Goal: Task Accomplishment & Management: Complete application form

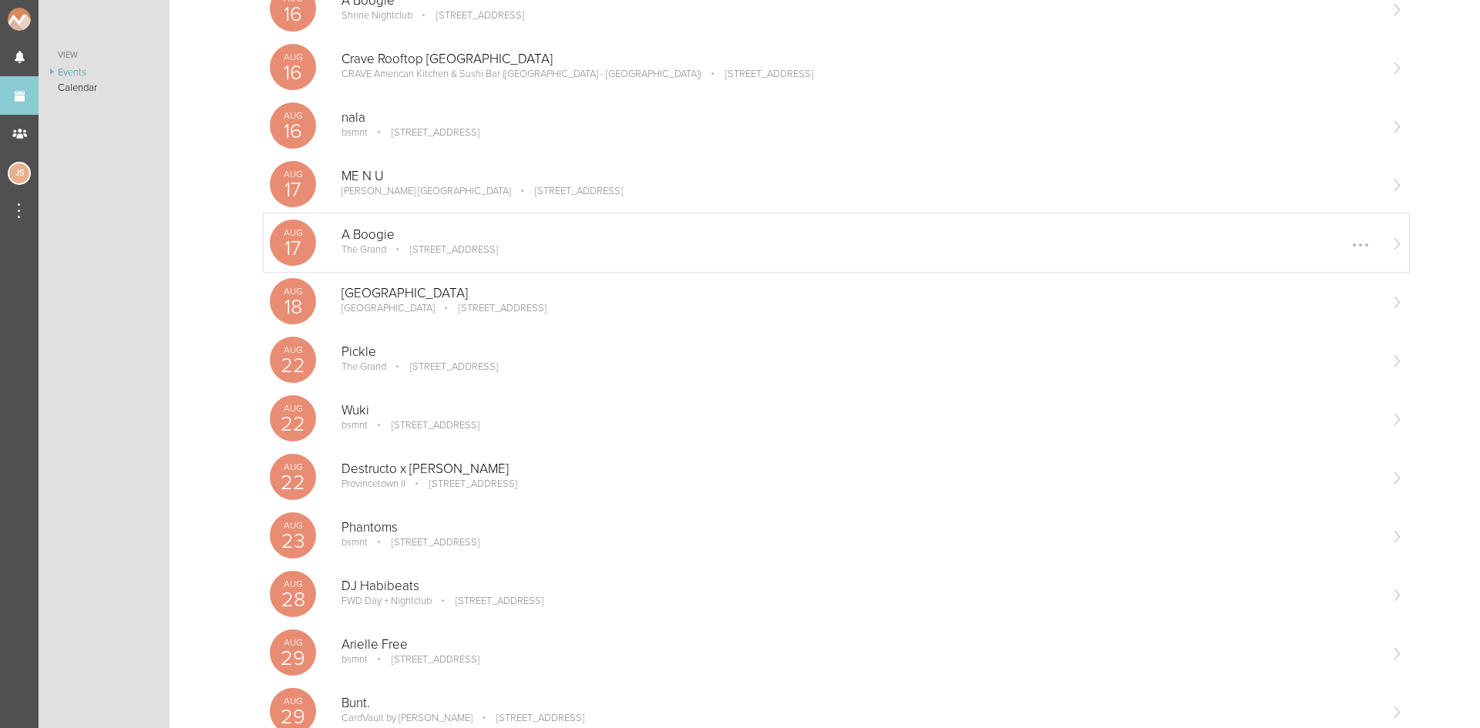
scroll to position [308, 0]
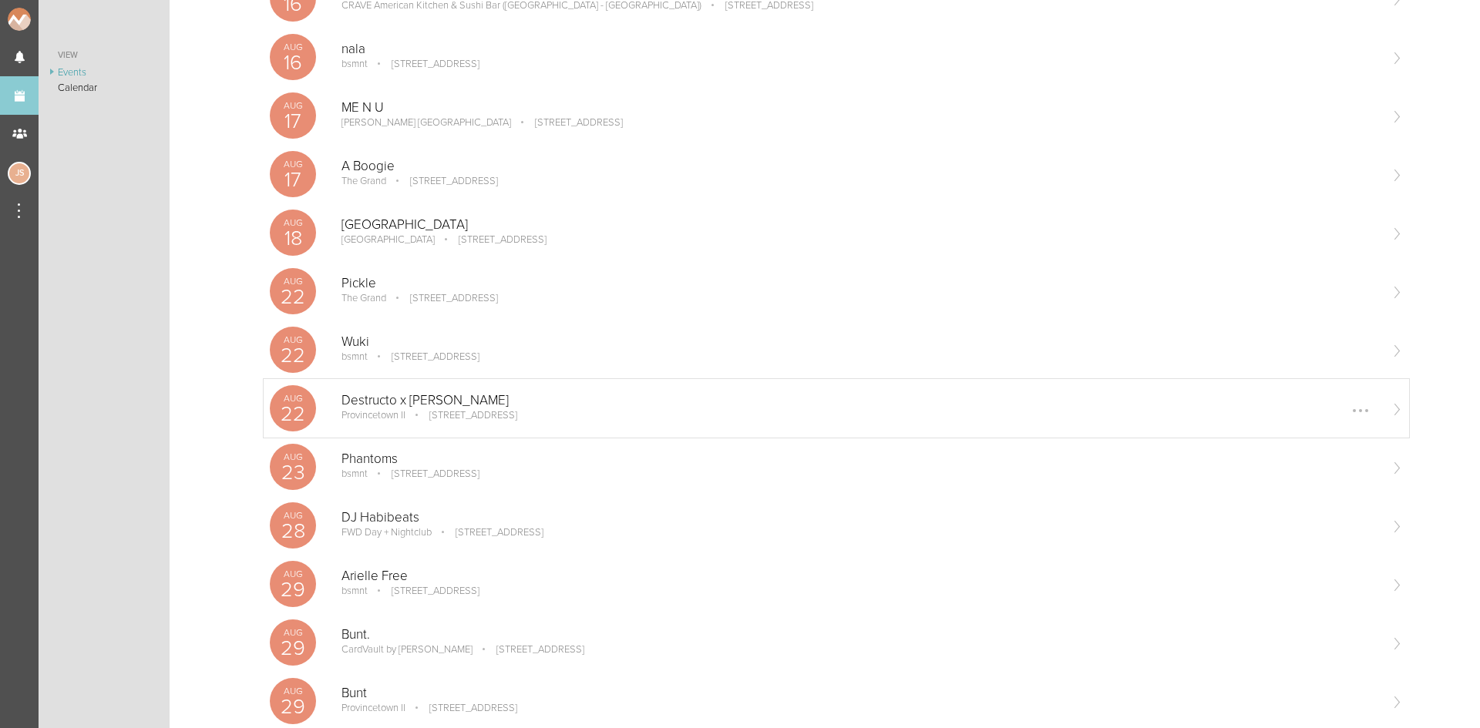
click at [570, 405] on p "Destructo x [PERSON_NAME]" at bounding box center [859, 400] width 1037 height 15
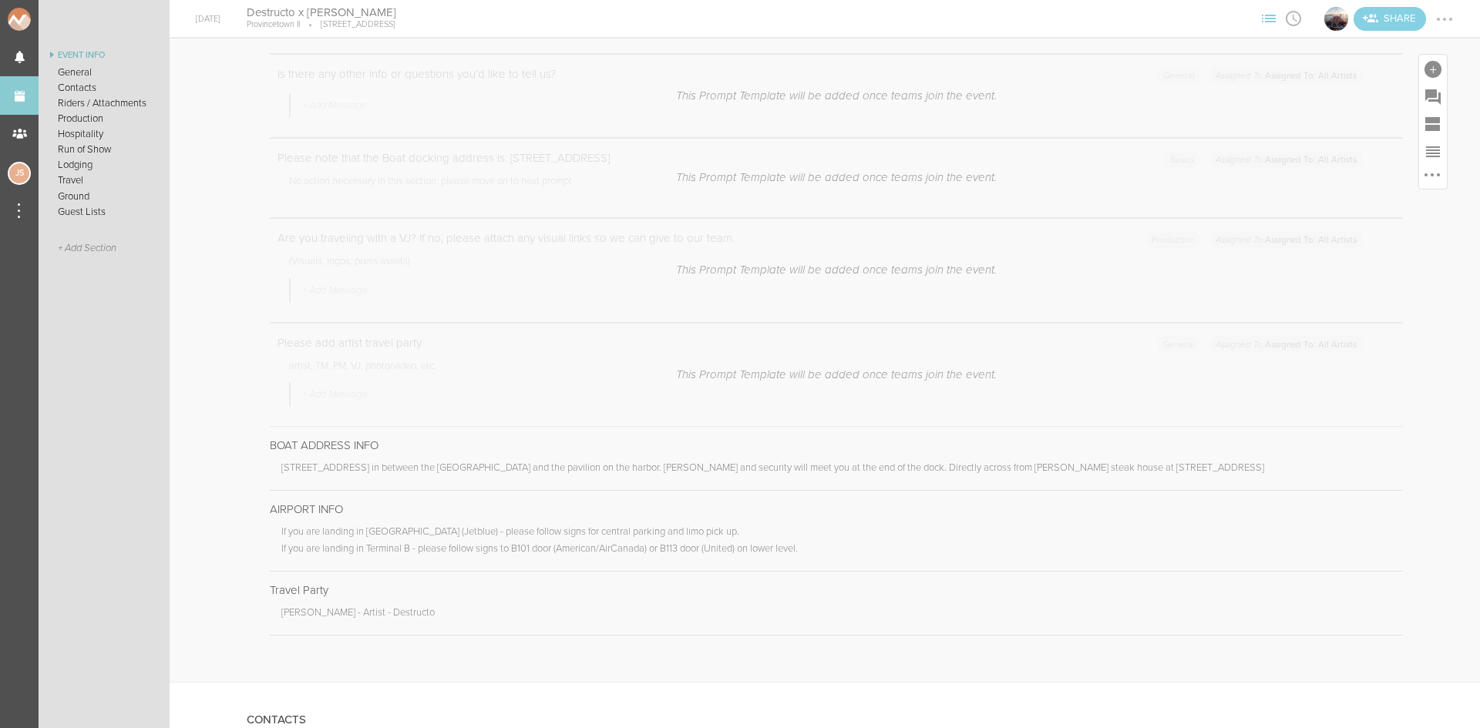
scroll to position [540, 0]
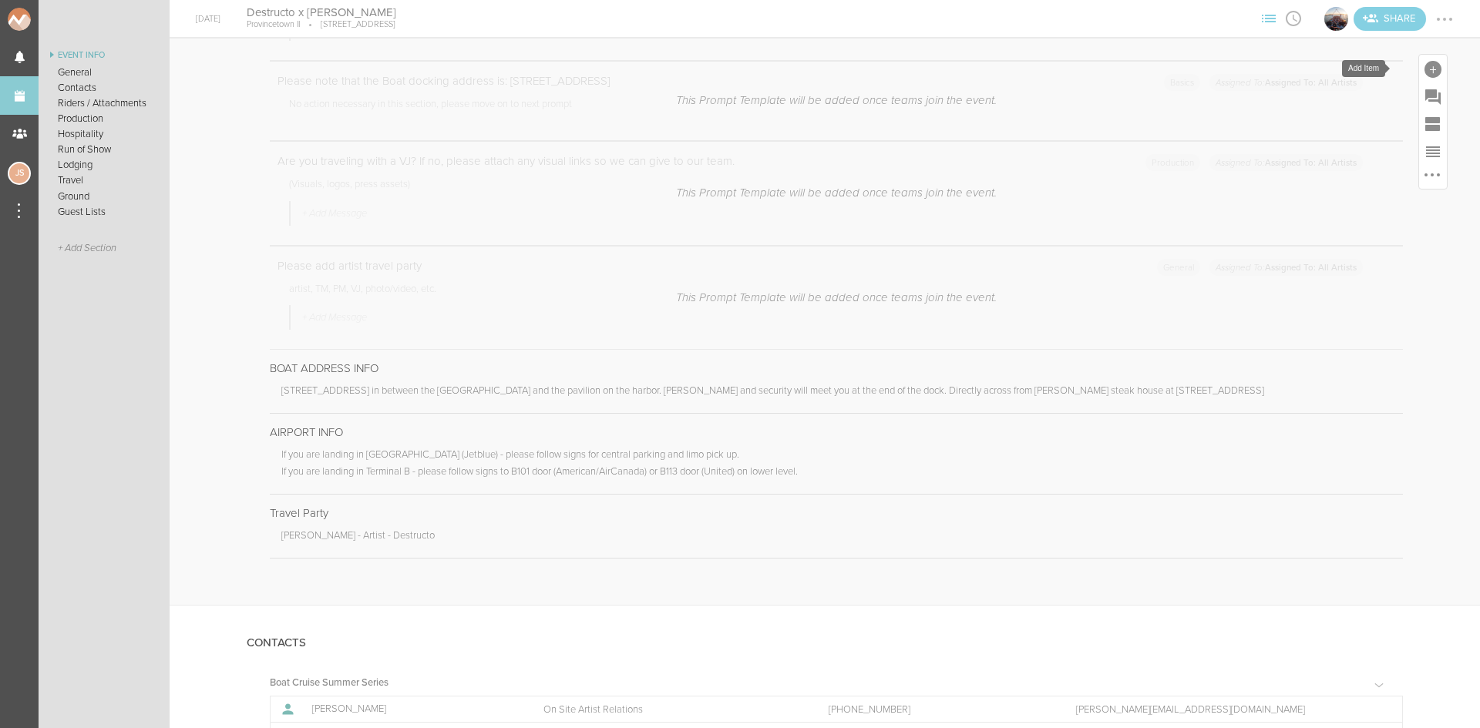
click at [1427, 64] on div at bounding box center [1432, 69] width 17 height 17
click at [1223, 299] on link "Note" at bounding box center [1217, 314] width 66 height 78
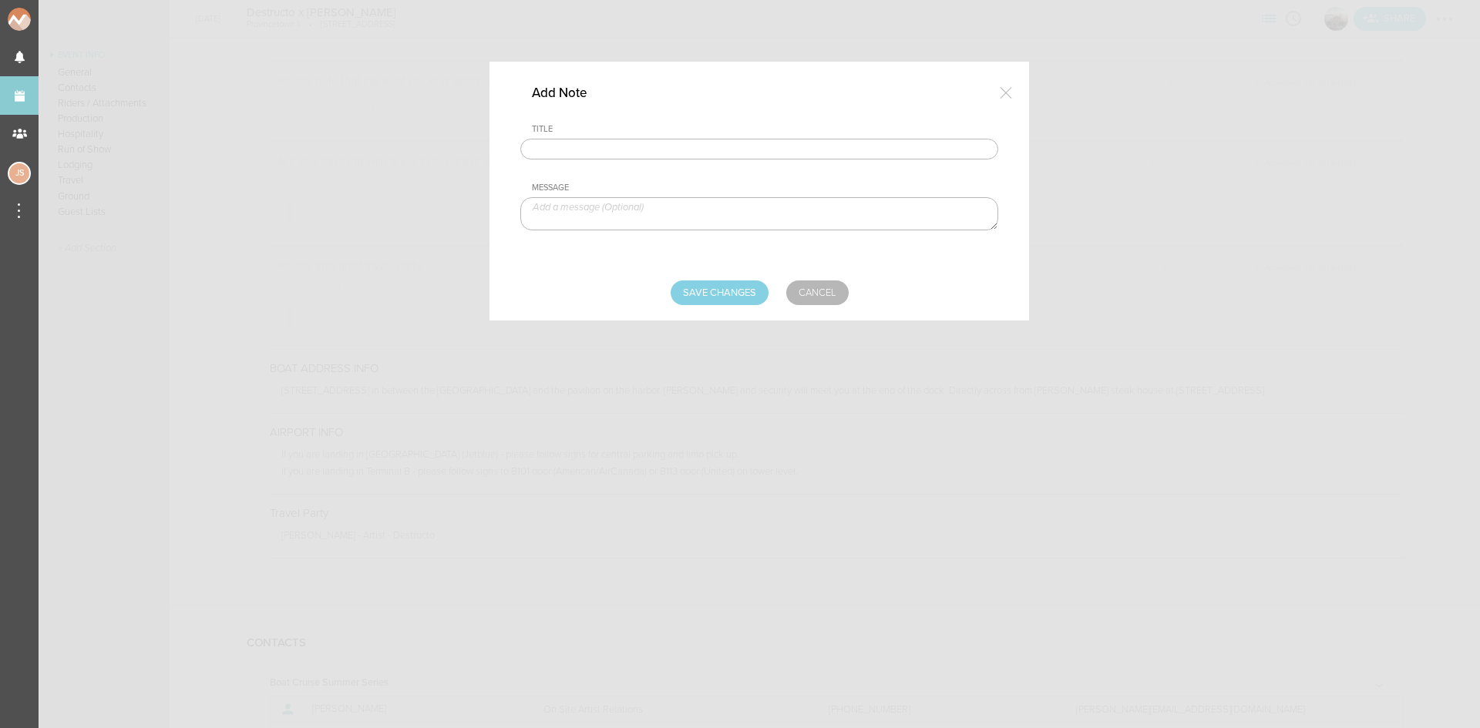
click at [654, 150] on input "text" at bounding box center [759, 150] width 478 height 22
type input "Visuals - Destructo"
paste textarea "https://tinyurl.com/c7upkpmv"
type textarea "https://tinyurl.com/c7upkpmv"
click at [705, 288] on input "Save Changes" at bounding box center [720, 293] width 98 height 25
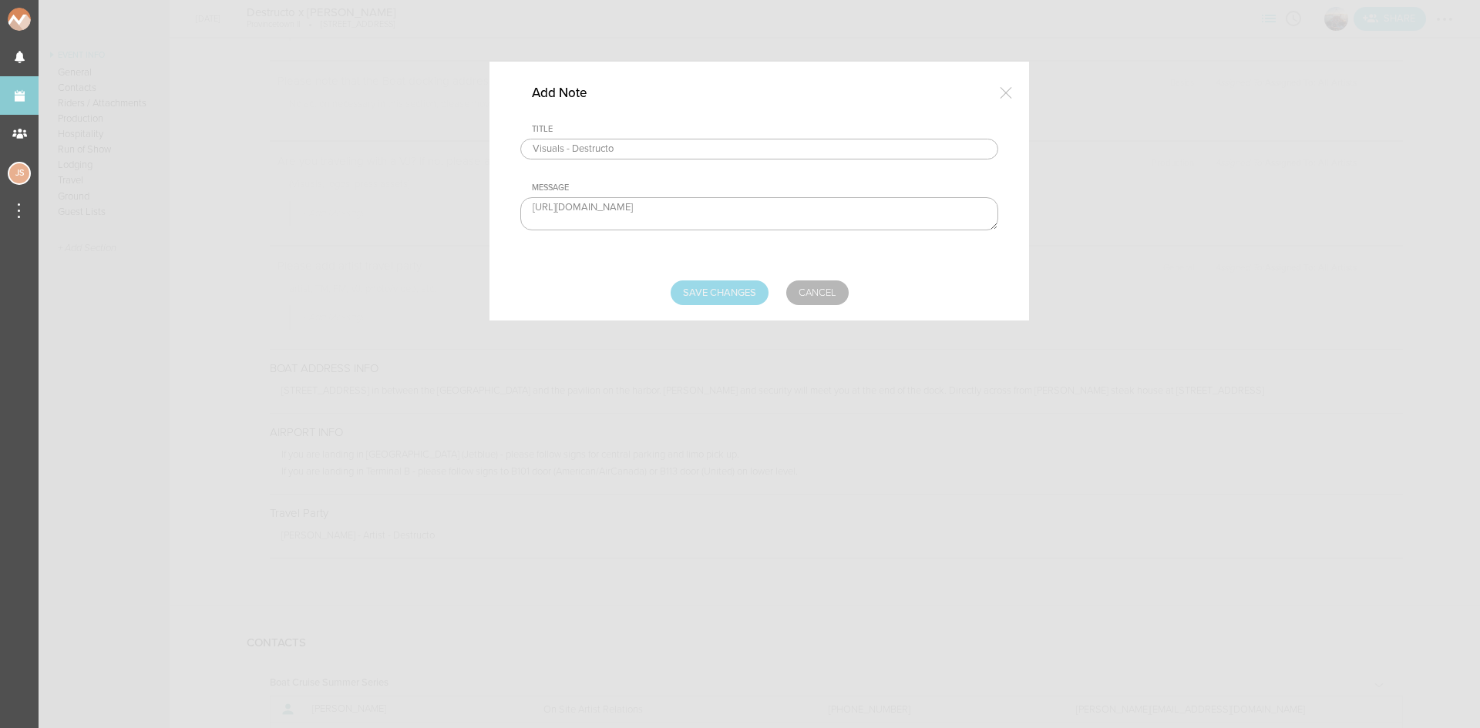
type input "Saving..."
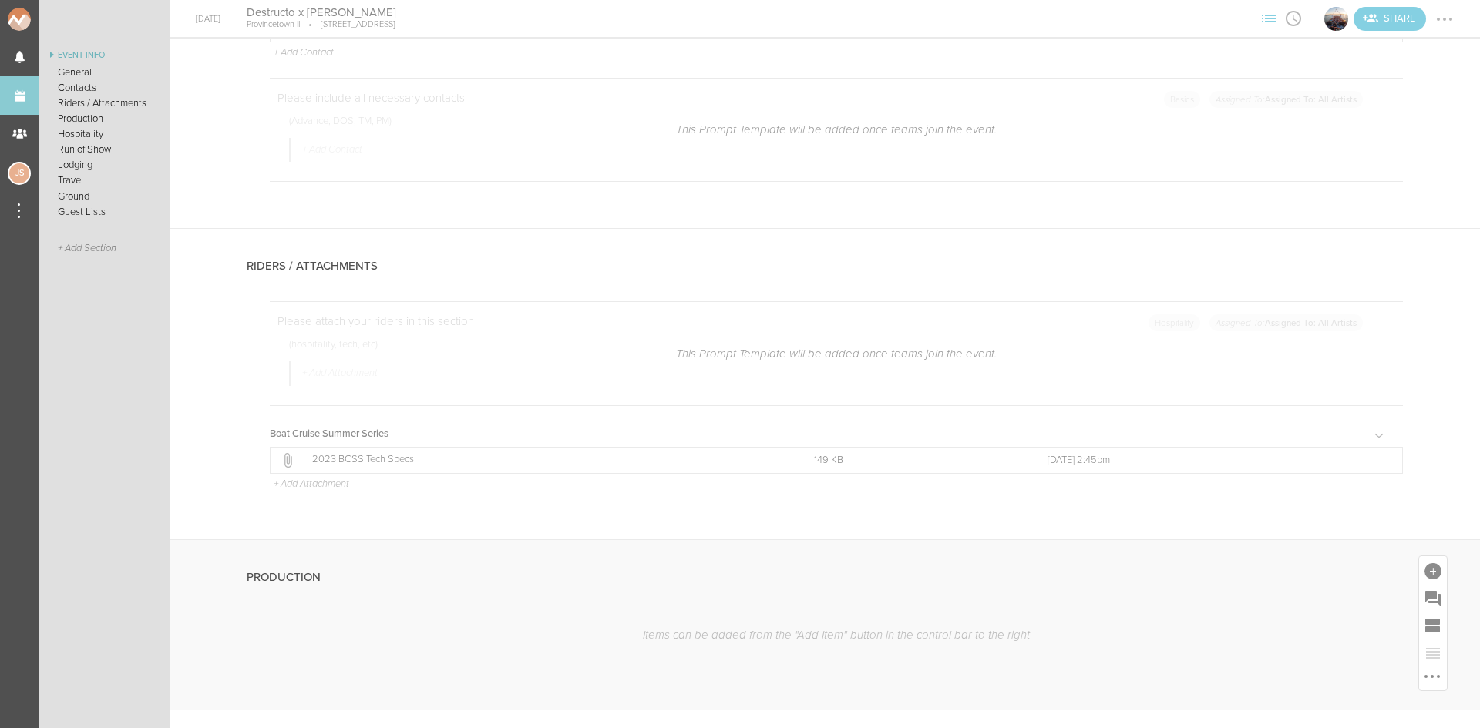
scroll to position [1387, 0]
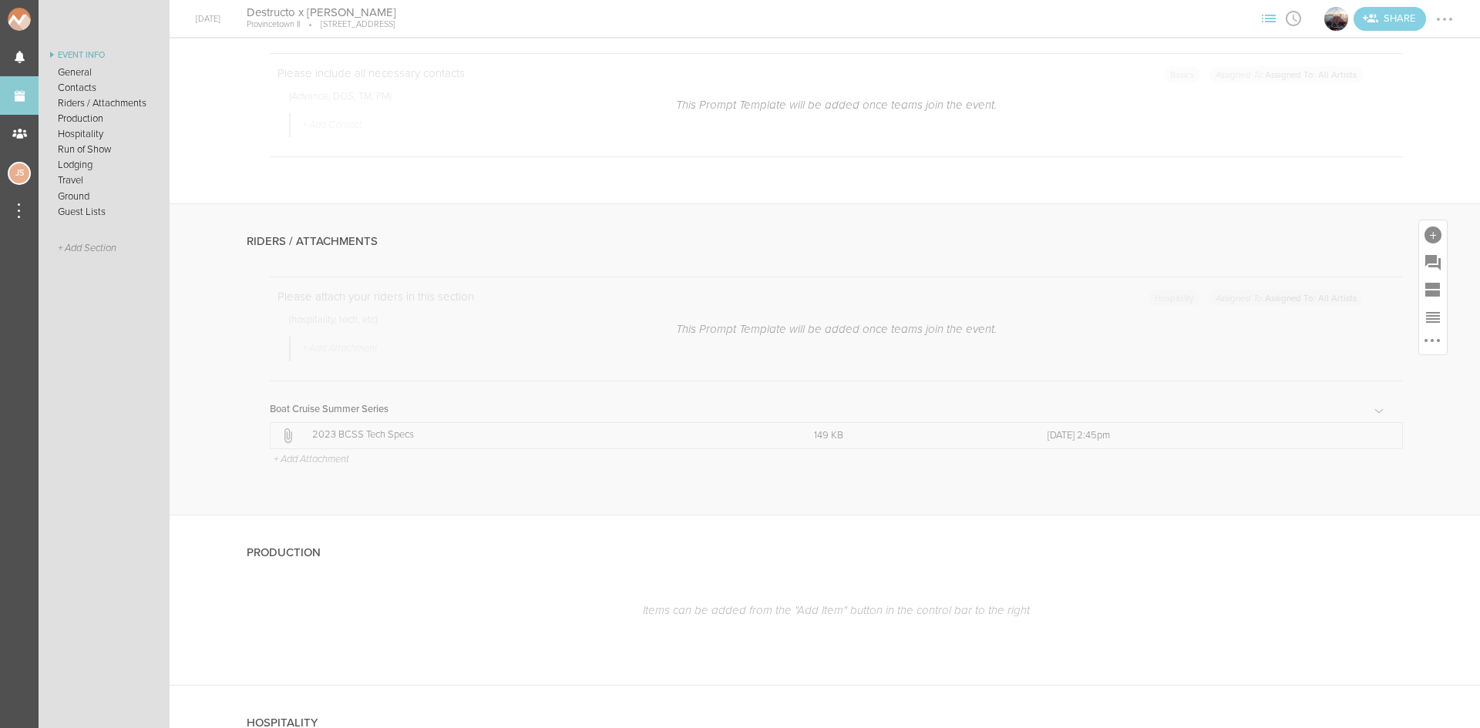
click at [311, 456] on p "+ Add Attachment" at bounding box center [310, 460] width 77 height 12
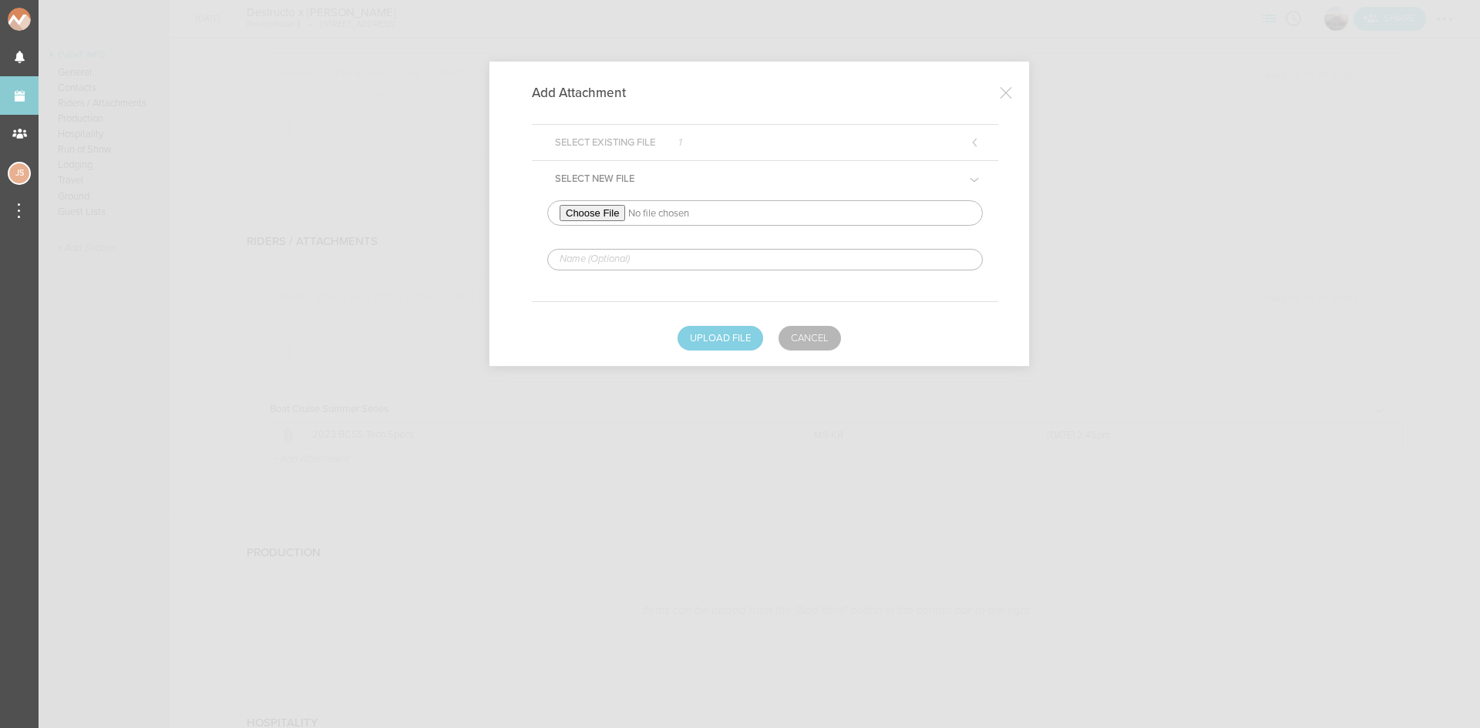
click at [604, 211] on input "file" at bounding box center [764, 212] width 435 height 25
type input "C:\fakepath\Destructo Rider 2025-redlined.pdf"
click at [643, 254] on input "text" at bounding box center [764, 260] width 435 height 22
type input "REDLINED HERE"
click at [725, 337] on button "Upload File" at bounding box center [721, 338] width 86 height 25
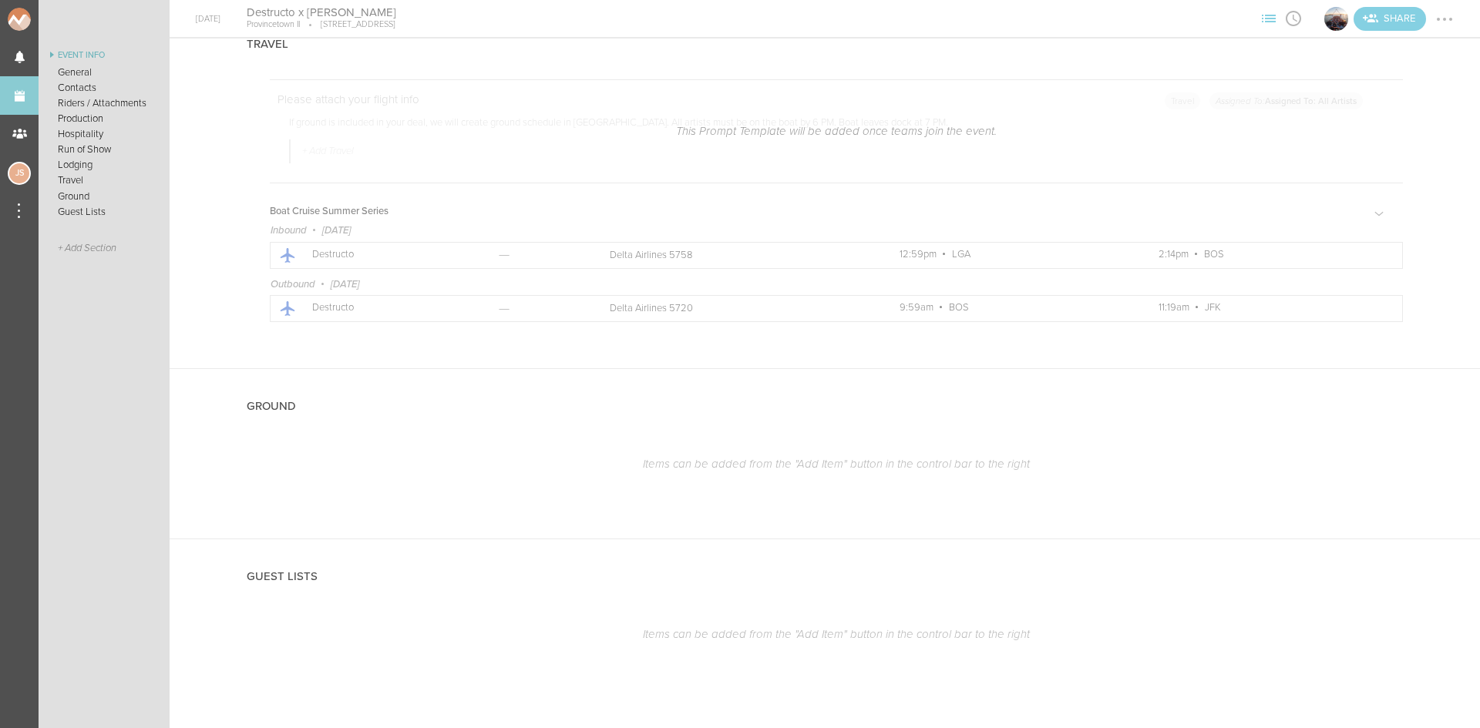
scroll to position [2898, 0]
click at [1424, 389] on div at bounding box center [1432, 388] width 17 height 17
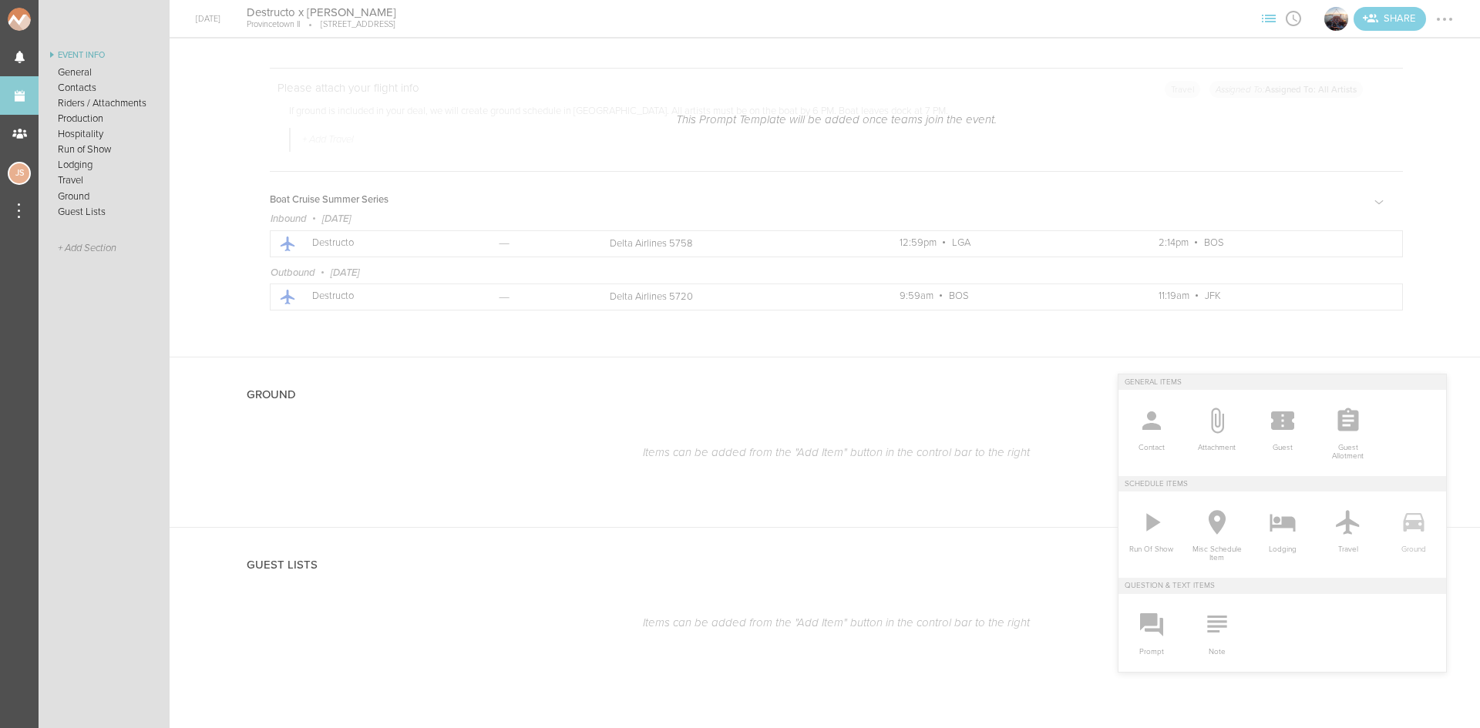
click at [1400, 536] on icon at bounding box center [1413, 522] width 31 height 31
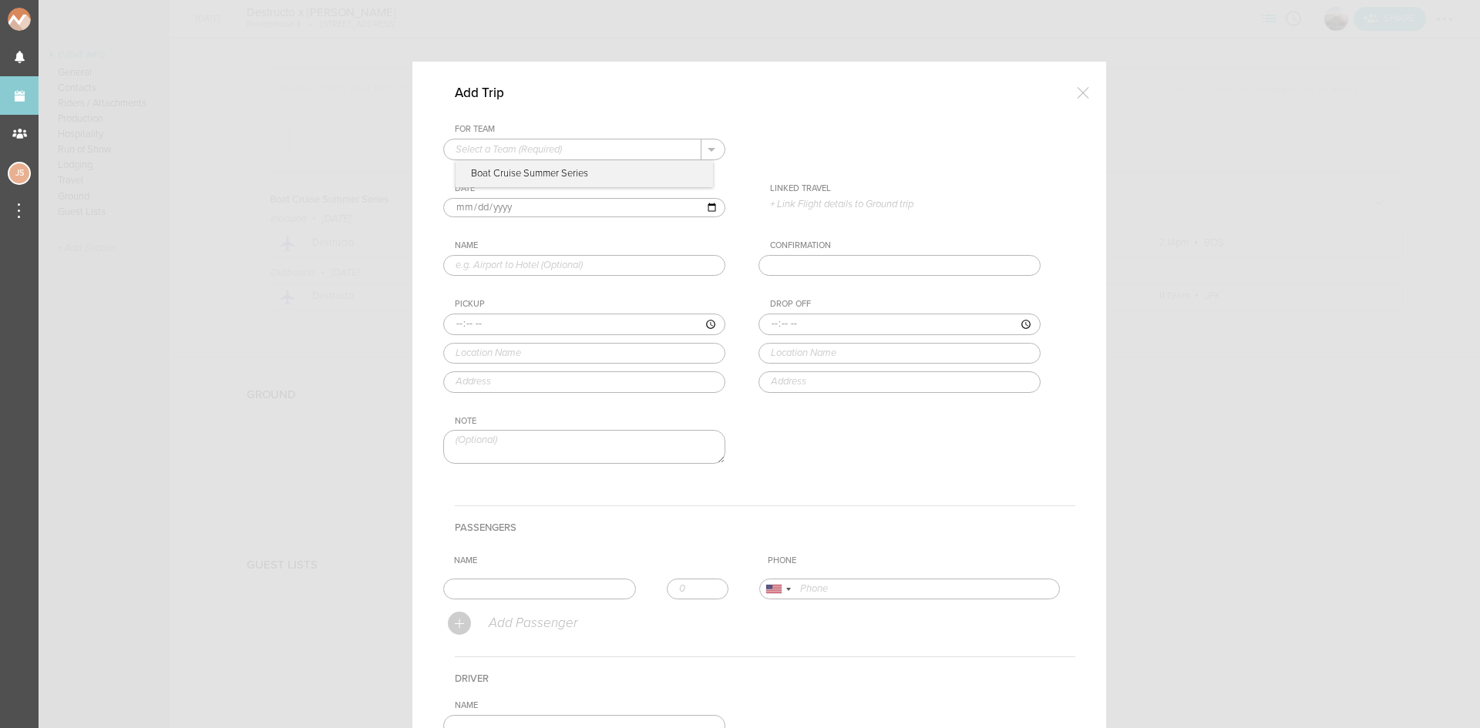
click at [529, 150] on input "text" at bounding box center [572, 150] width 257 height 20
click at [533, 172] on p "Boat Cruise Summer Series" at bounding box center [584, 174] width 257 height 26
type input "Boat Cruise Summer Series"
click at [845, 207] on p "+ Link Flight details to Ground trip" at bounding box center [905, 204] width 271 height 12
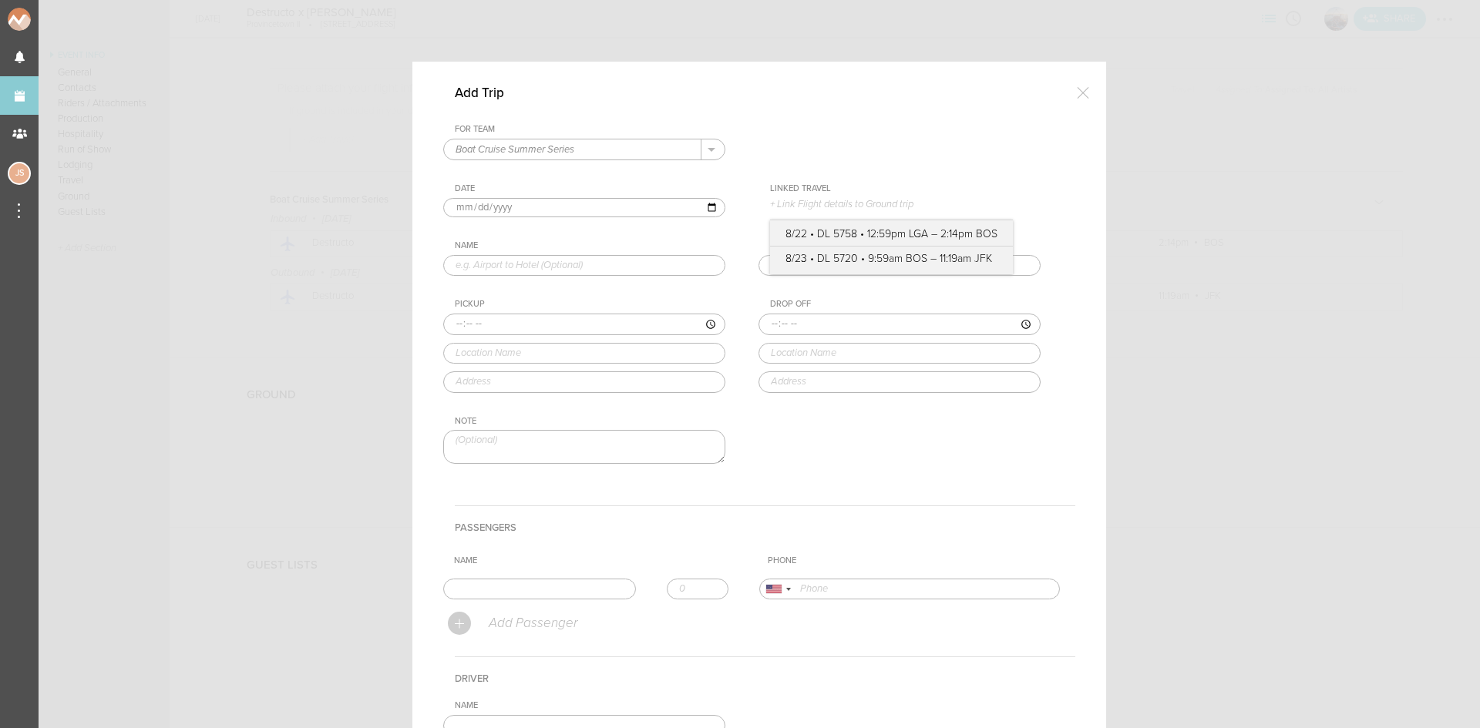
click at [855, 230] on label "8/22 • DL 5758 • 12:59pm LGA – 2:14pm BOS" at bounding box center [891, 234] width 212 height 15
click at [0, 0] on input "8/22 • DL 5758 • 12:59pm LGA – 2:14pm BOS" at bounding box center [0, 0] width 0 height 0
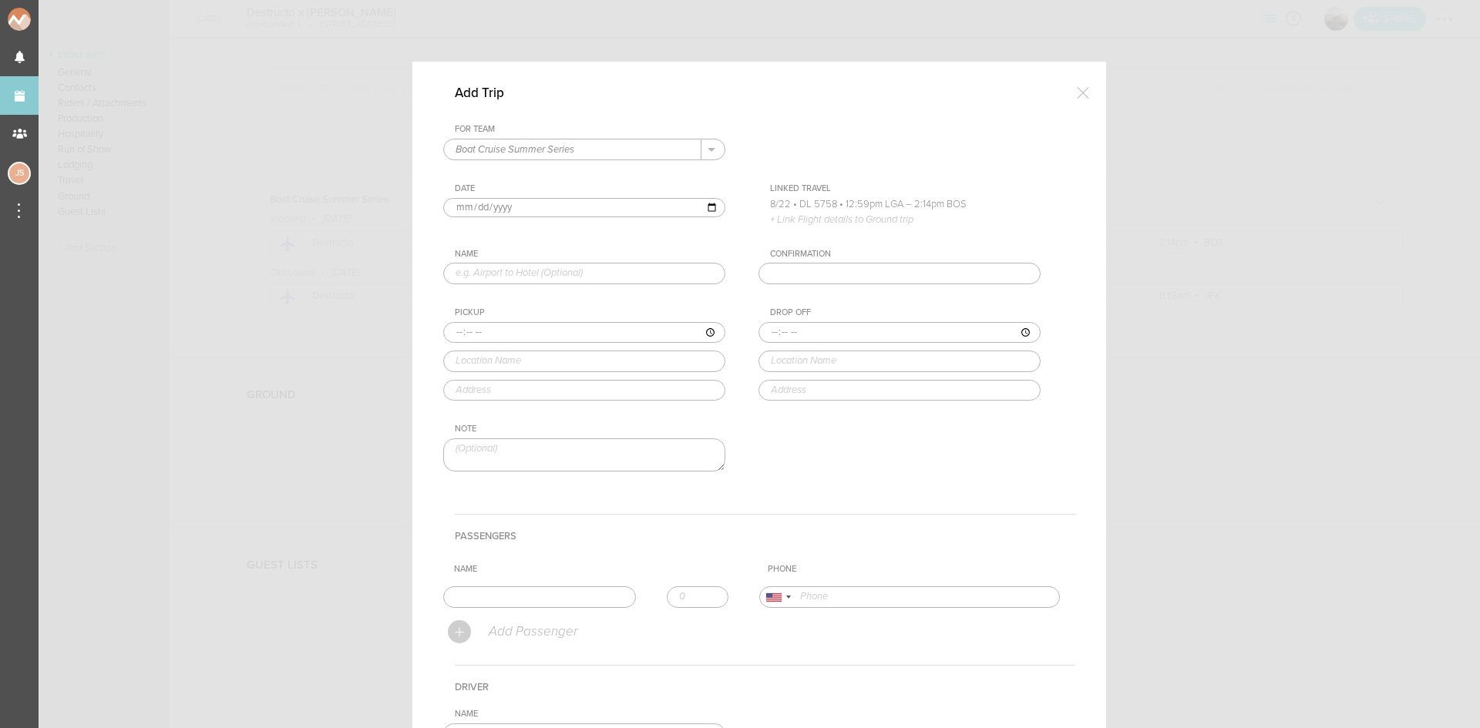
click at [546, 267] on input "text" at bounding box center [584, 274] width 282 height 22
type input "Airport to Hotel"
click at [451, 331] on input "time" at bounding box center [584, 333] width 282 height 22
type input "14:14"
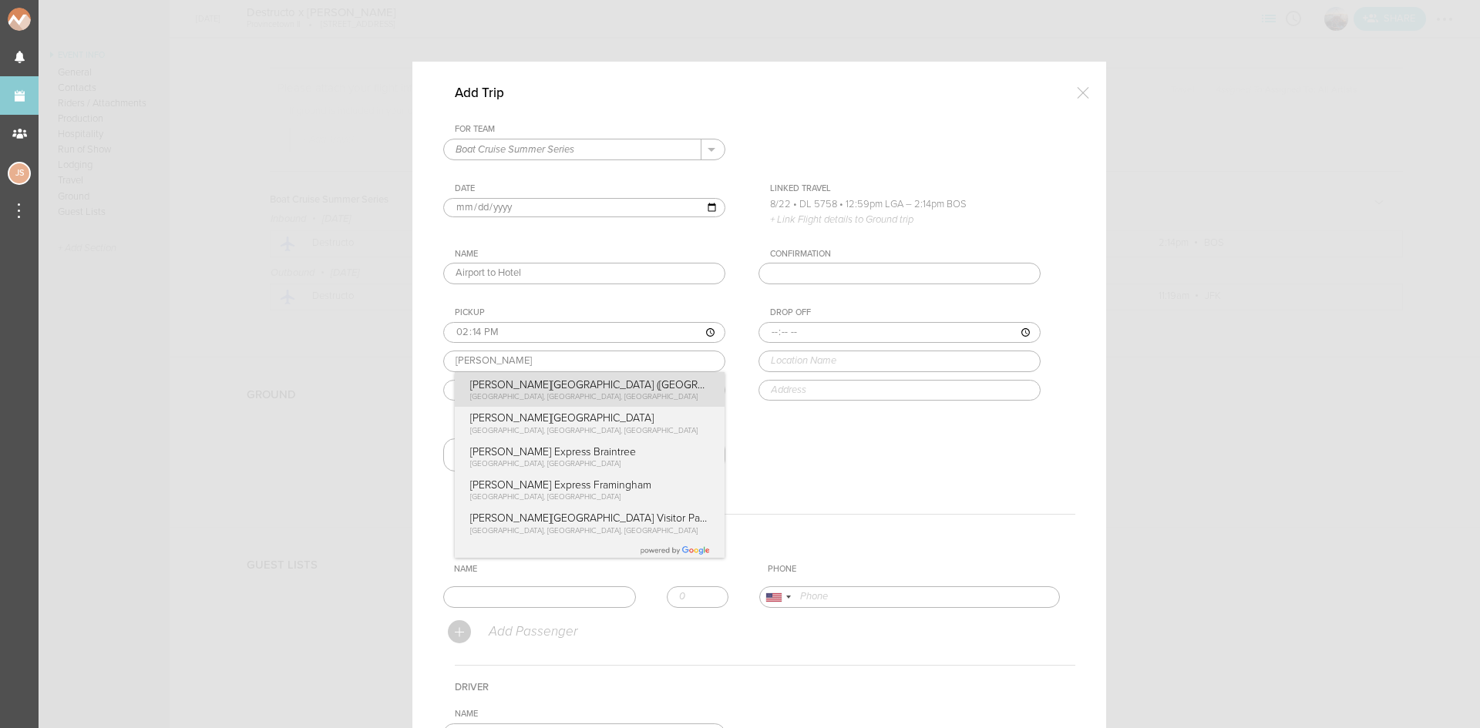
click at [494, 392] on div "Pickup 14:14 logan Logan Airport (BOS) East Boston, MA, USA Logan Airport Termi…" at bounding box center [599, 354] width 313 height 93
type input "Logan Airport (BOS)"
type input "East Boston, MA 02128, USA"
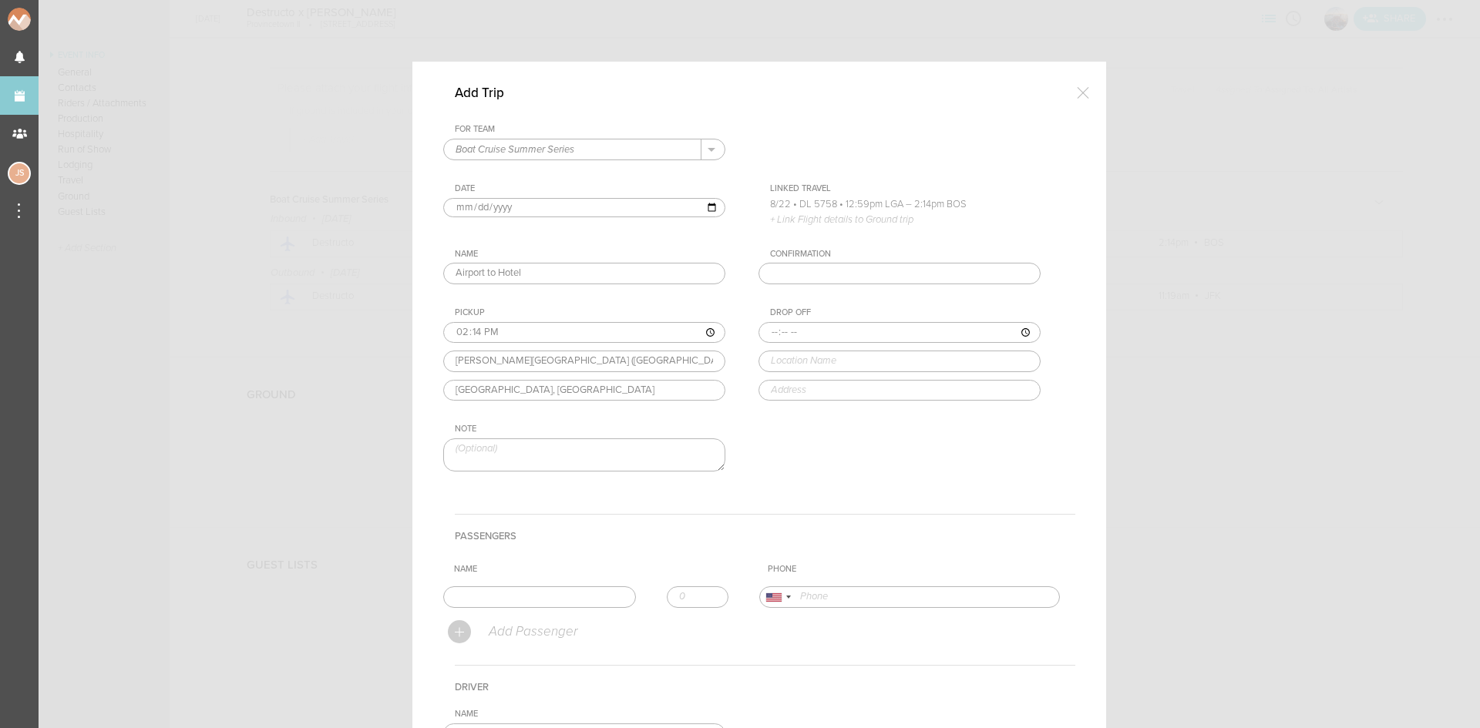
click at [768, 333] on input "time" at bounding box center [899, 333] width 282 height 22
type input "14:35"
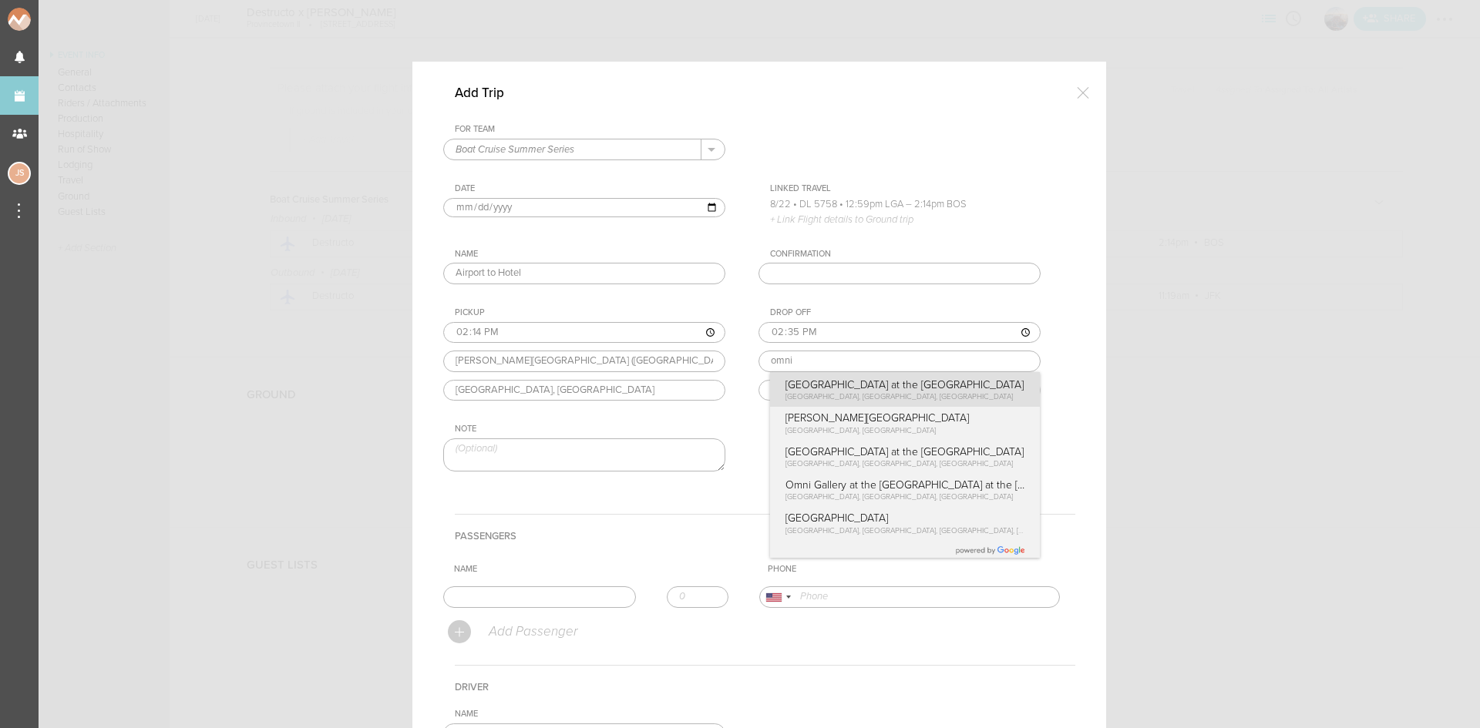
click at [838, 397] on div "Drop Off 14:35 omni Omni Boston Hotel at the Seaport Summer Street, Boston, MA,…" at bounding box center [914, 354] width 313 height 93
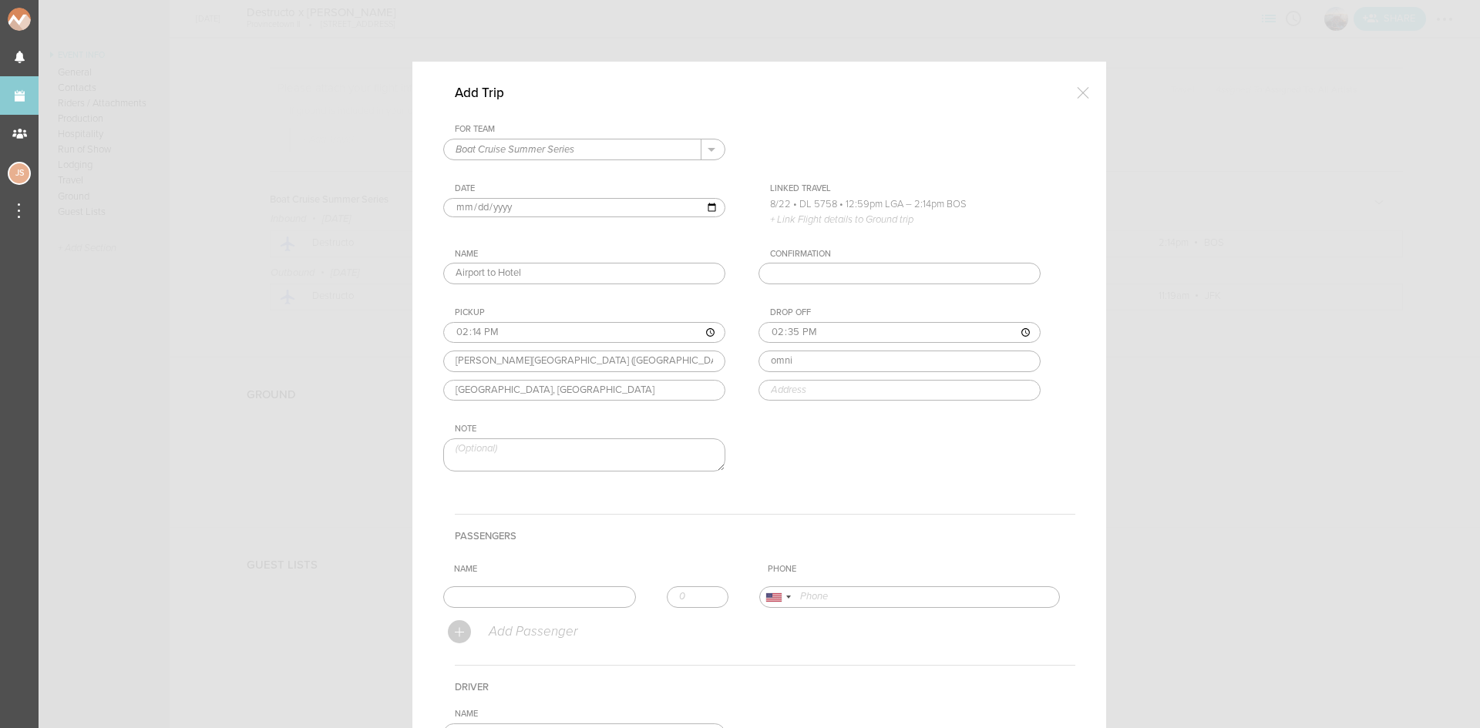
type input "Omni Boston Hotel at the Seaport"
type input "450 Summer St, Boston, MA 02210, USA"
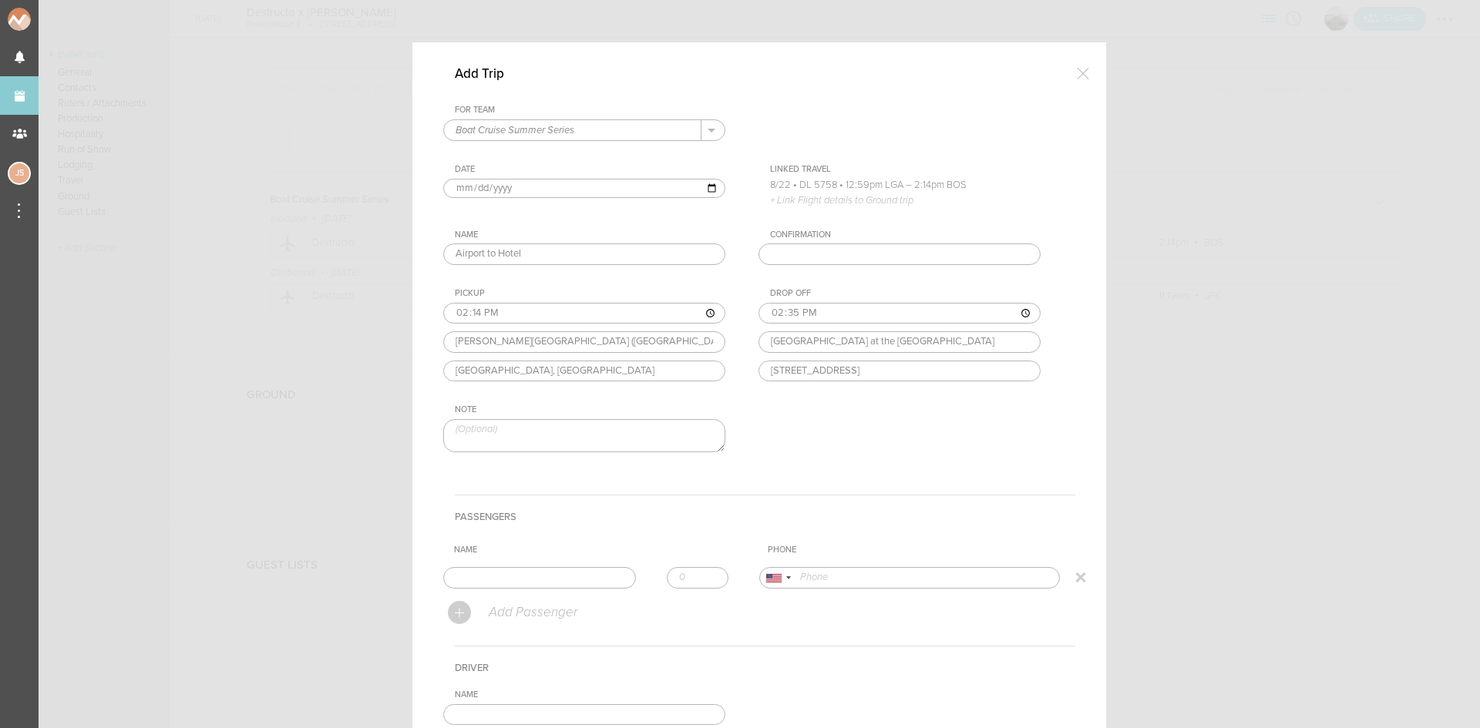
scroll to position [231, 0]
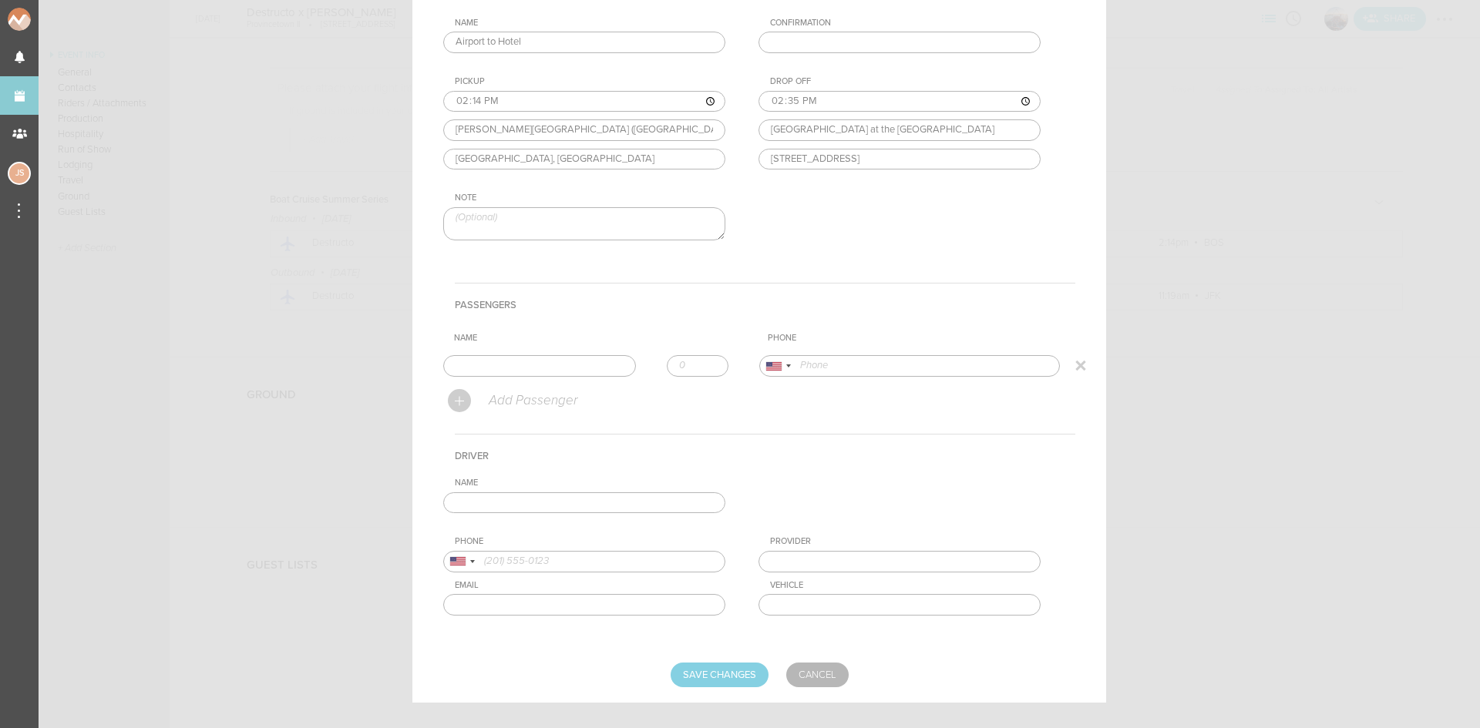
click at [577, 365] on input "text" at bounding box center [539, 366] width 193 height 22
type input "Gary Richards"
type input "13107171586"
click at [528, 413] on form "For Team Boat Cruise Summer Series + Add New Team Boat Cruise Summer Series . B…" at bounding box center [759, 290] width 632 height 795
click at [543, 509] on input "text" at bounding box center [584, 504] width 282 height 22
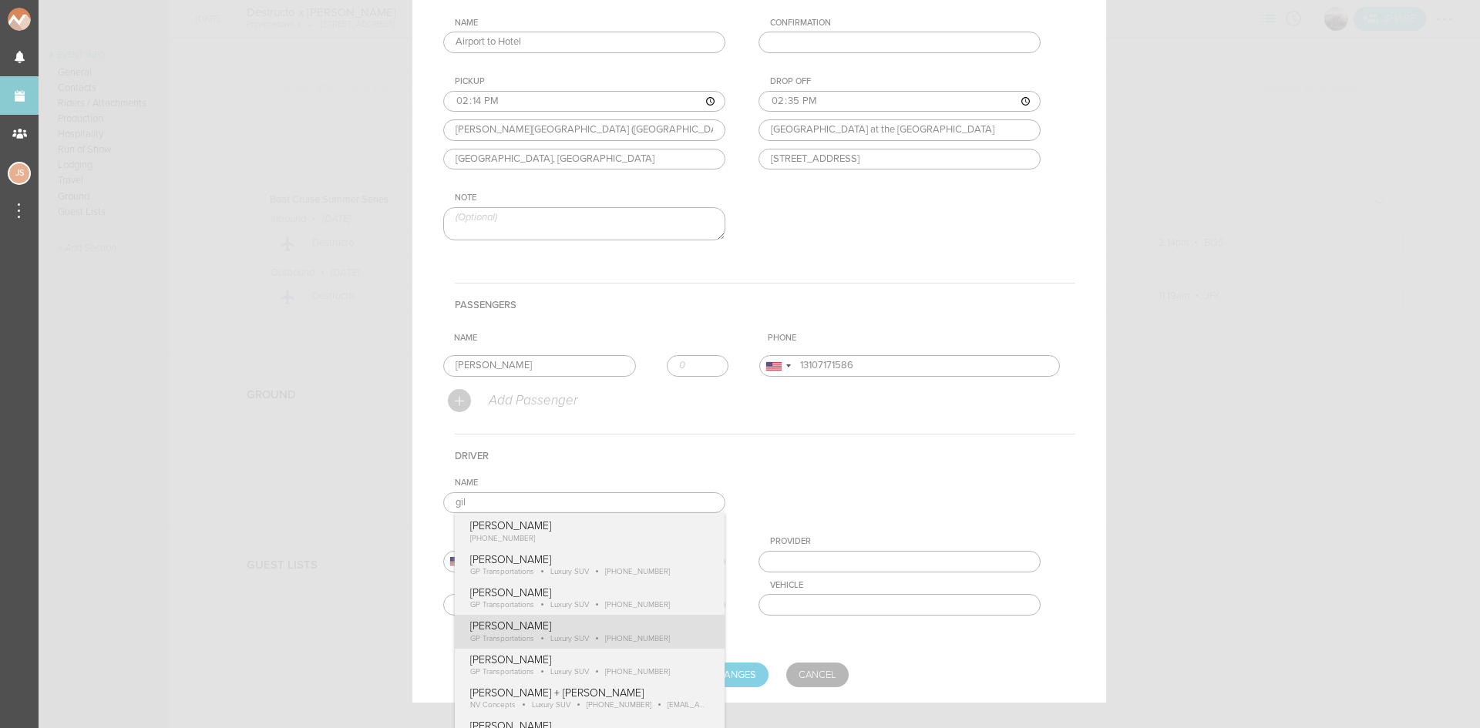
type input "Gilbert Payoute"
type input "18574170489"
type input "GP Transportations"
type input "Luxury SUV"
drag, startPoint x: 579, startPoint y: 627, endPoint x: 637, endPoint y: 638, distance: 59.7
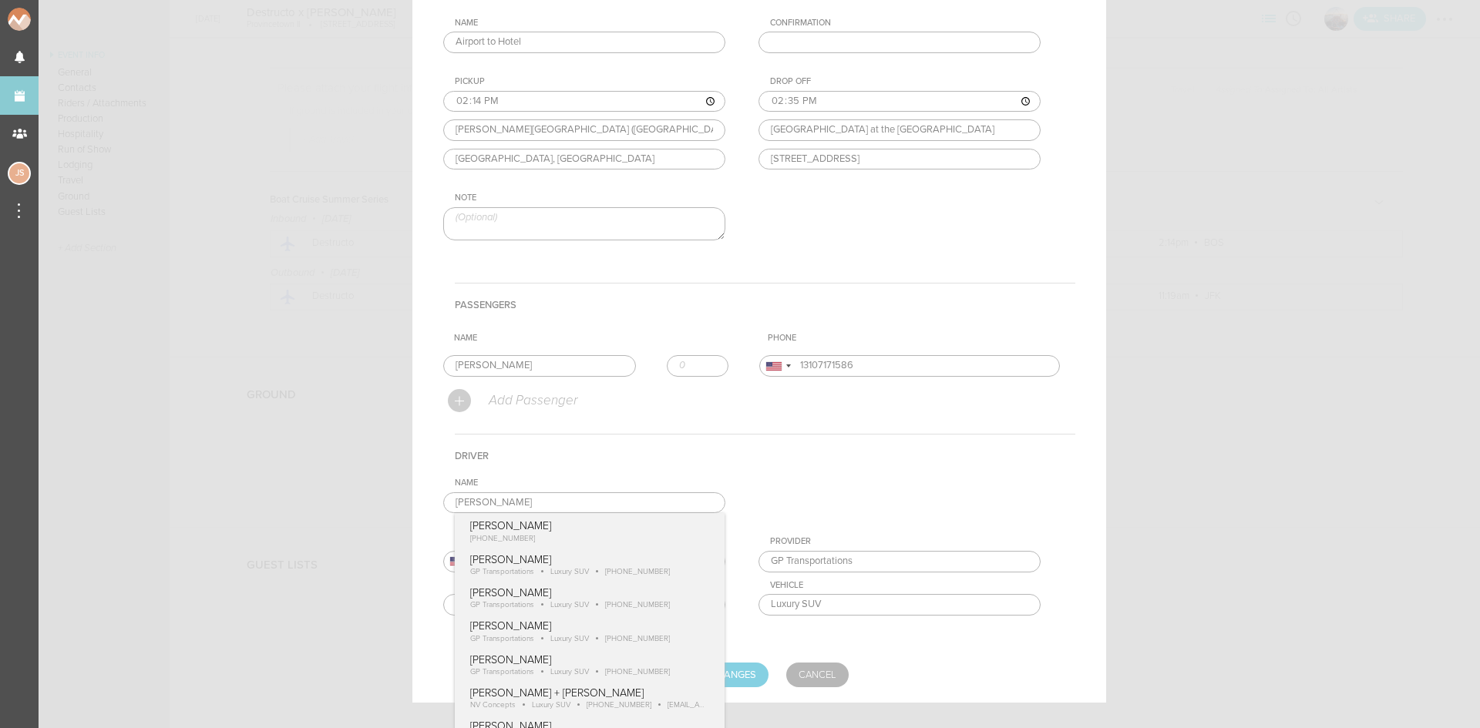
click at [577, 626] on div "Name Gilbert Payoute Gilbert Payoute +1 (857) 417-0489 Gilbert Payoute GP Trans…" at bounding box center [759, 559] width 632 height 162
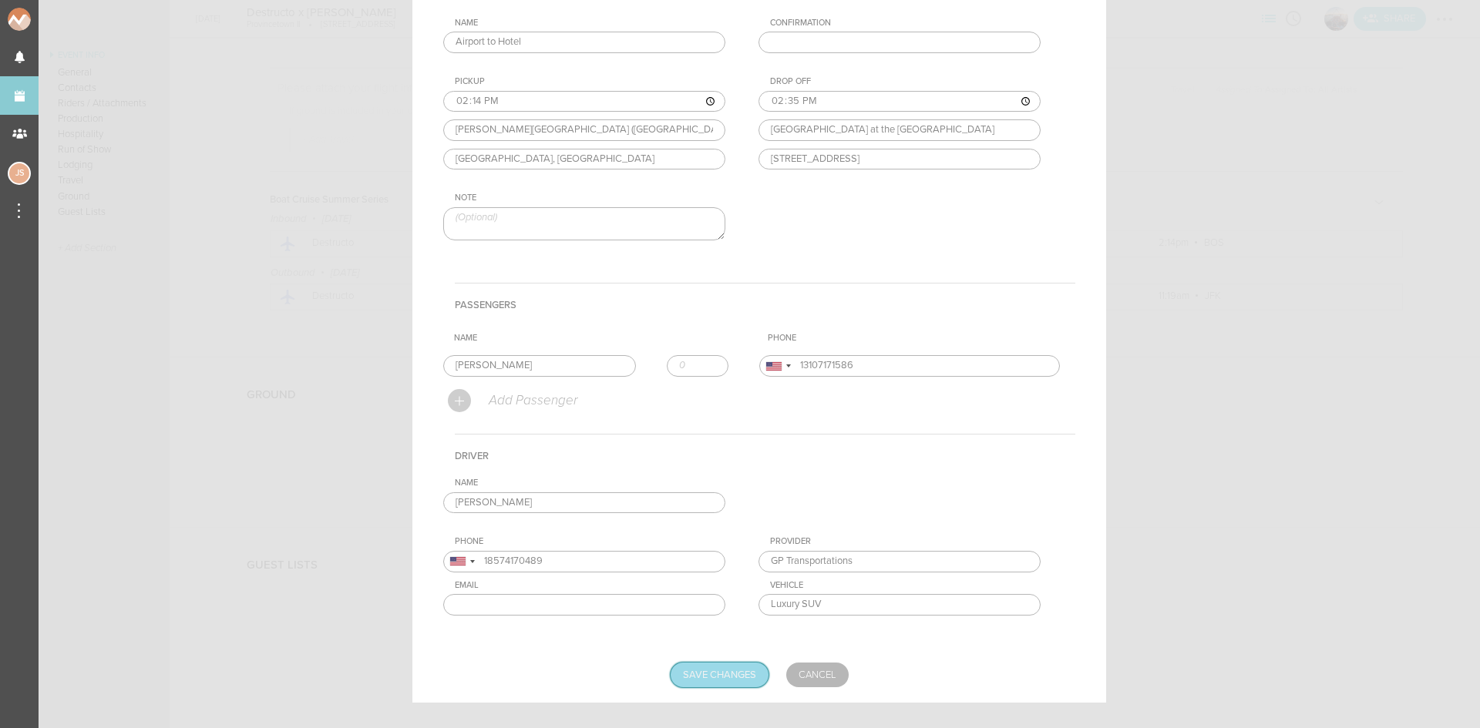
click at [718, 677] on input "Save Changes" at bounding box center [720, 675] width 98 height 25
type input "Saving..."
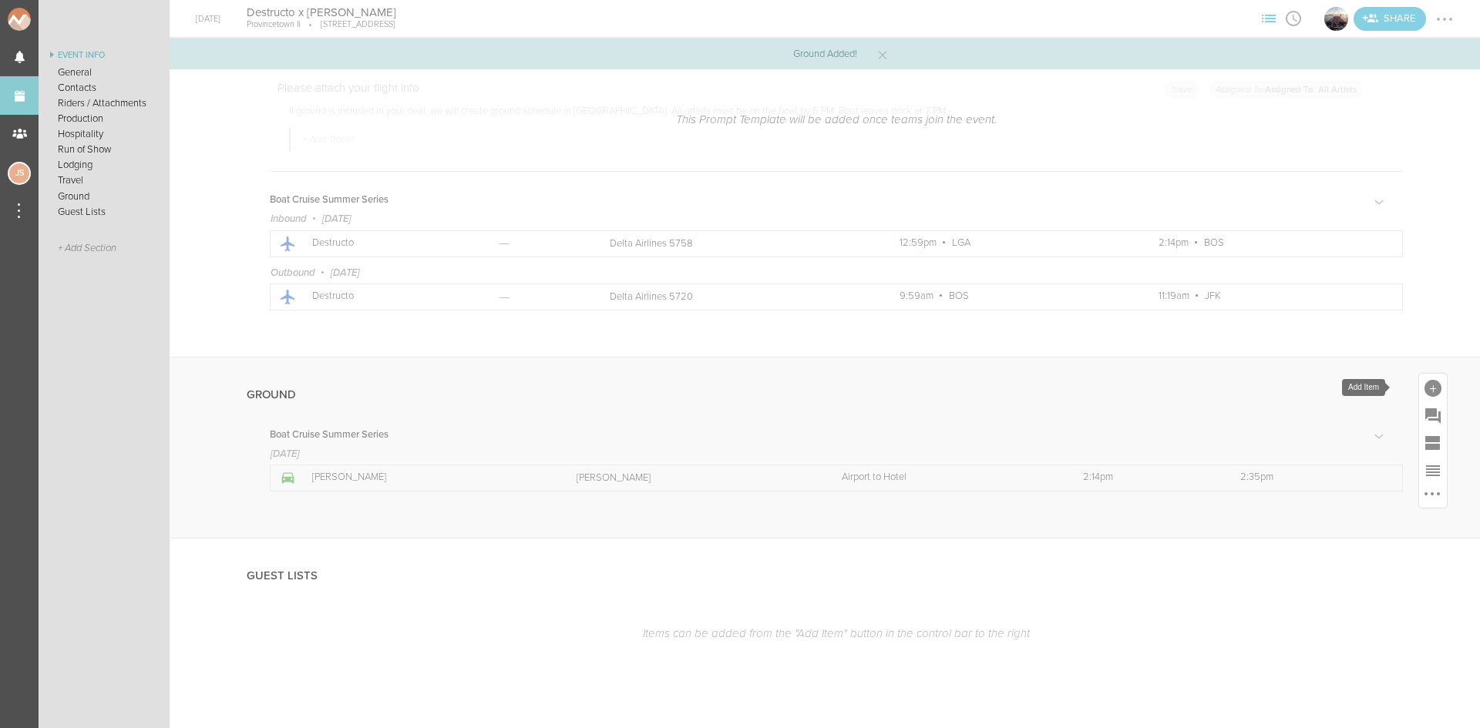
click at [1424, 382] on div at bounding box center [1432, 388] width 17 height 17
click at [1401, 519] on icon at bounding box center [1413, 522] width 31 height 31
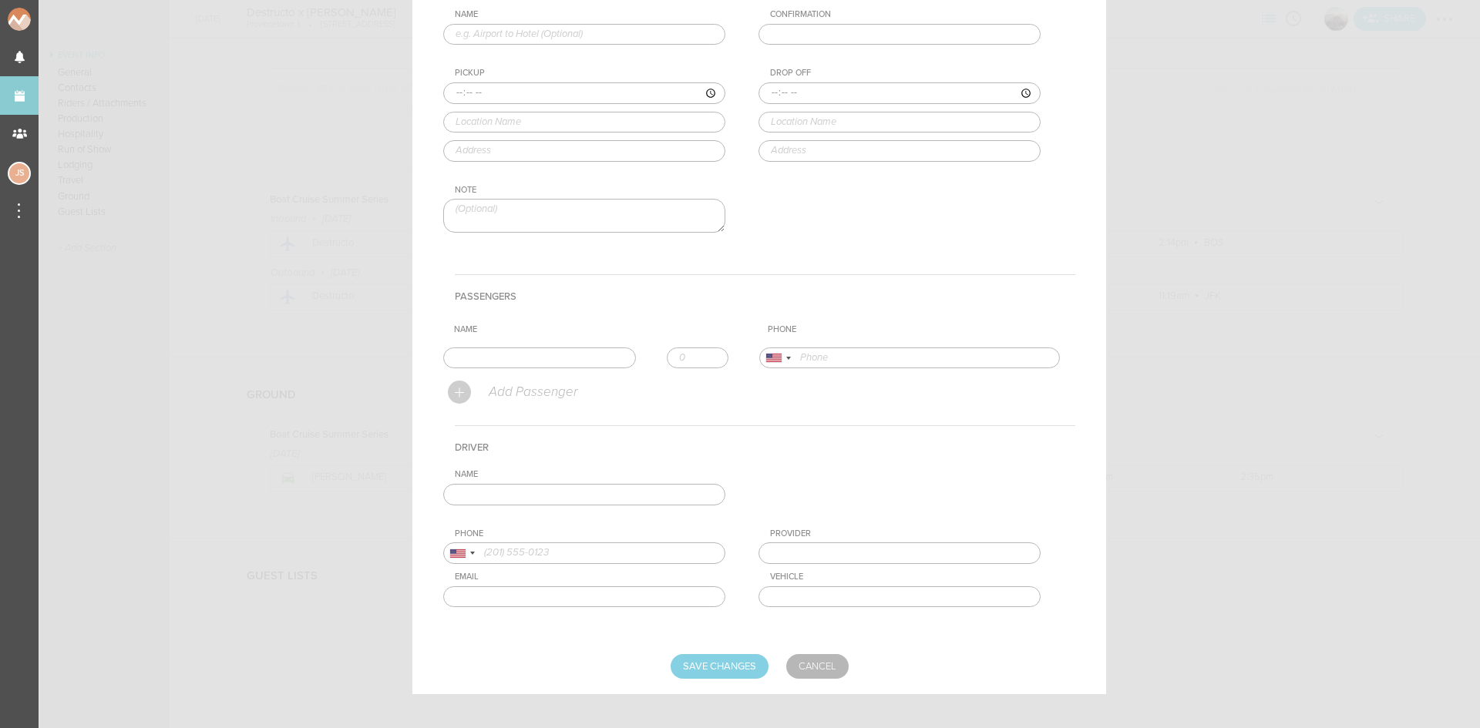
scroll to position [0, 0]
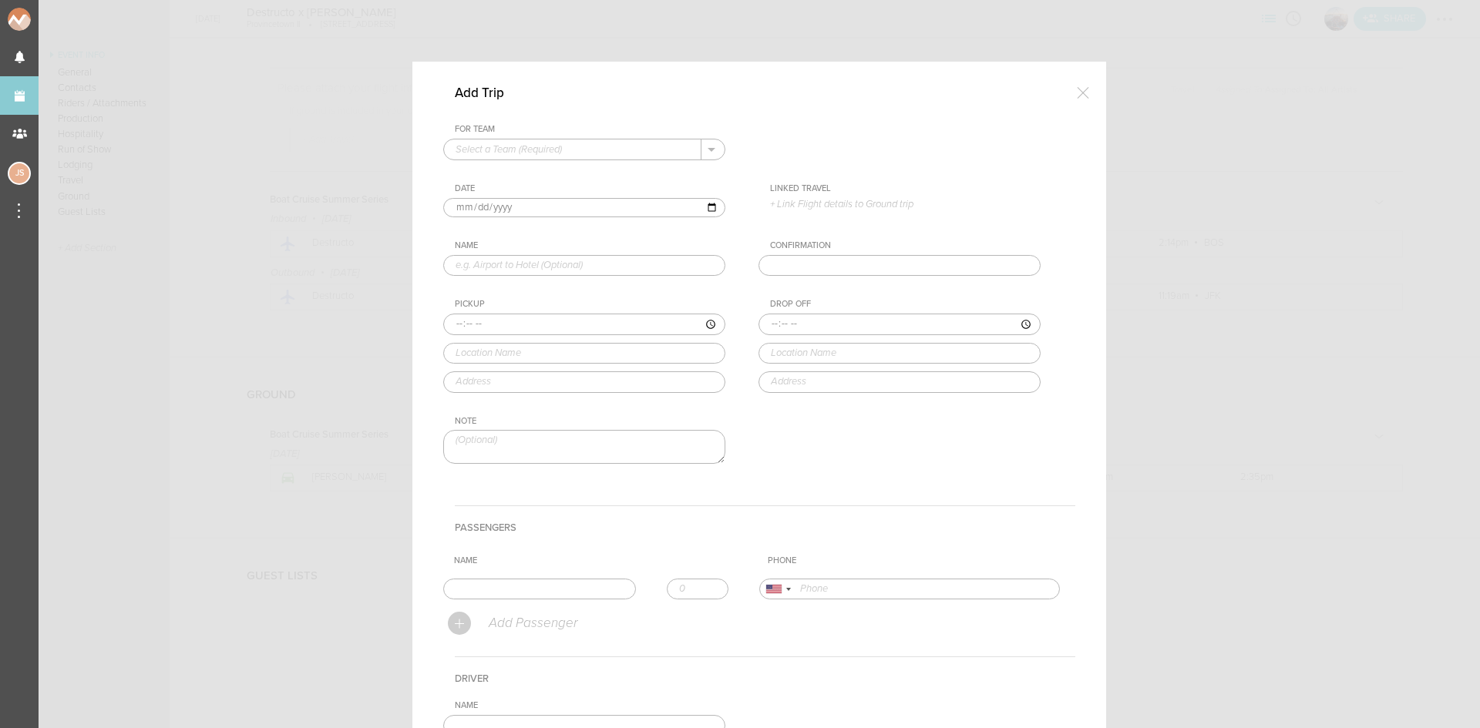
click at [509, 150] on input "text" at bounding box center [572, 150] width 257 height 20
click at [518, 174] on p "Boat Cruise Summer Series" at bounding box center [584, 174] width 257 height 26
type input "Boat Cruise Summer Series"
click at [822, 201] on p "+ Link Flight details to Ground trip" at bounding box center [905, 204] width 271 height 12
click at [843, 258] on label "8/23 • DL 5720 • 9:59am BOS – 11:19am JFK" at bounding box center [891, 258] width 212 height 15
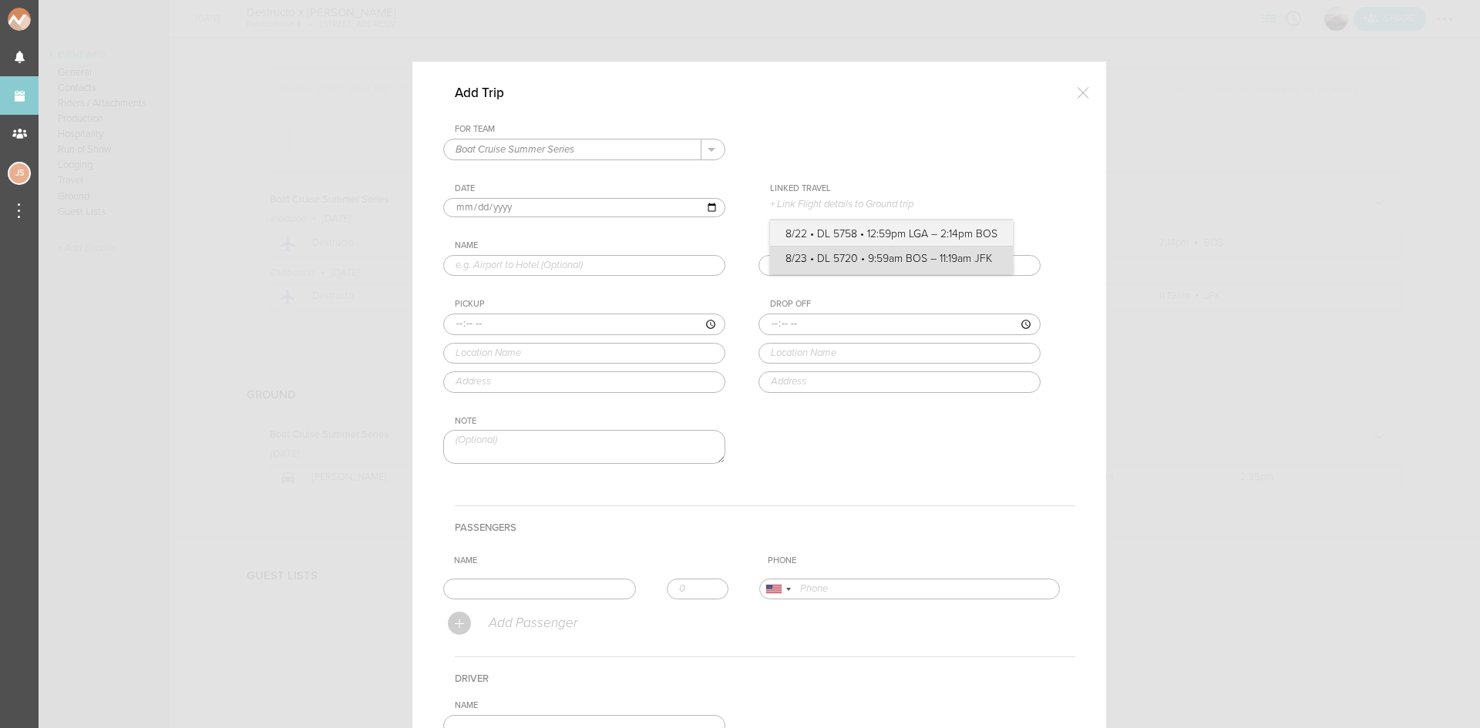
click at [0, 0] on input "8/23 • DL 5720 • 9:59am BOS – 11:19am JFK" at bounding box center [0, 0] width 0 height 0
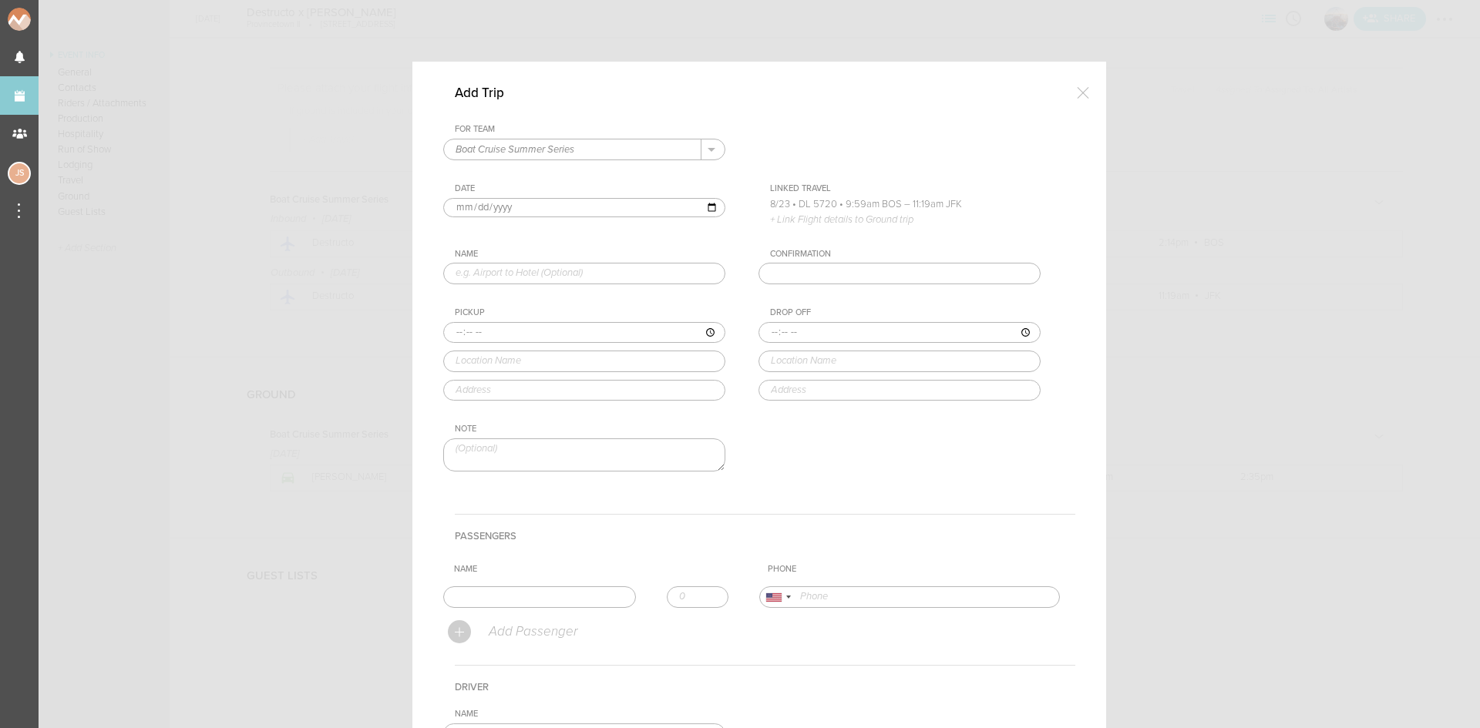
click at [472, 205] on input "2025-08-22" at bounding box center [584, 208] width 282 height 20
type input "2025-08-23"
click at [526, 279] on input "text" at bounding box center [584, 274] width 282 height 22
type input "Hotel to Airport"
click at [450, 328] on input "time" at bounding box center [584, 333] width 282 height 22
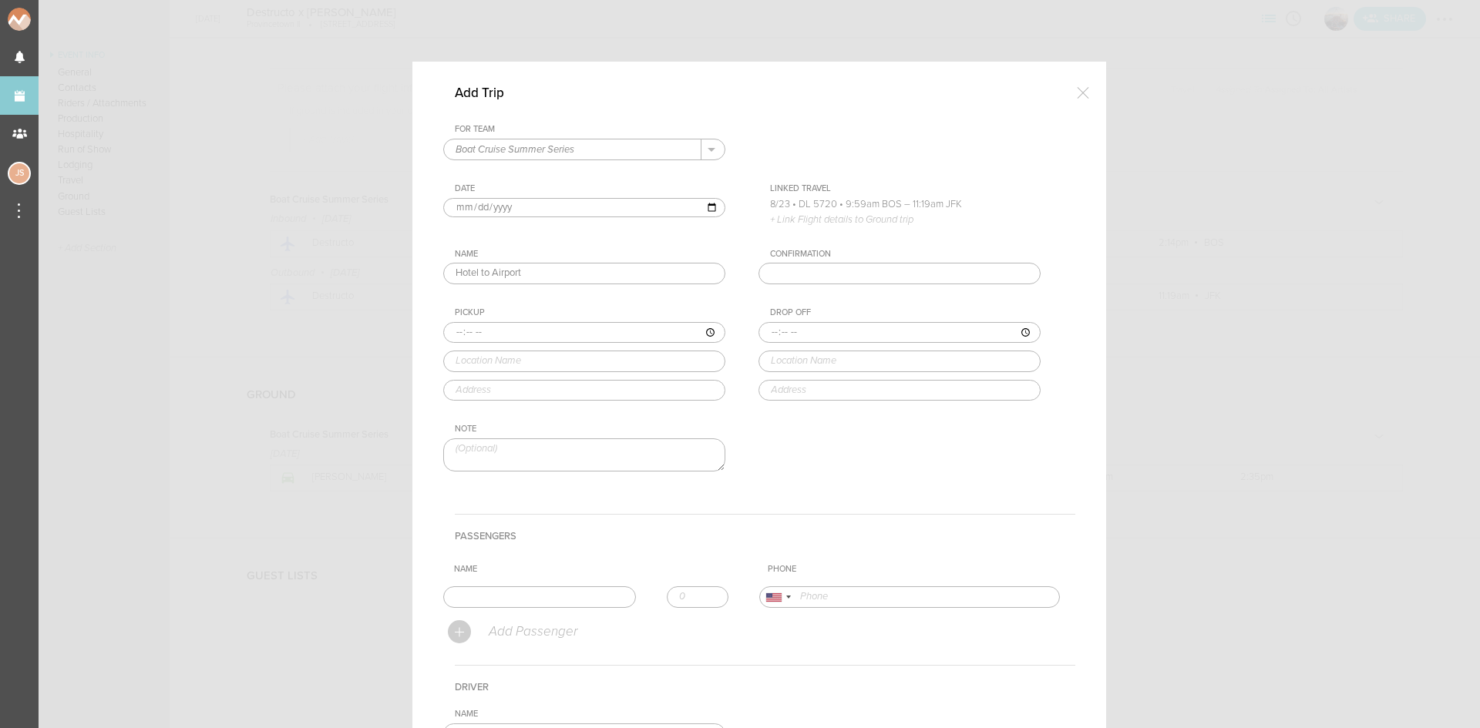
type input "08:15"
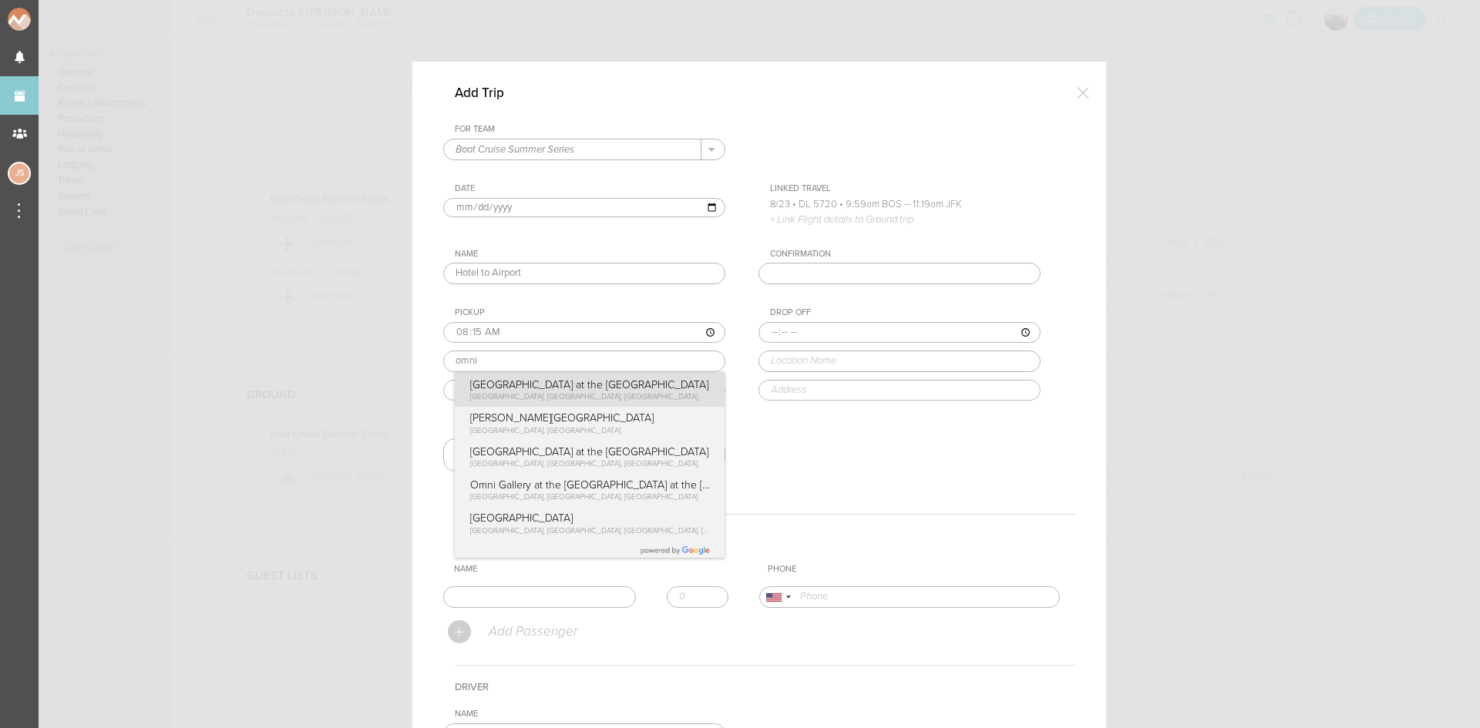
type input "Omni Boston Hotel at the Seaport"
type input "450 Summer St, Boston, MA 02210, USA"
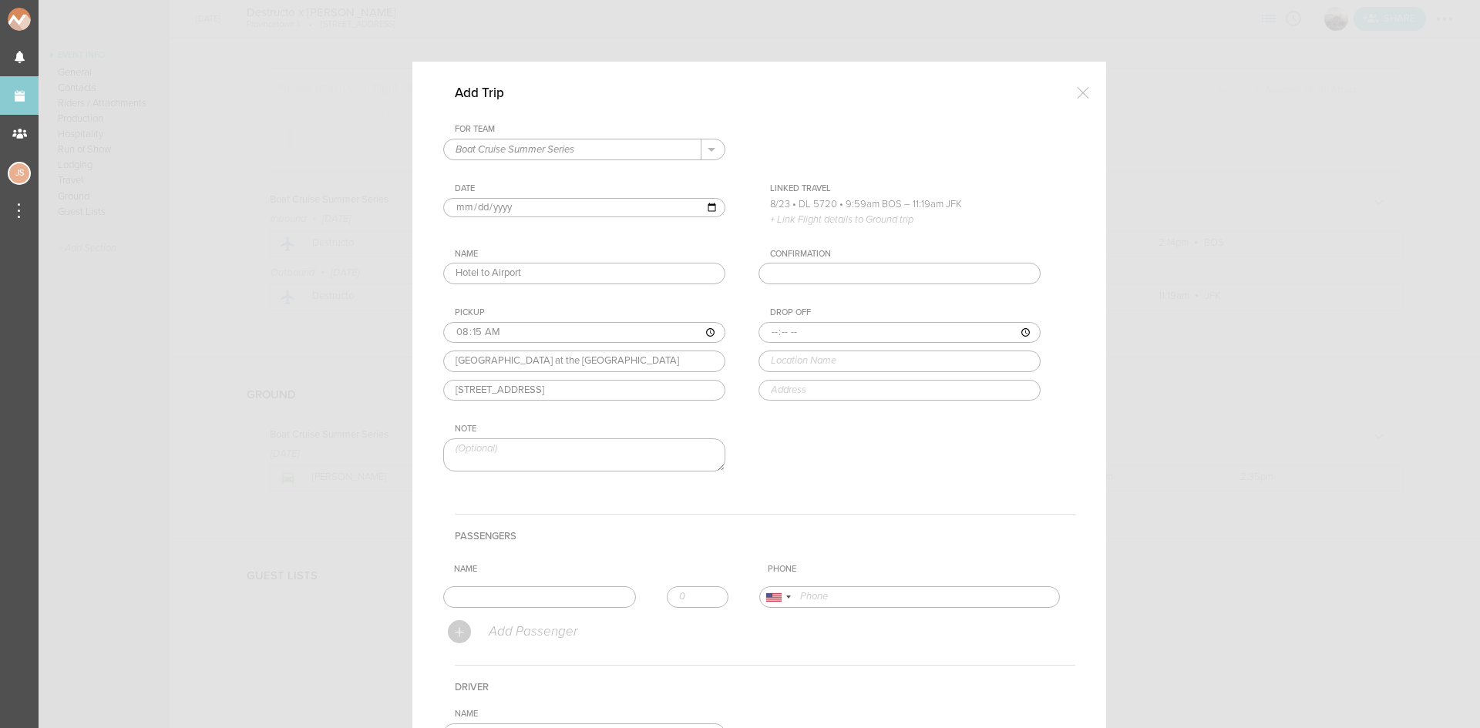
click at [509, 388] on div "Pickup 08:15 Omni Boston Hotel at the Seaport Omni Boston Hotel at the Seaport …" at bounding box center [599, 354] width 313 height 93
click at [759, 333] on input "time" at bounding box center [899, 333] width 282 height 22
type input "08:30"
type input ";"
type input "Logan Airport (BOS)"
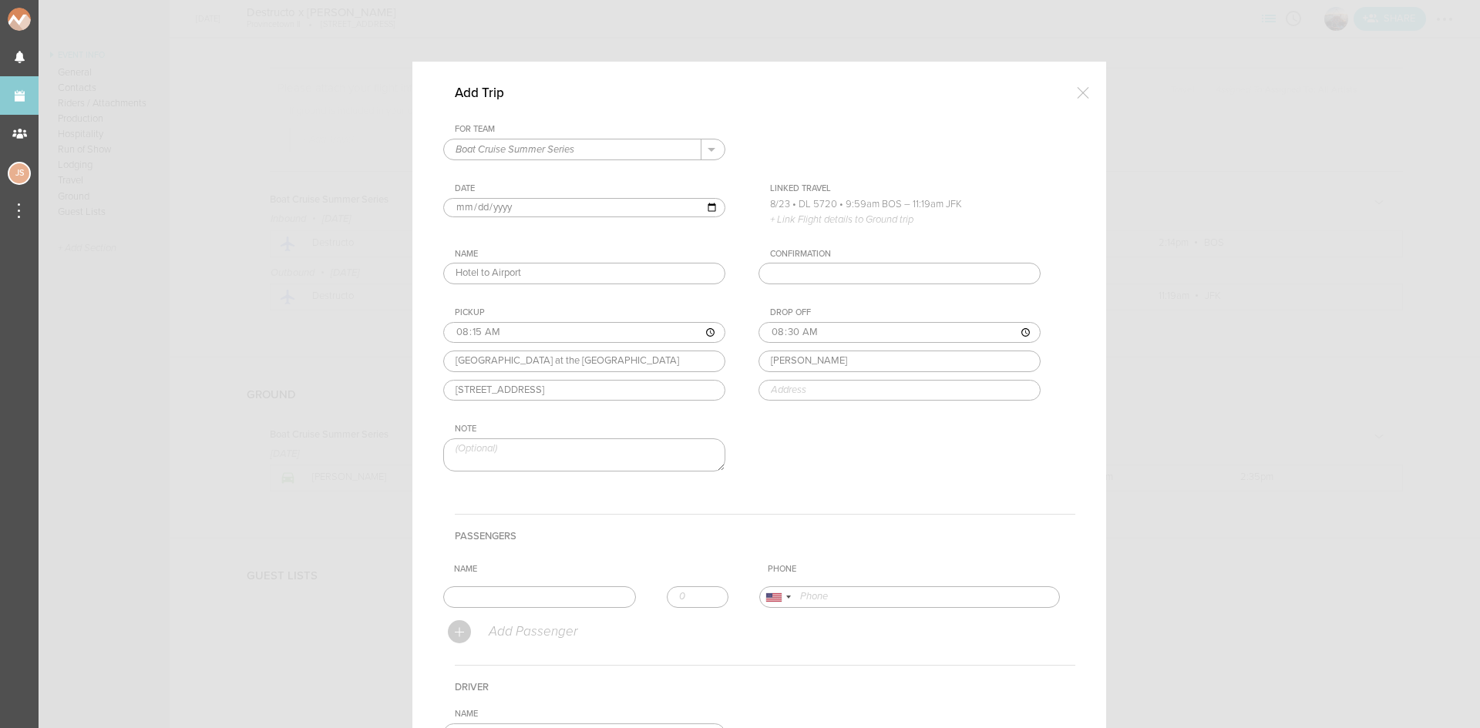
type input "East Boston, MA 02128, USA"
click at [796, 388] on div "Drop Off 08:30 Logan Airport (BOS) Logan Airport (BOS) East Boston, MA, USA Log…" at bounding box center [914, 354] width 313 height 93
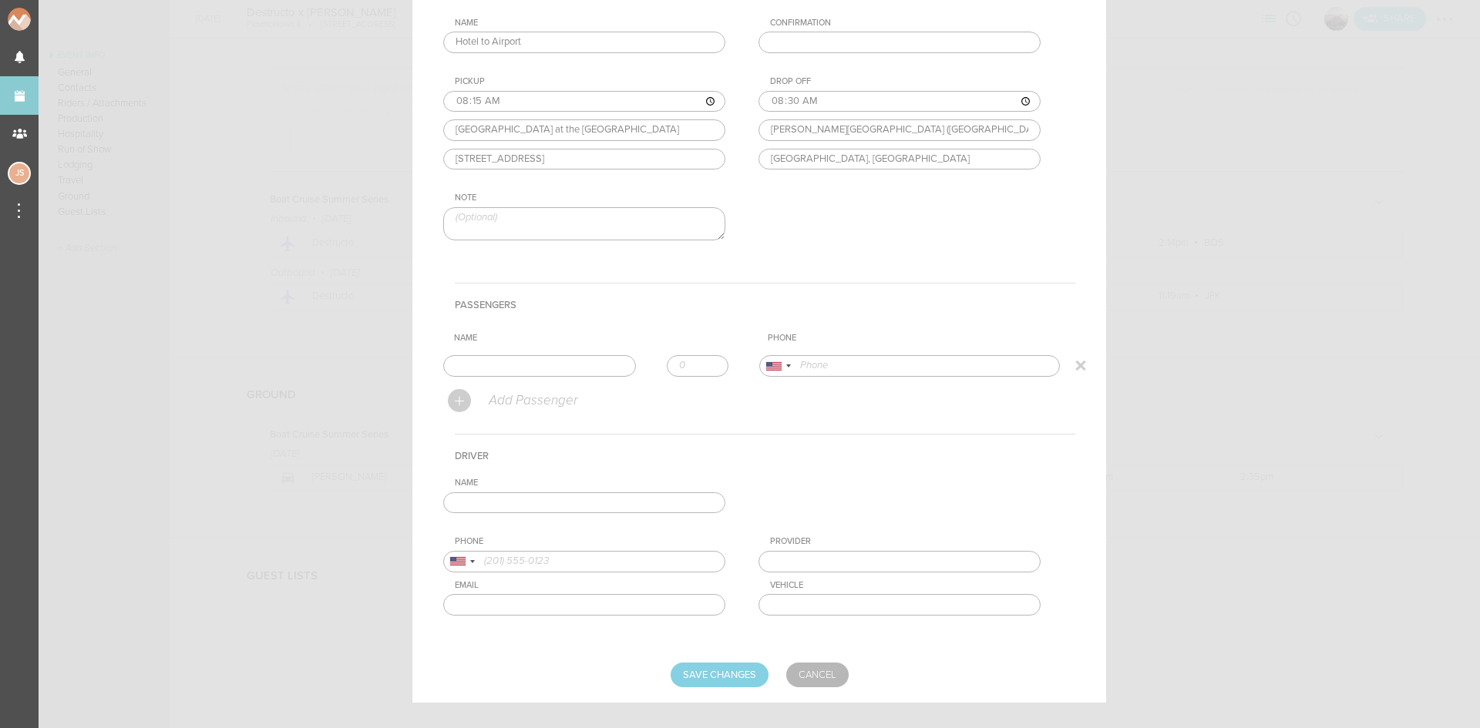
click at [595, 368] on input "text" at bounding box center [539, 366] width 193 height 22
type input "Gary Richards"
type input "13107171586"
drag, startPoint x: 487, startPoint y: 402, endPoint x: 521, endPoint y: 485, distance: 89.2
click at [487, 402] on form "For Team Boat Cruise Summer Series + Add New Team Boat Cruise Summer Series . B…" at bounding box center [759, 290] width 632 height 795
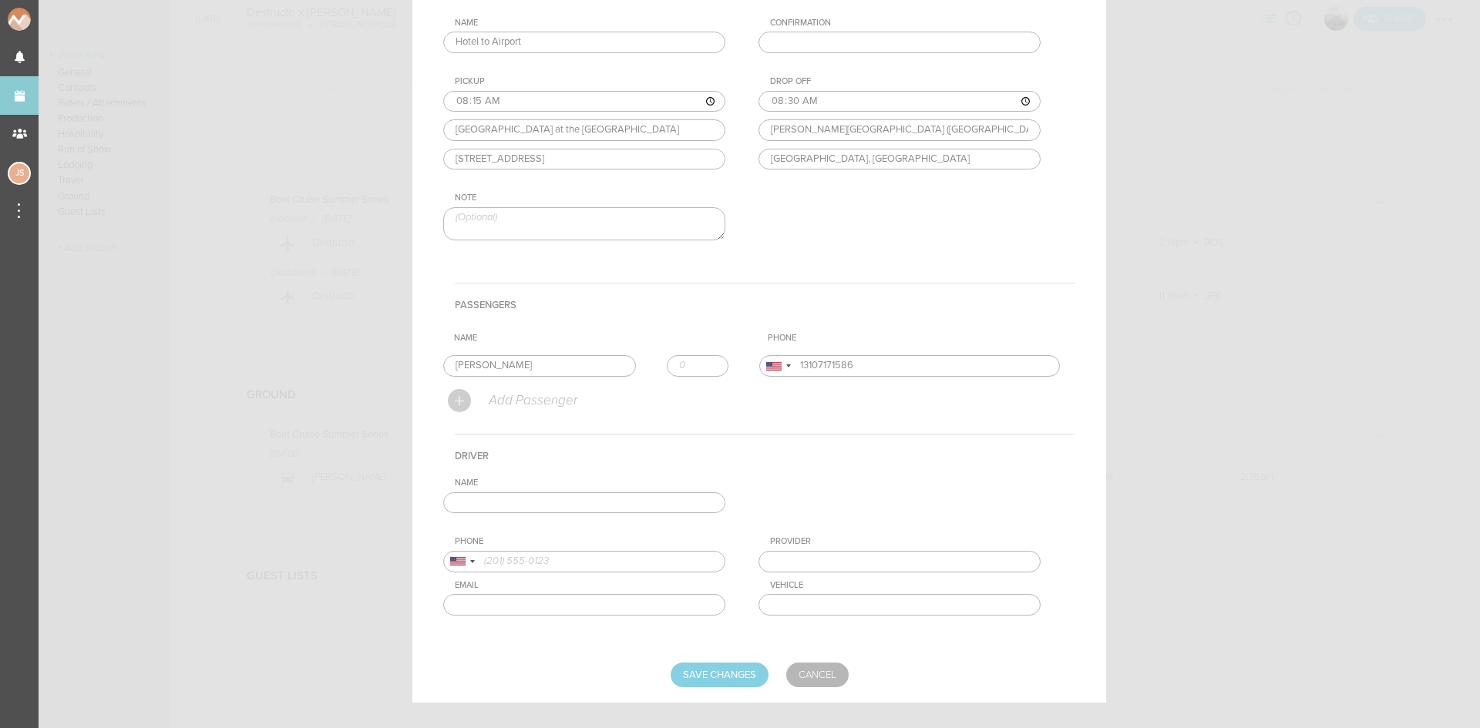
click at [523, 503] on input "text" at bounding box center [584, 504] width 282 height 22
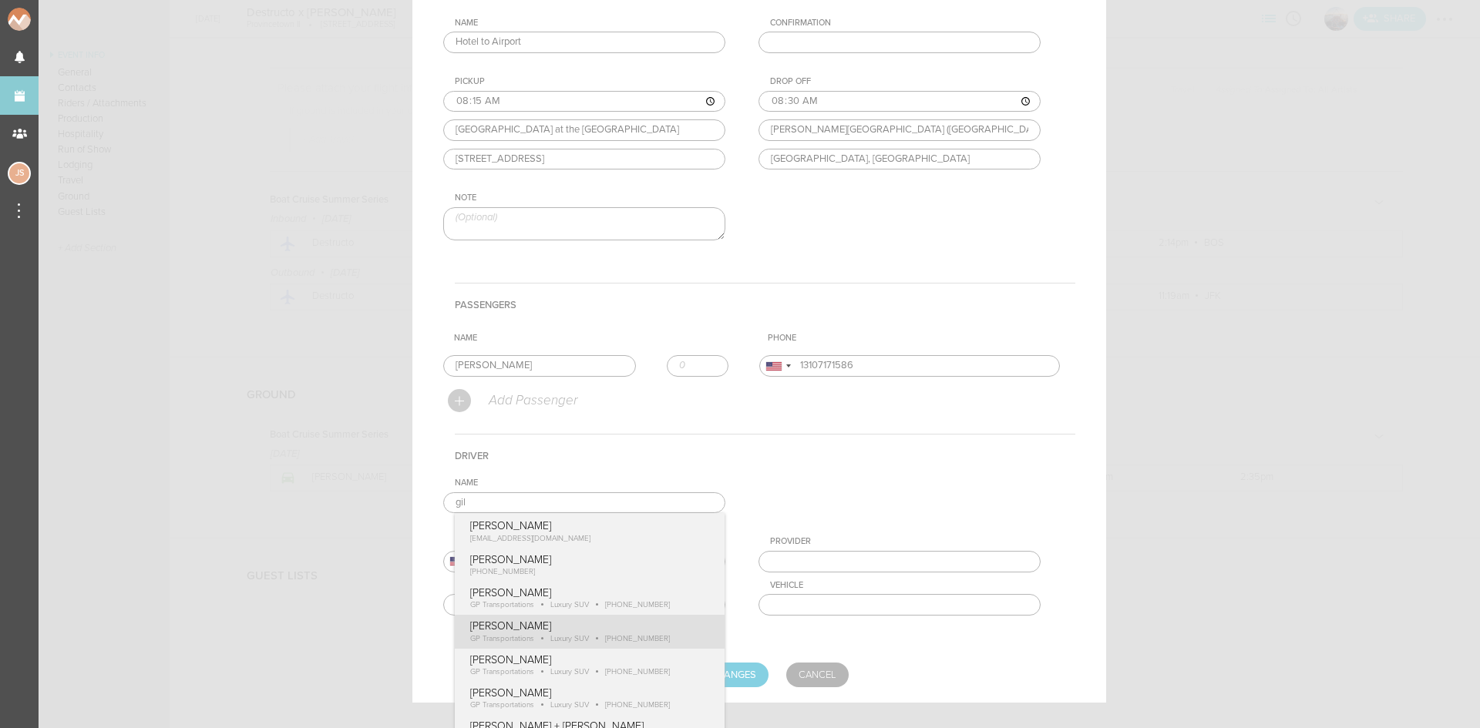
type input "Gilbert Payoute"
type input "18574170489"
type input "GP Transportations"
type input "Luxury SUV"
click at [596, 644] on form "For Team Boat Cruise Summer Series + Add New Team Boat Cruise Summer Series . B…" at bounding box center [759, 290] width 632 height 795
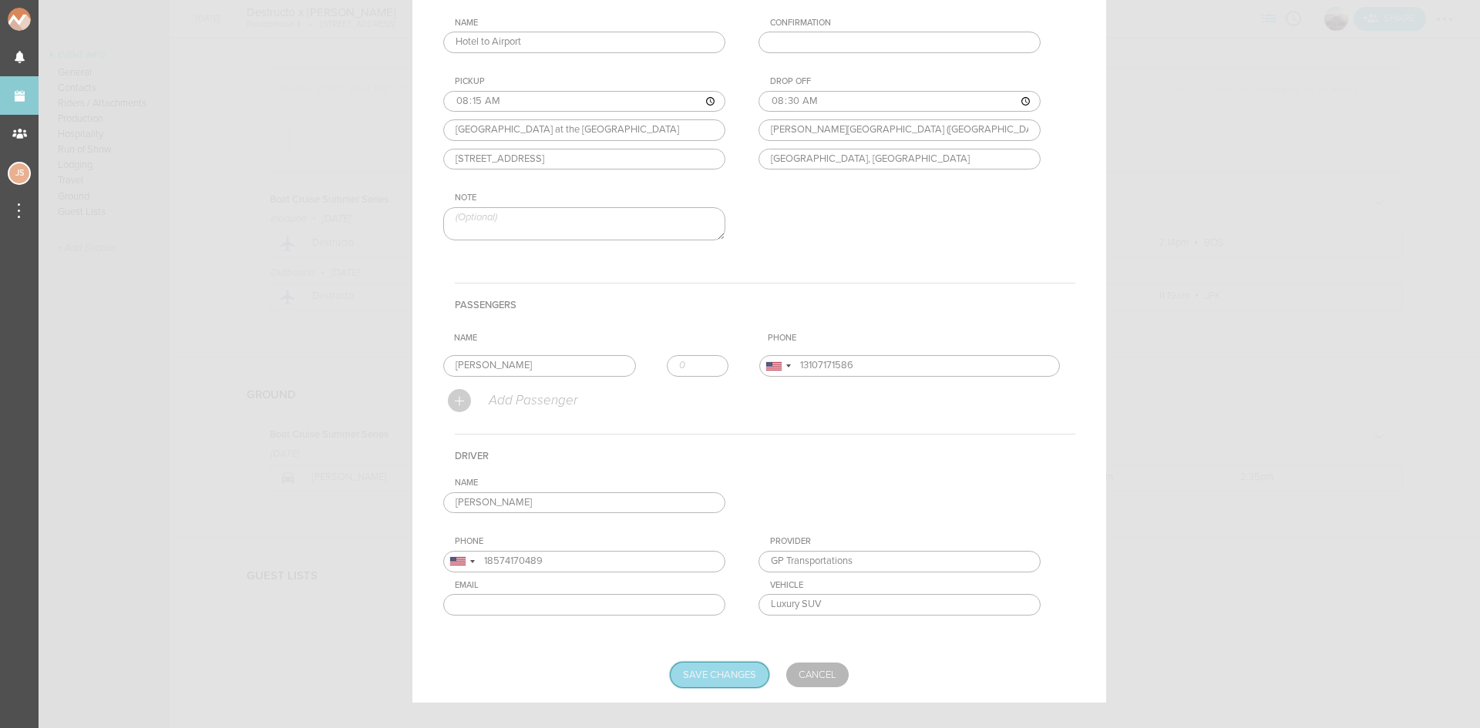
click at [687, 685] on input "Save Changes" at bounding box center [720, 675] width 98 height 25
type input "Saving..."
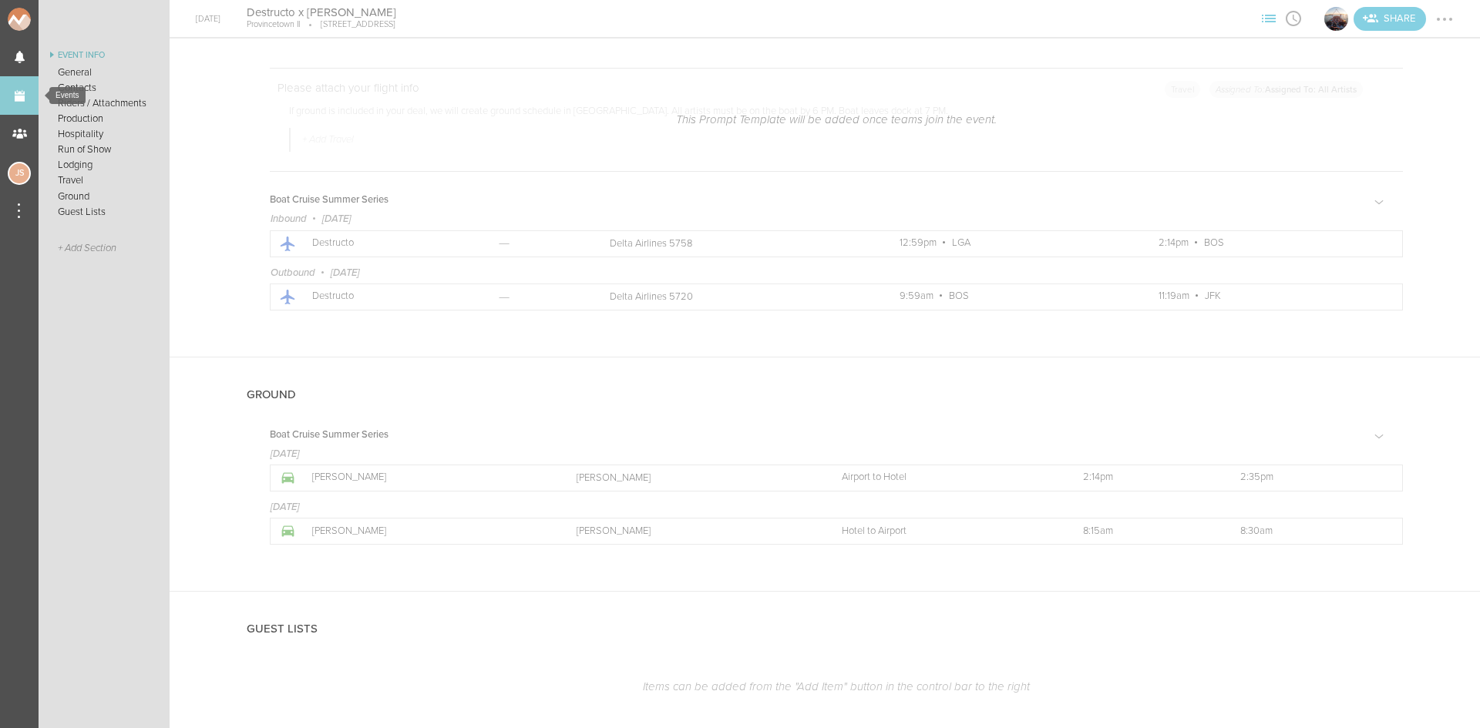
click at [26, 85] on link "Events" at bounding box center [19, 95] width 39 height 39
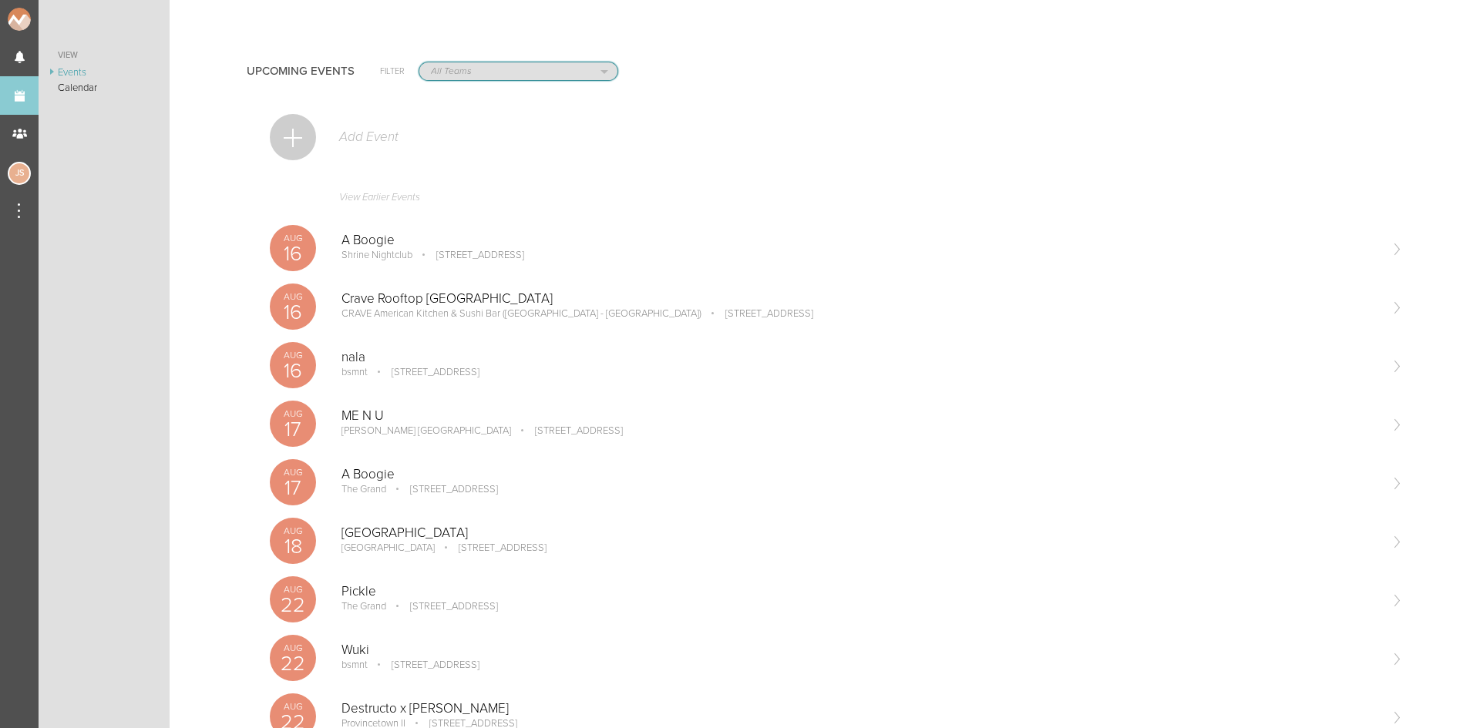
click at [475, 70] on select "All Teams Jakeshore Breakbomb bsmnt [PERSON_NAME] Z3LLA FWD [PERSON_NAME] Fire …" at bounding box center [518, 71] width 198 height 18
select select "925"
click at [419, 62] on select "All Teams Jakeshore Breakbomb bsmnt [PERSON_NAME] Z3LLA FWD [PERSON_NAME] Fire …" at bounding box center [518, 71] width 198 height 18
drag, startPoint x: 457, startPoint y: 70, endPoint x: 459, endPoint y: 78, distance: 7.9
click at [457, 70] on select "All Teams Jakeshore Breakbomb bsmnt [PERSON_NAME] Z3LLA FWD [PERSON_NAME] Fire …" at bounding box center [518, 71] width 198 height 18
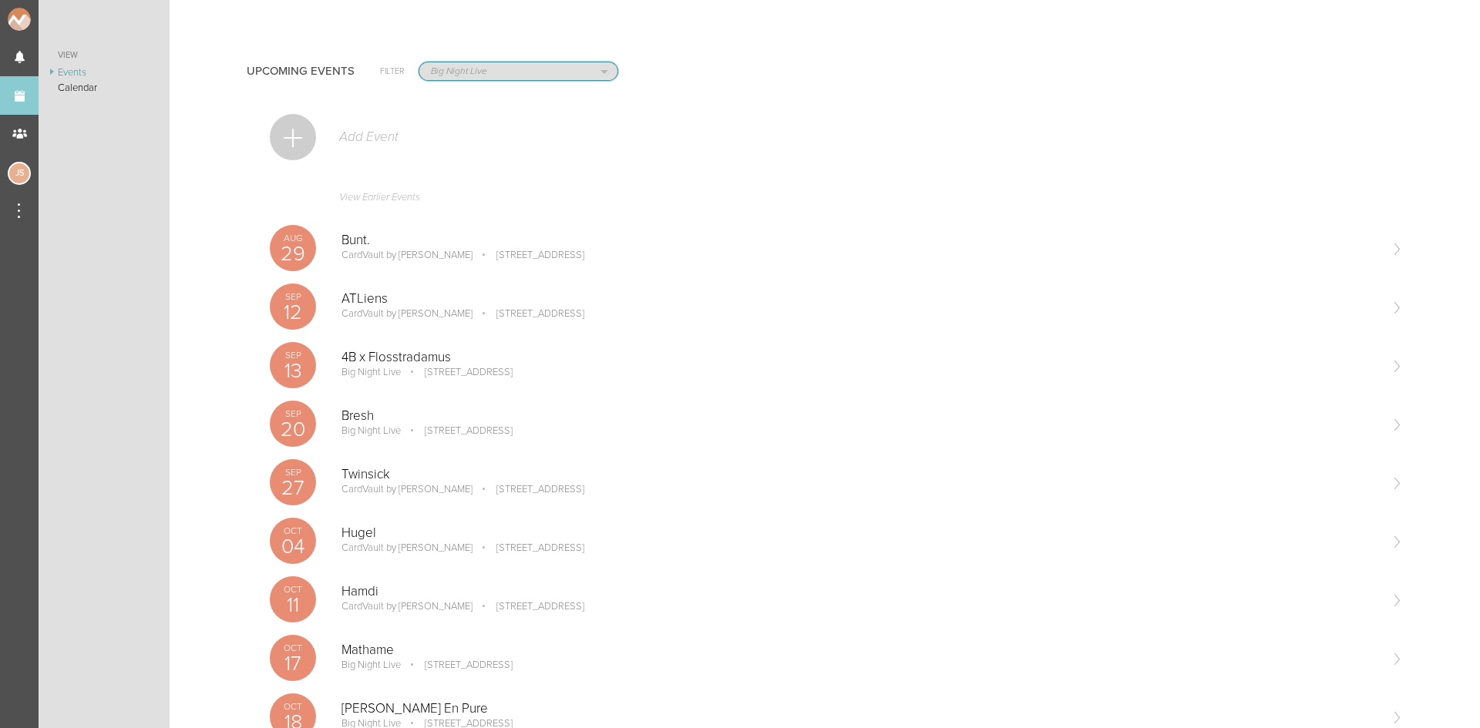
select select "80"
click at [419, 62] on select "All Teams Jakeshore Breakbomb bsmnt [PERSON_NAME] Z3LLA FWD [PERSON_NAME] Fire …" at bounding box center [518, 71] width 198 height 18
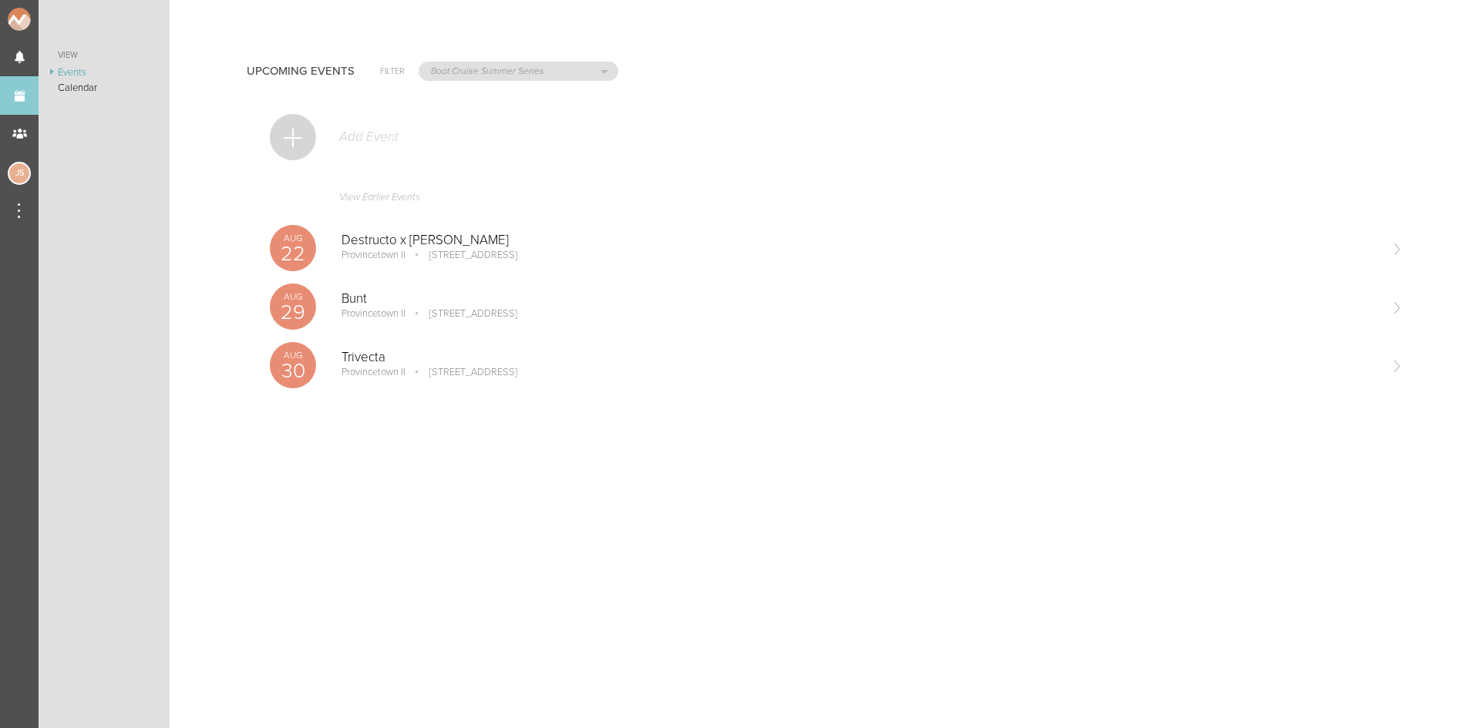
click at [295, 126] on div at bounding box center [293, 137] width 46 height 46
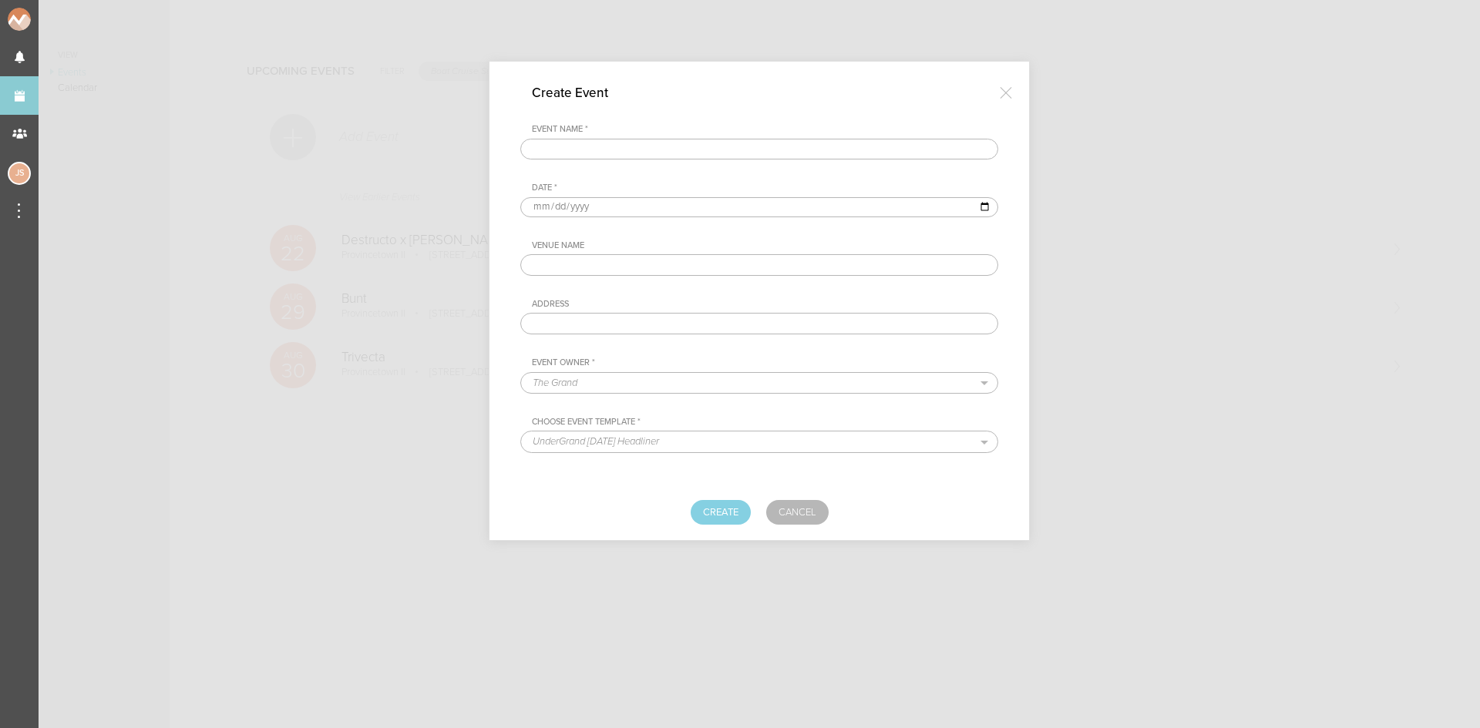
click at [632, 156] on input "text" at bounding box center [759, 150] width 478 height 22
type input "Costa"
type input "[DATE]"
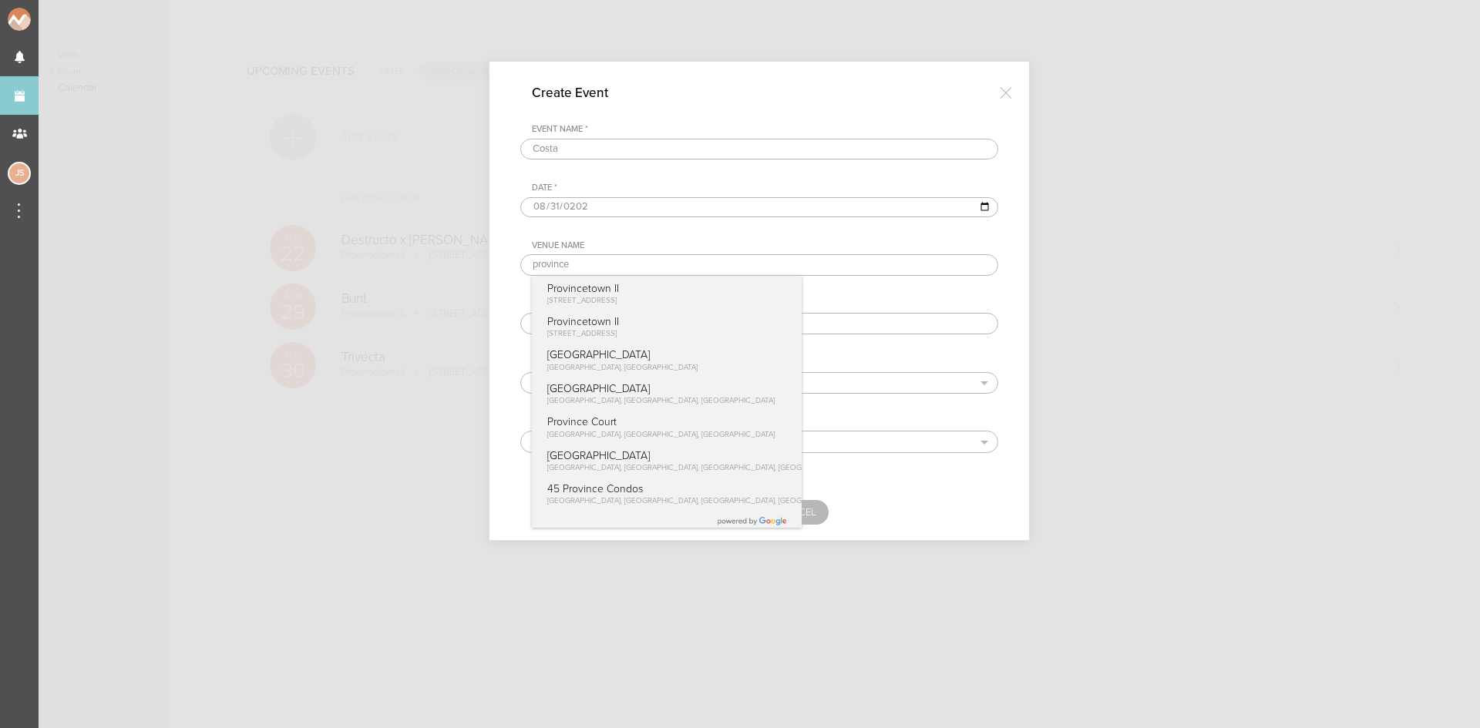
type input "Provincetown II"
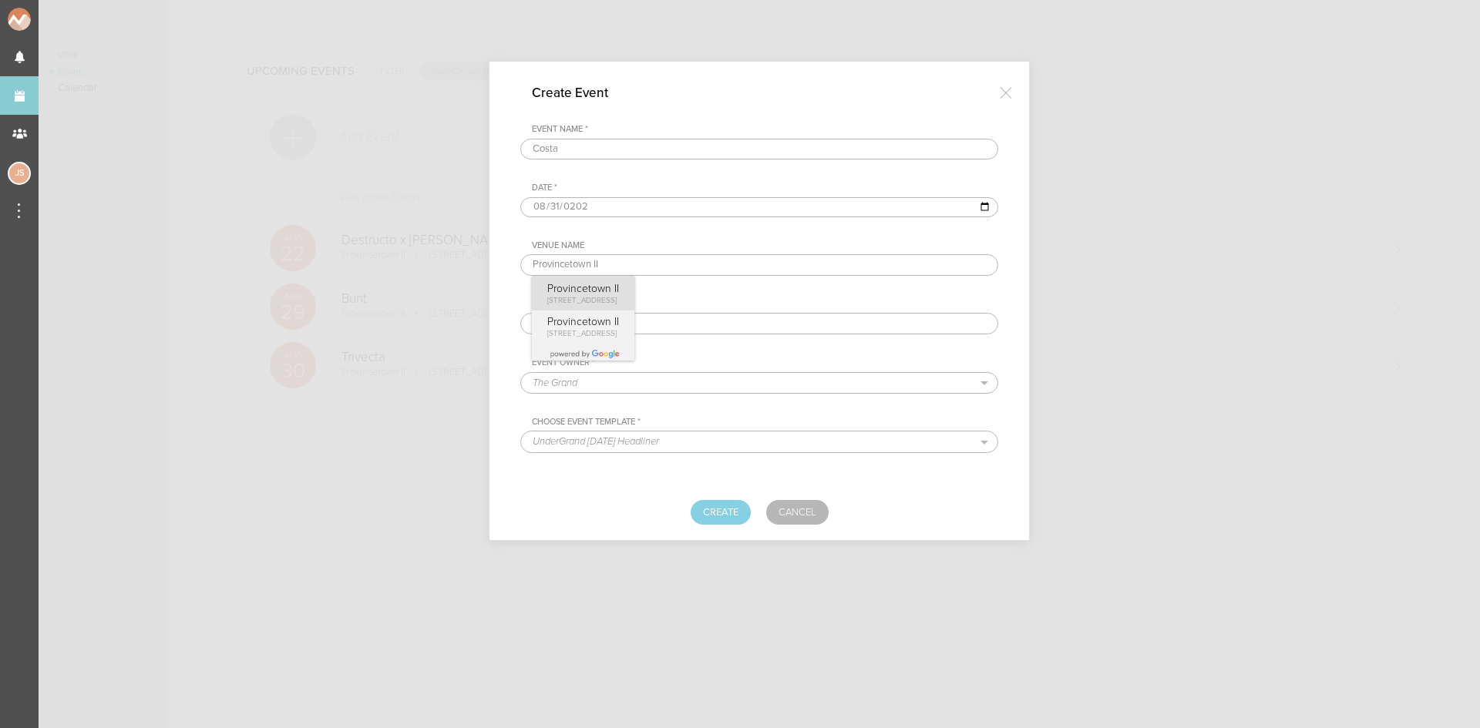
click at [619, 294] on p "Provincetown II" at bounding box center [583, 288] width 72 height 13
type input "[STREET_ADDRESS]"
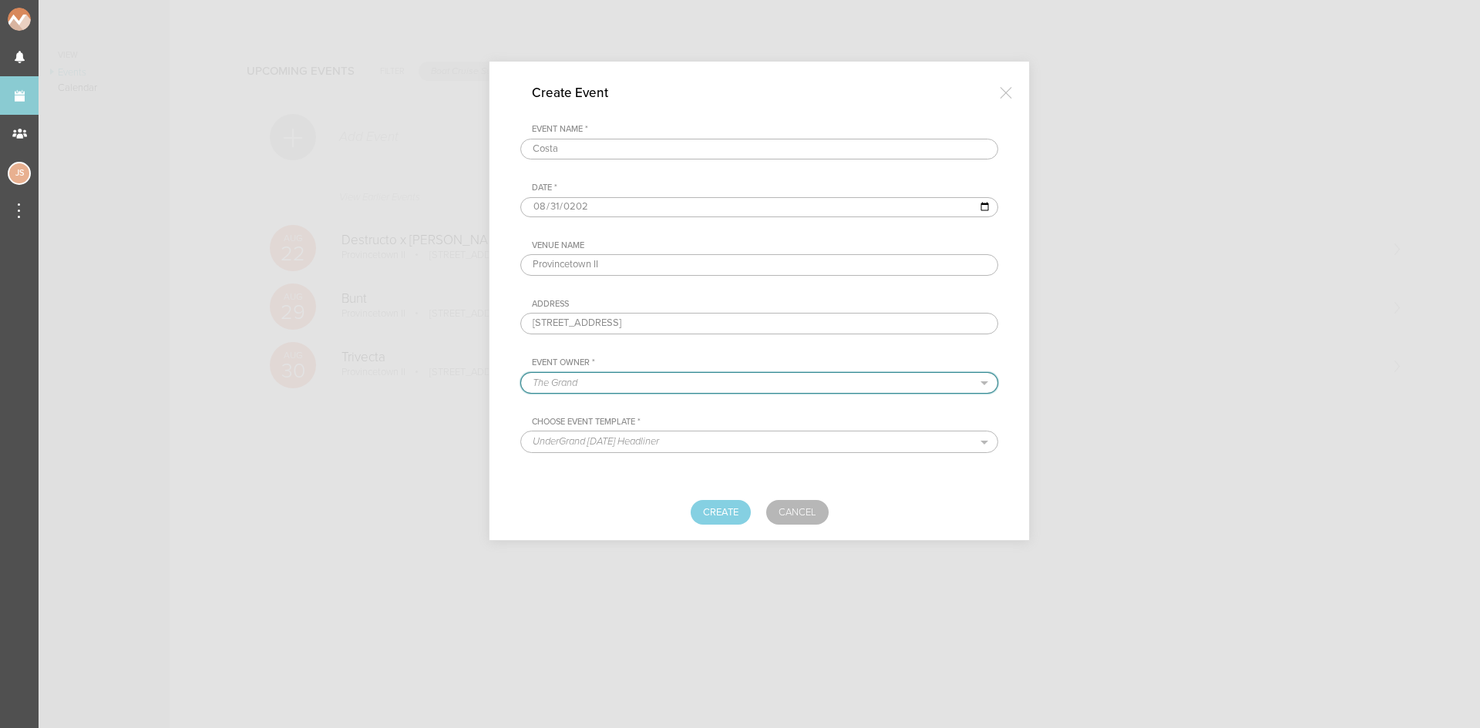
click at [617, 378] on select "The Grand Shrine Boat Cruise Summer Series Black Caviar Mémoire Big Night Live …" at bounding box center [759, 383] width 476 height 20
select select "80"
click at [521, 373] on select "The Grand Shrine Boat Cruise Summer Series Black Caviar Mémoire Big Night Live …" at bounding box center [759, 383] width 476 height 20
select select "76"
click at [728, 508] on button "Create" at bounding box center [721, 512] width 60 height 25
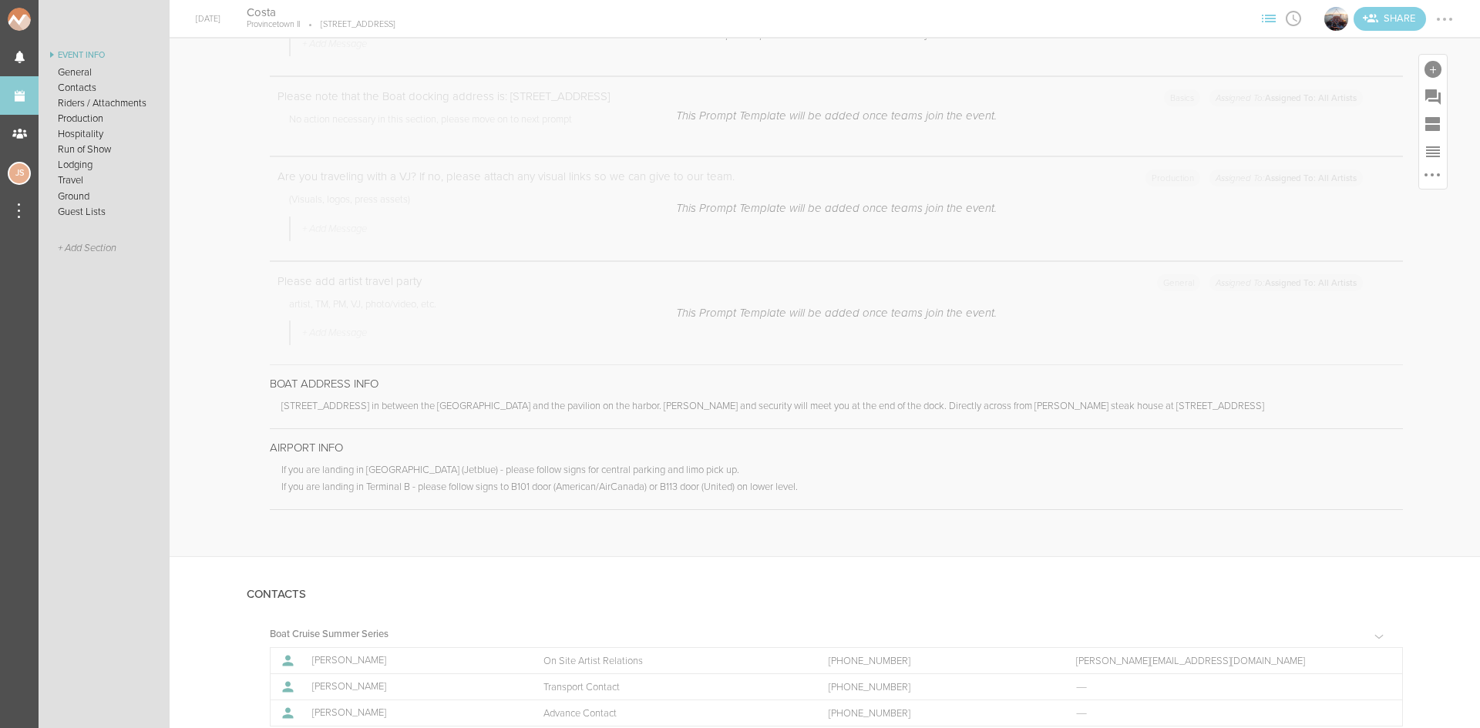
scroll to position [540, 0]
click at [1378, 438] on div at bounding box center [1390, 434] width 25 height 25
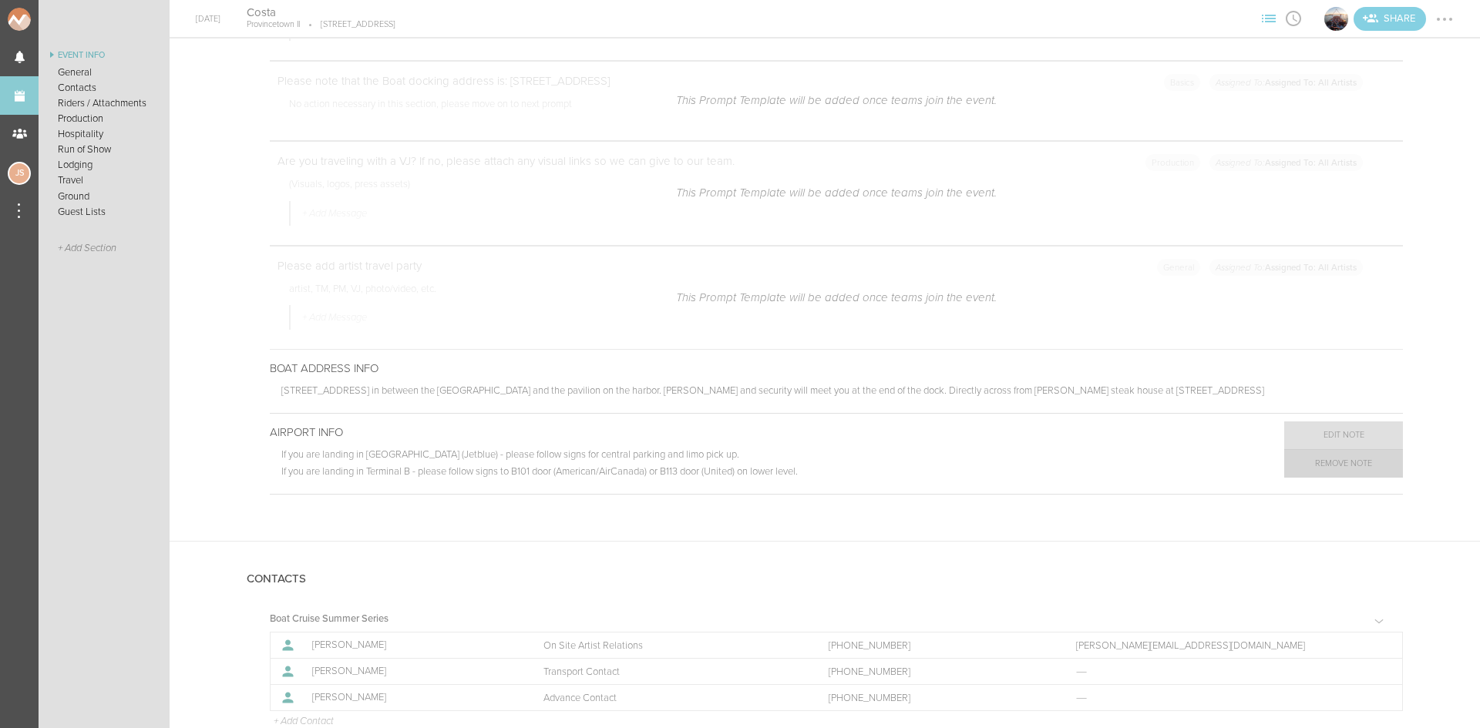
click at [1328, 469] on link "Remove Note" at bounding box center [1343, 464] width 119 height 28
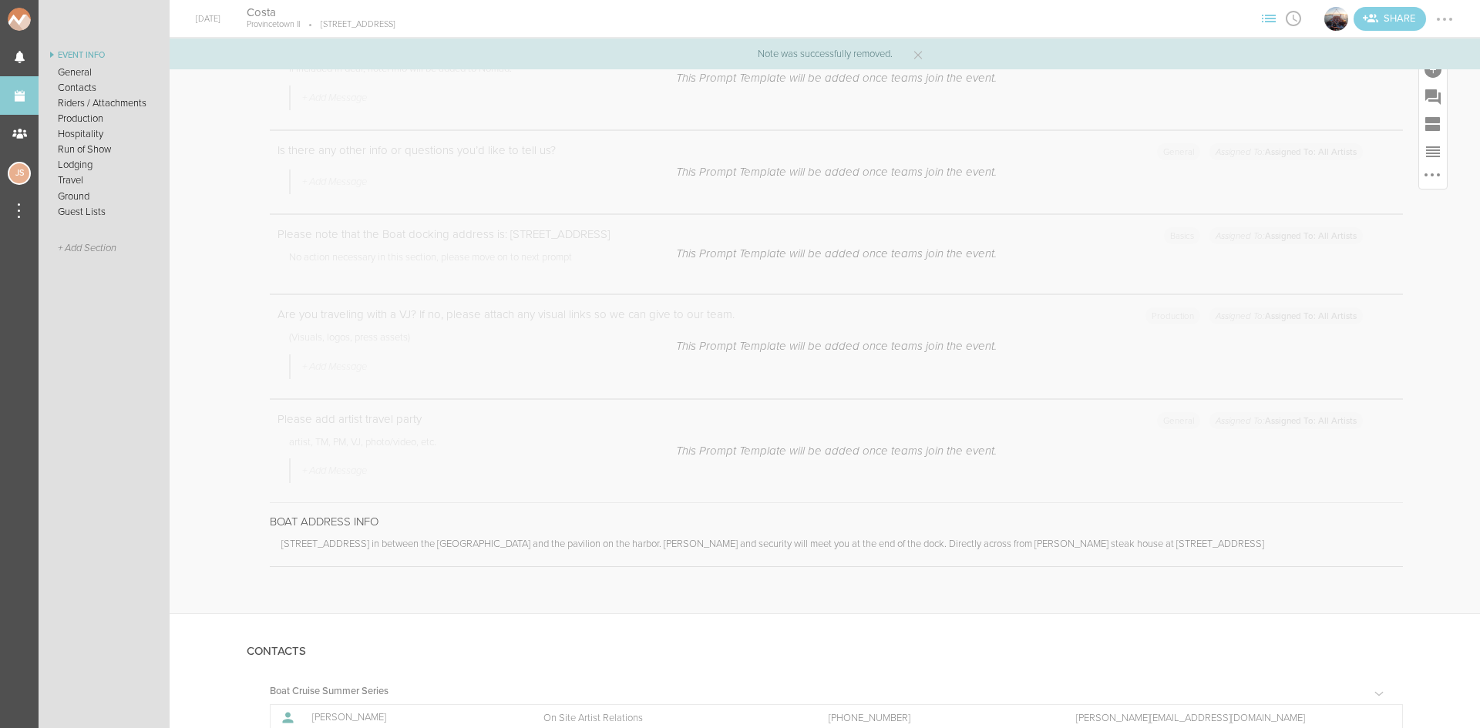
scroll to position [385, 0]
click at [1424, 70] on div at bounding box center [1432, 69] width 17 height 17
click at [1212, 305] on icon at bounding box center [1217, 305] width 31 height 31
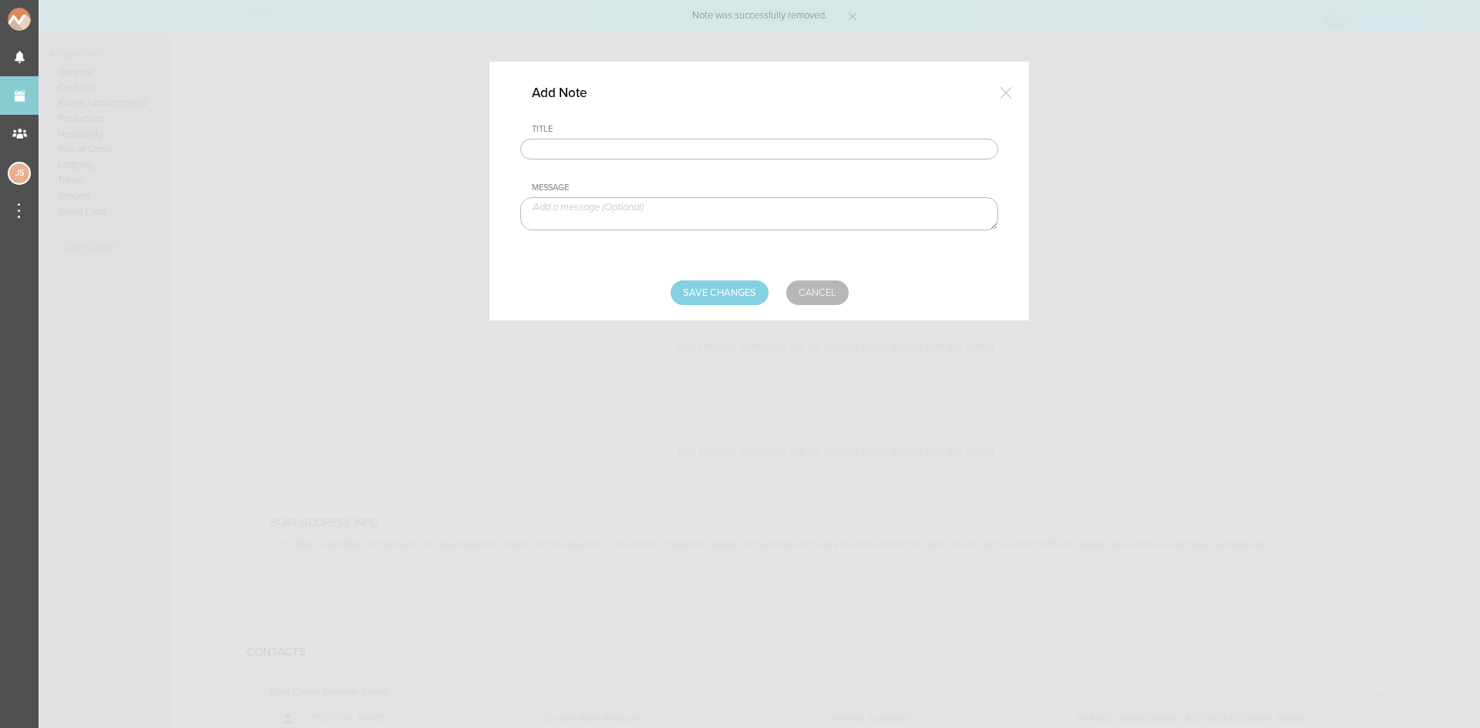
click at [790, 154] on input "text" at bounding box center [759, 150] width 478 height 22
type input "Travel Party"
click at [651, 210] on textarea at bounding box center [759, 213] width 478 height 33
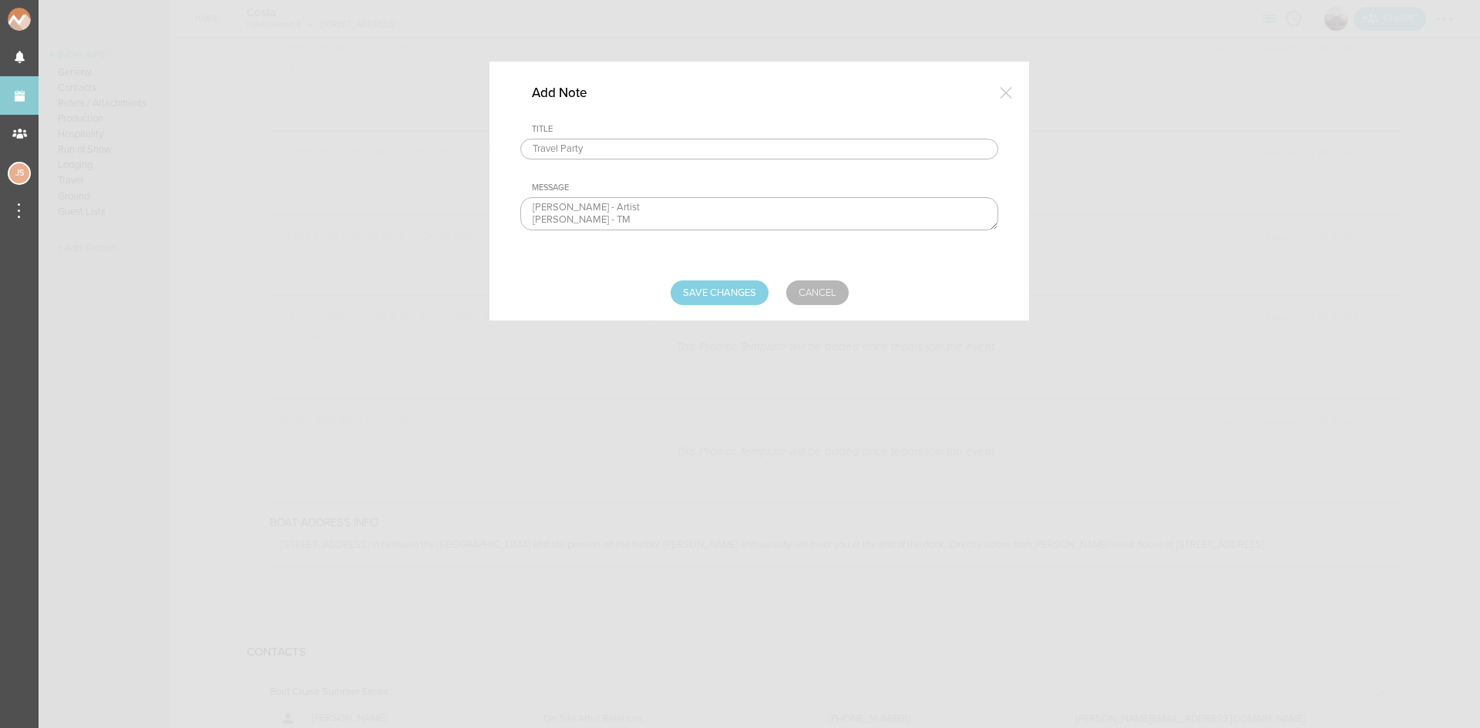
scroll to position [8, 0]
type textarea "Buddy Costa - Artist Austin Fuller - TM -Media"
click at [698, 298] on input "Save Changes" at bounding box center [720, 293] width 98 height 25
type input "Saving..."
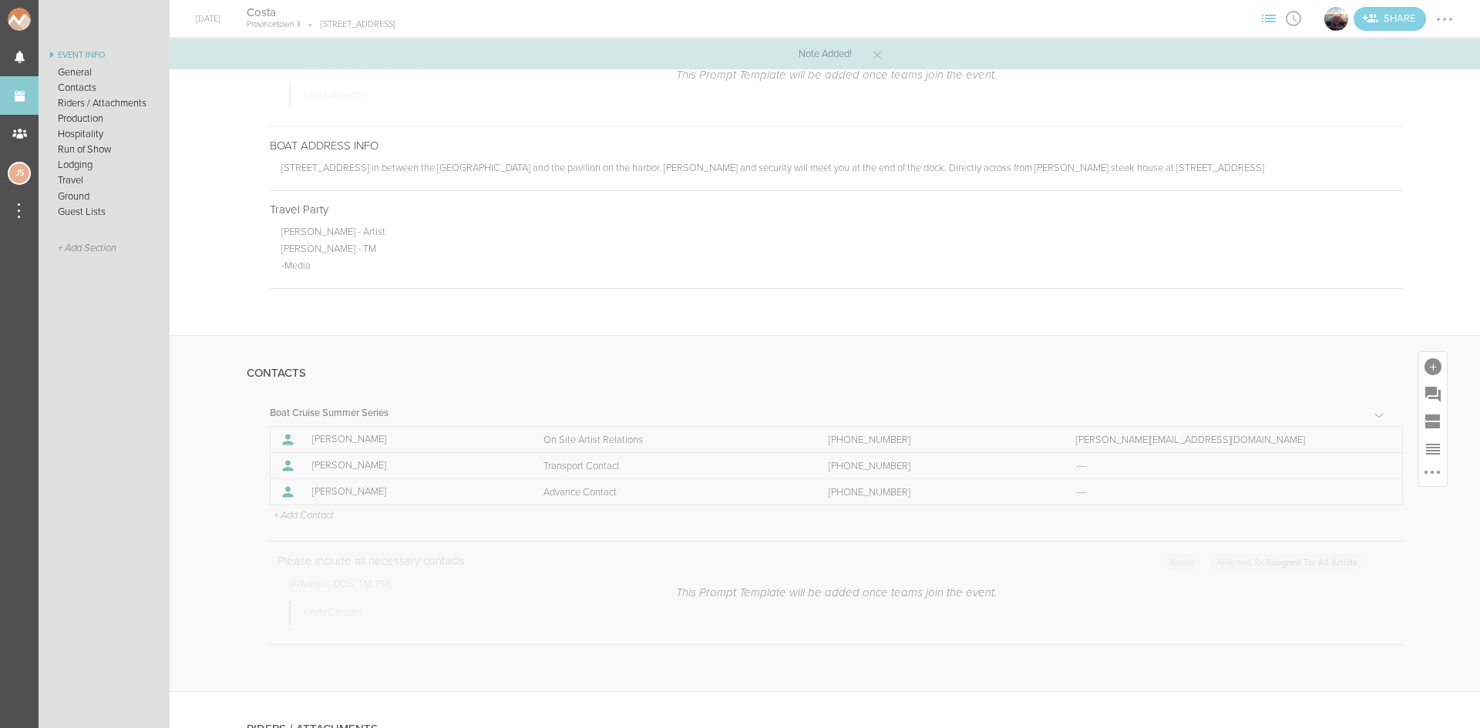
scroll to position [771, 0]
click at [311, 507] on p "+ Add Contact" at bounding box center [303, 508] width 62 height 12
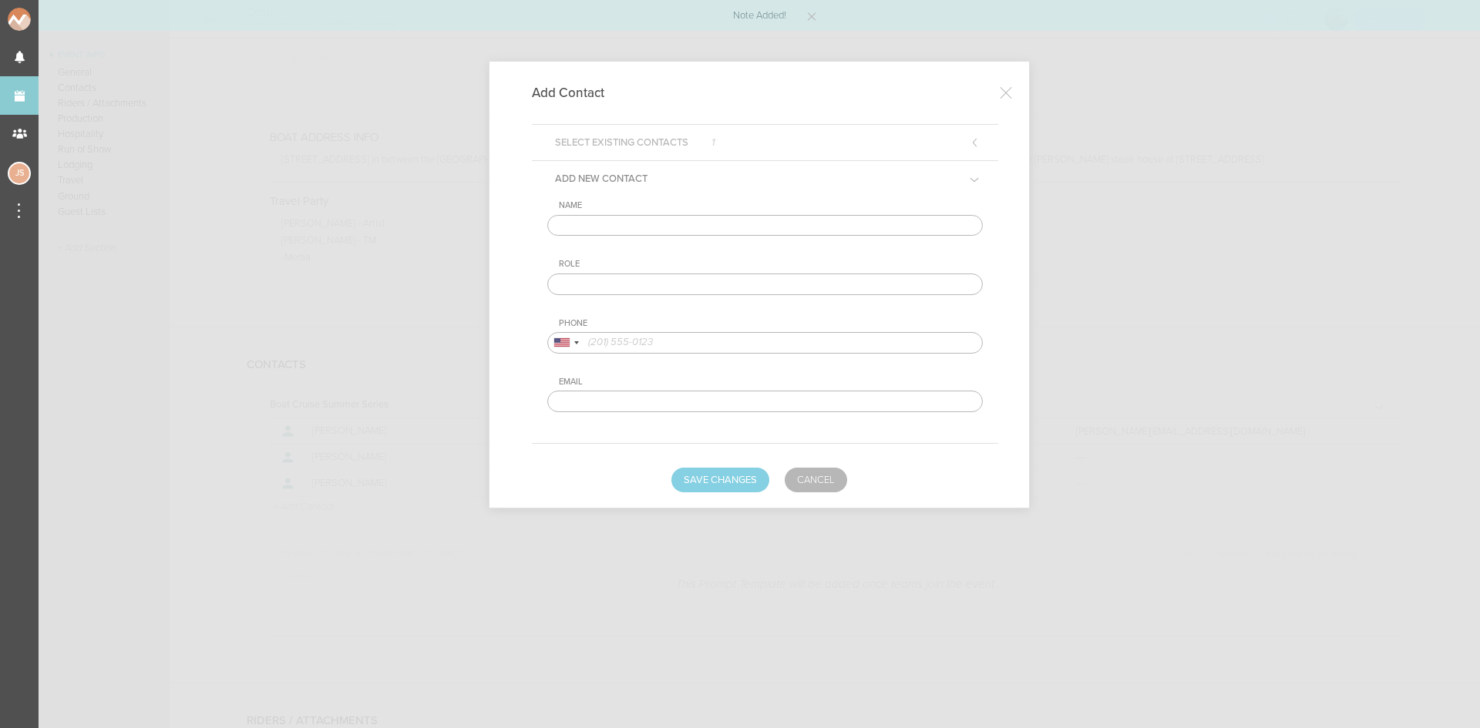
click at [656, 224] on input "text" at bounding box center [764, 226] width 435 height 22
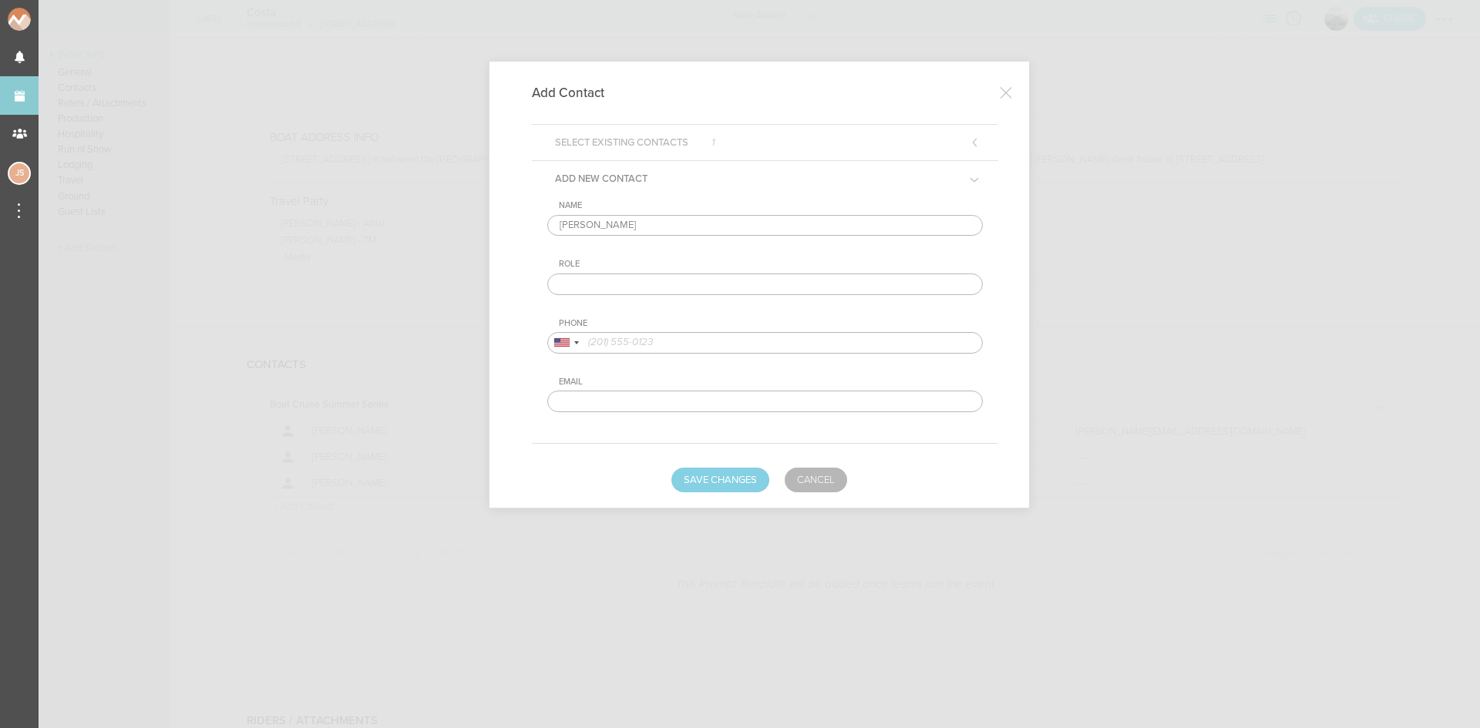
type input "Buddy Costa"
click at [683, 285] on input "text" at bounding box center [764, 285] width 435 height 22
type input "Artist DOS Contact"
click at [681, 334] on input "tel" at bounding box center [764, 343] width 435 height 22
type input "9788367779"
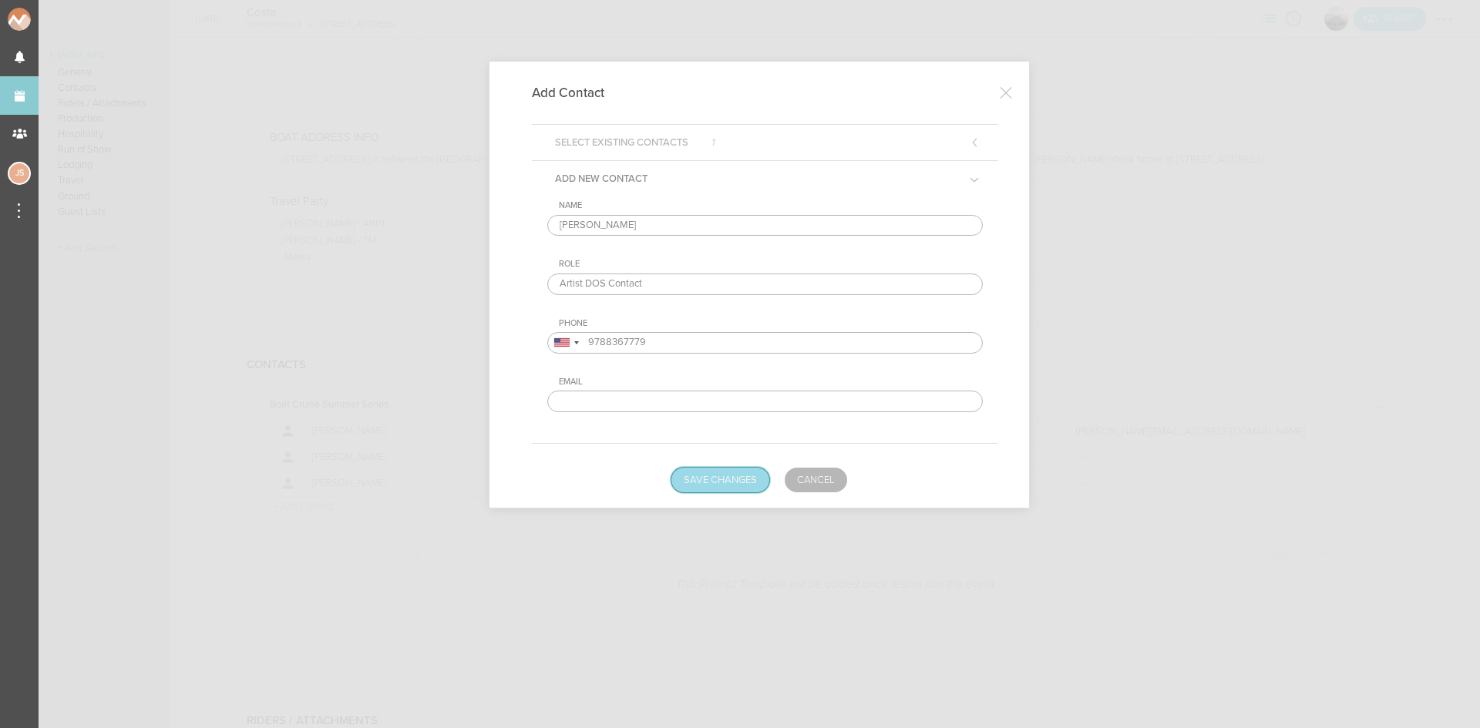
click at [714, 490] on button "Save Changes" at bounding box center [720, 480] width 98 height 25
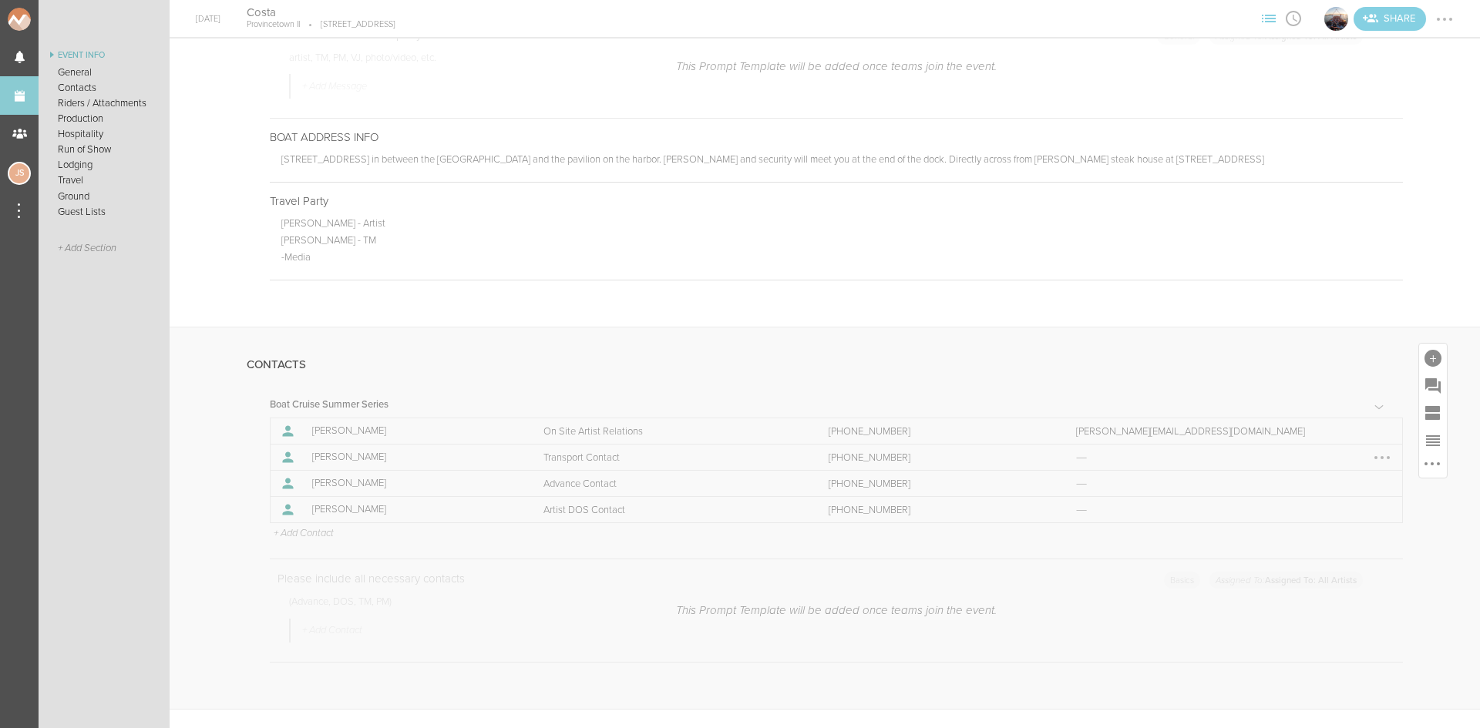
click at [1370, 456] on div at bounding box center [1382, 458] width 25 height 25
click at [1348, 485] on link "Remove" at bounding box center [1335, 488] width 119 height 28
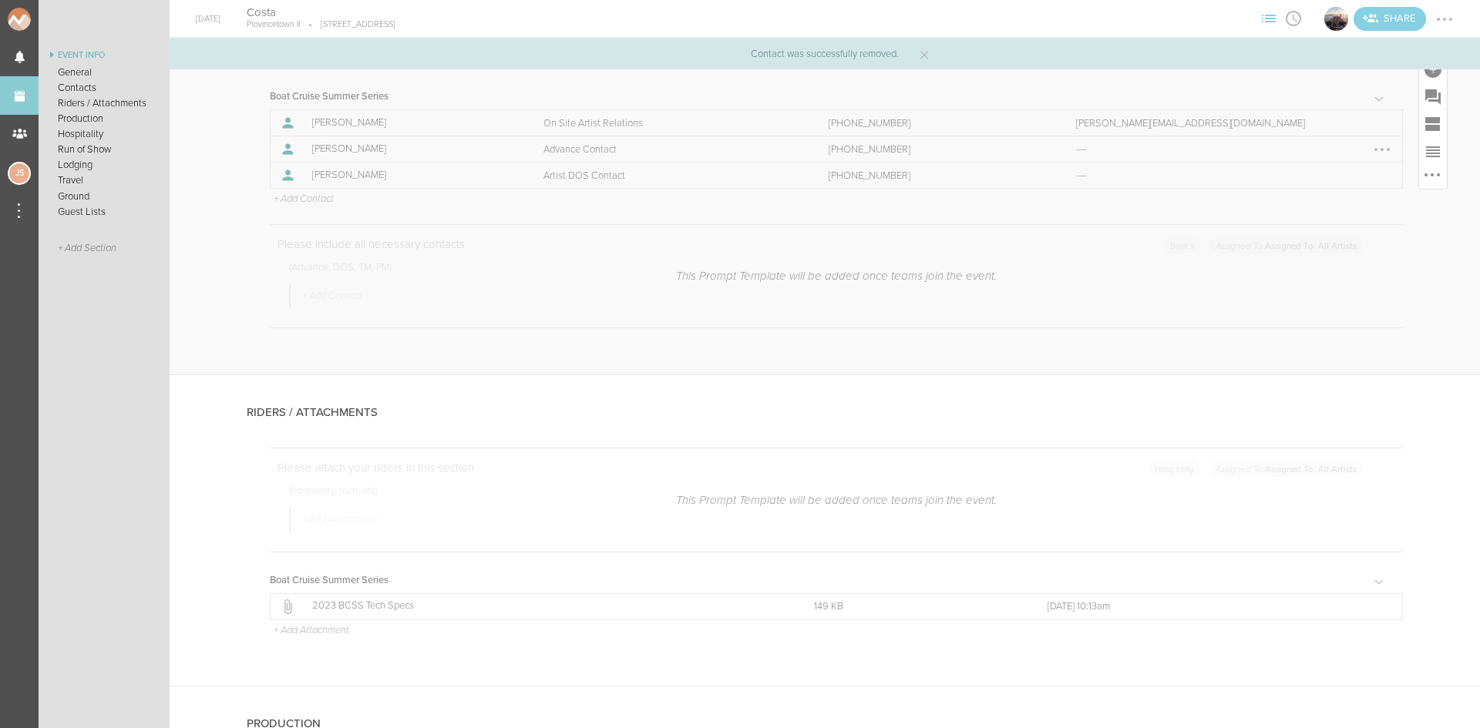
scroll to position [1233, 0]
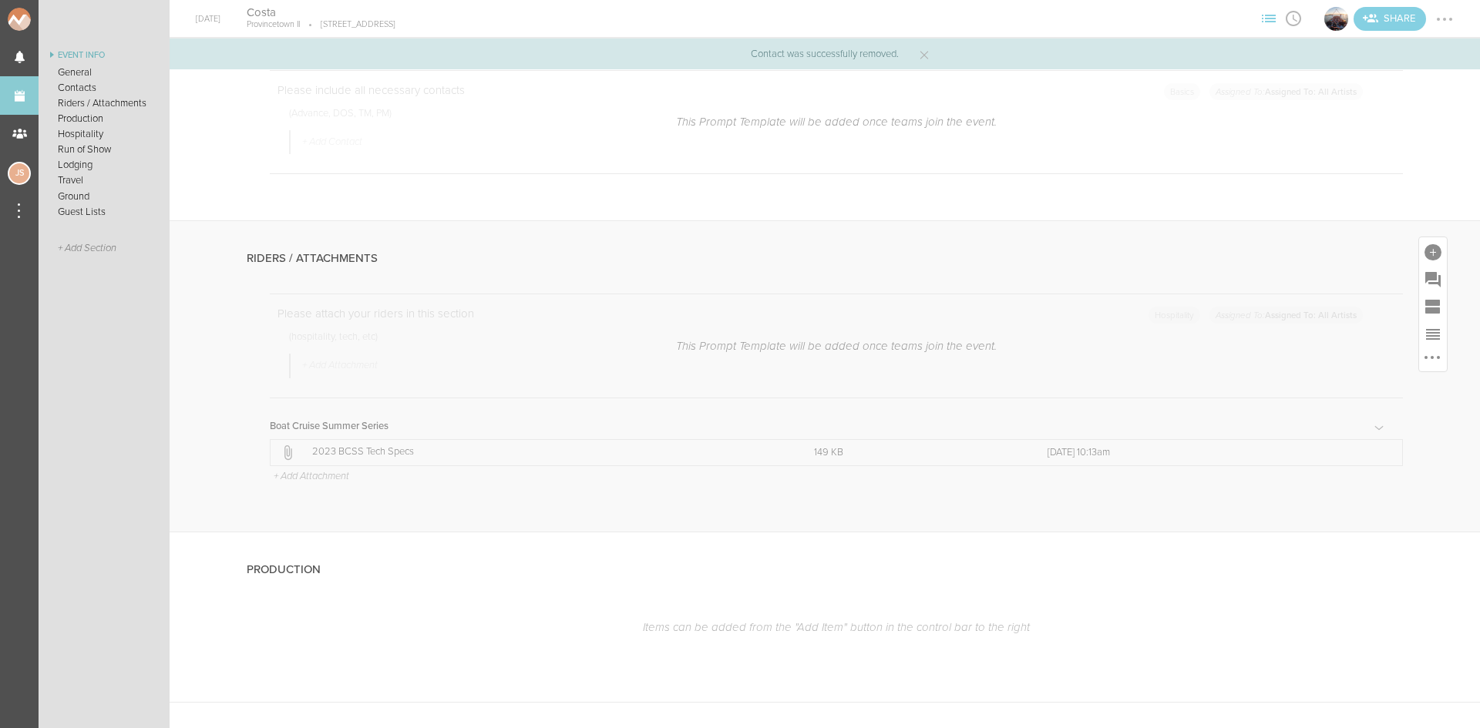
click at [338, 474] on p "+ Add Attachment" at bounding box center [310, 477] width 77 height 12
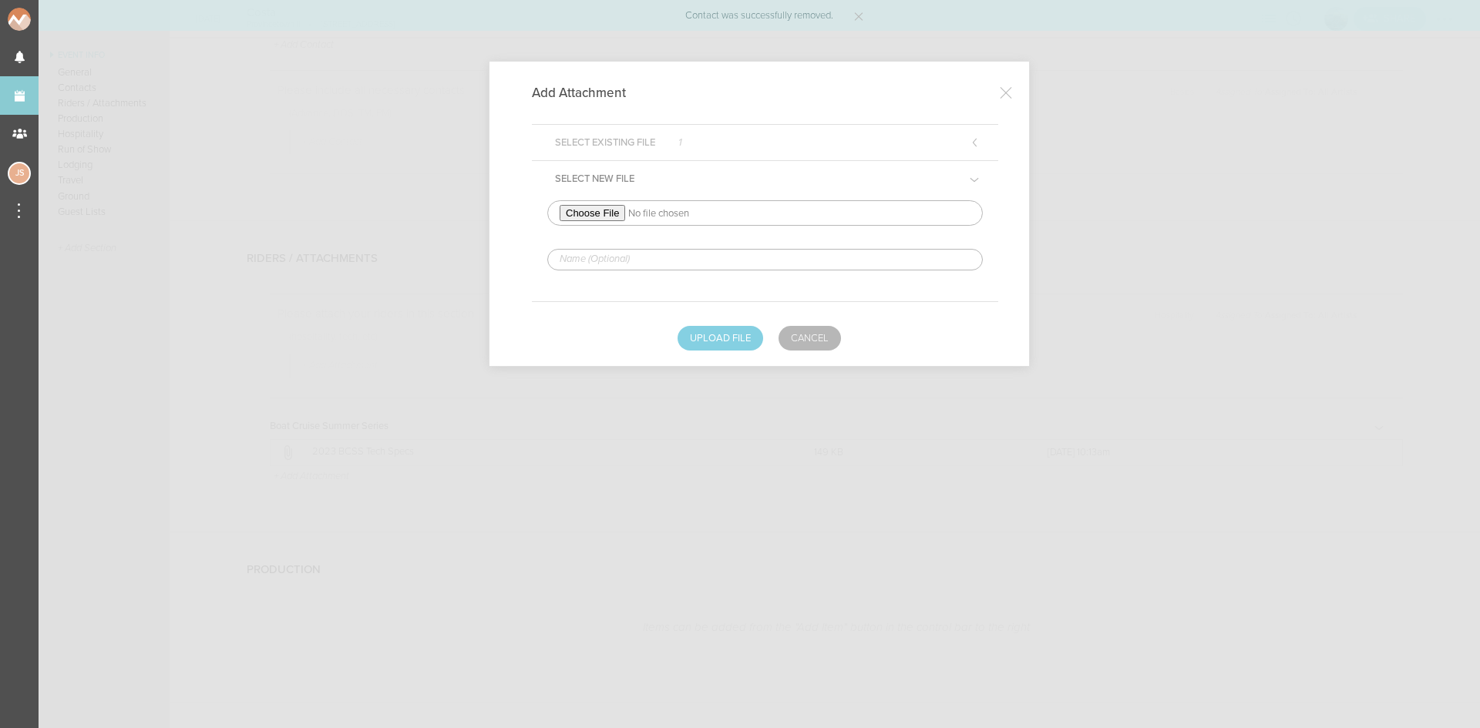
click at [577, 209] on input "file" at bounding box center [764, 212] width 435 height 25
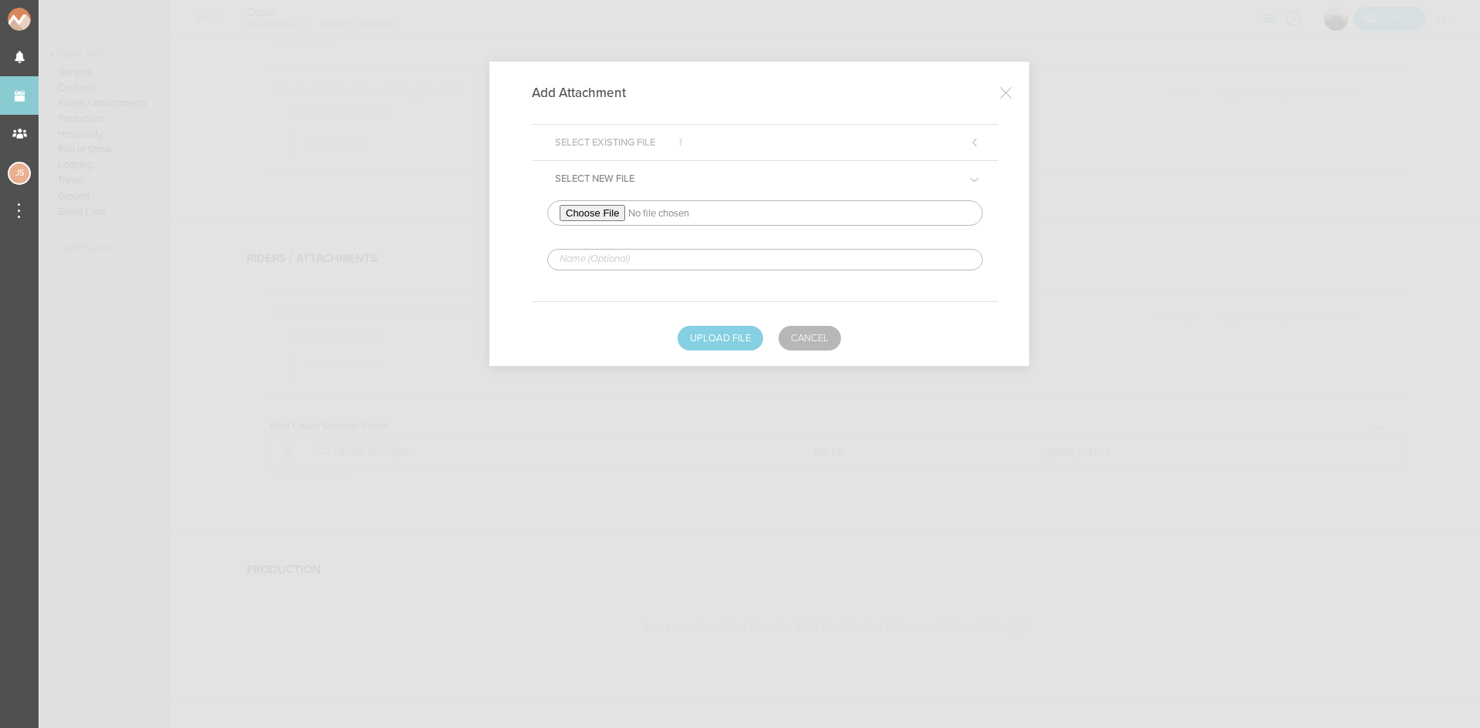
type input "C:\fakepath\UTF-8COSTA RIDER 2025-redlined.pdf"
click at [664, 267] on input "text" at bounding box center [764, 260] width 435 height 22
type input "REDLINED HERE"
click at [735, 338] on button "Upload File" at bounding box center [721, 338] width 86 height 25
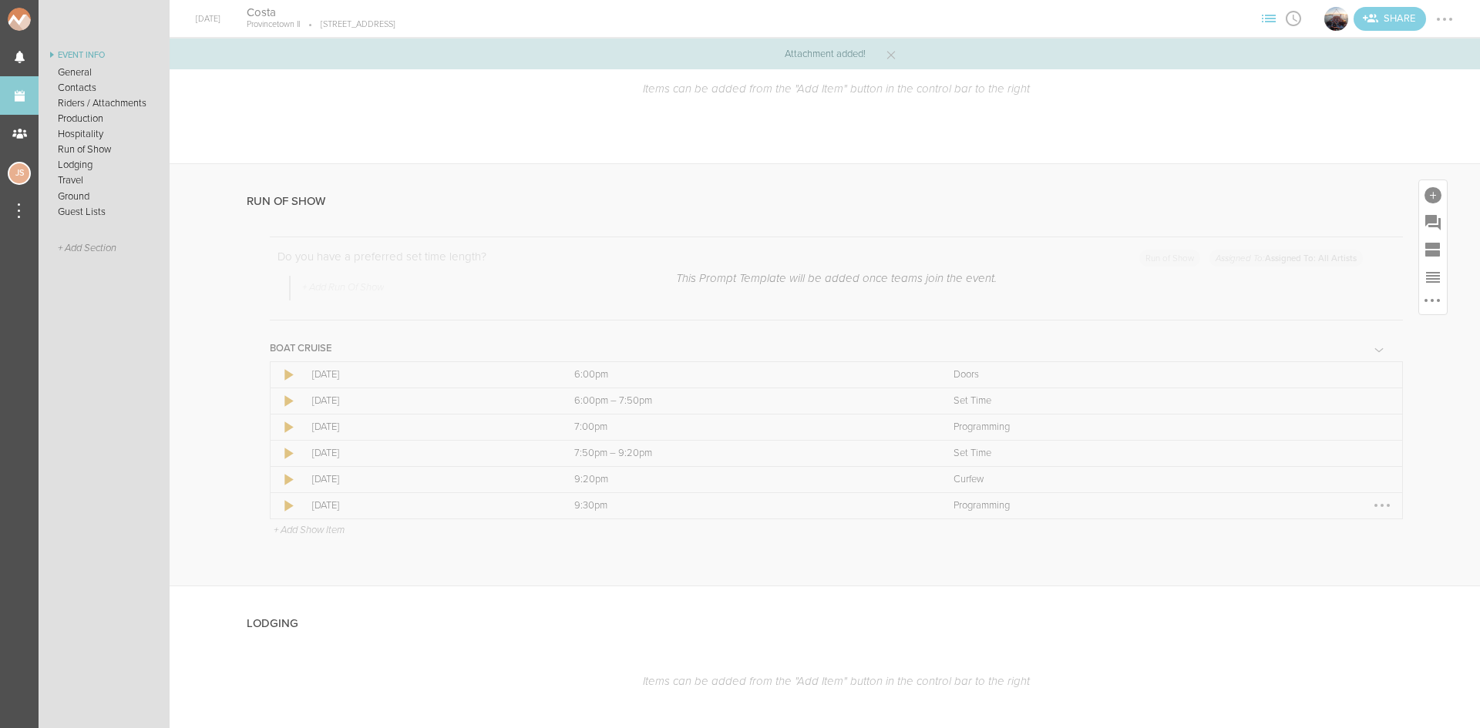
scroll to position [2004, 0]
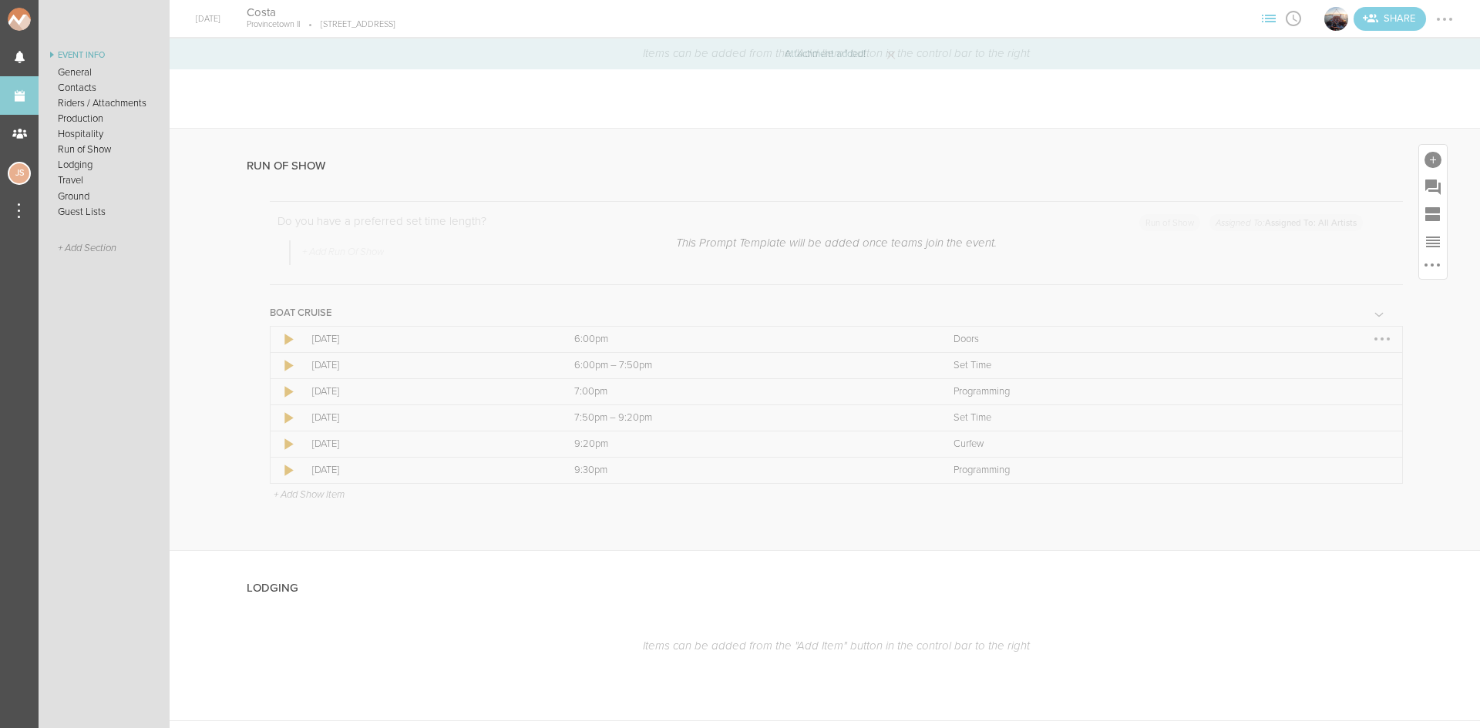
click at [1375, 336] on div at bounding box center [1382, 339] width 25 height 25
drag, startPoint x: 1375, startPoint y: 336, endPoint x: 1343, endPoint y: 368, distance: 45.2
click at [1343, 368] on link "Edit Item" at bounding box center [1335, 369] width 119 height 28
select select "Doors"
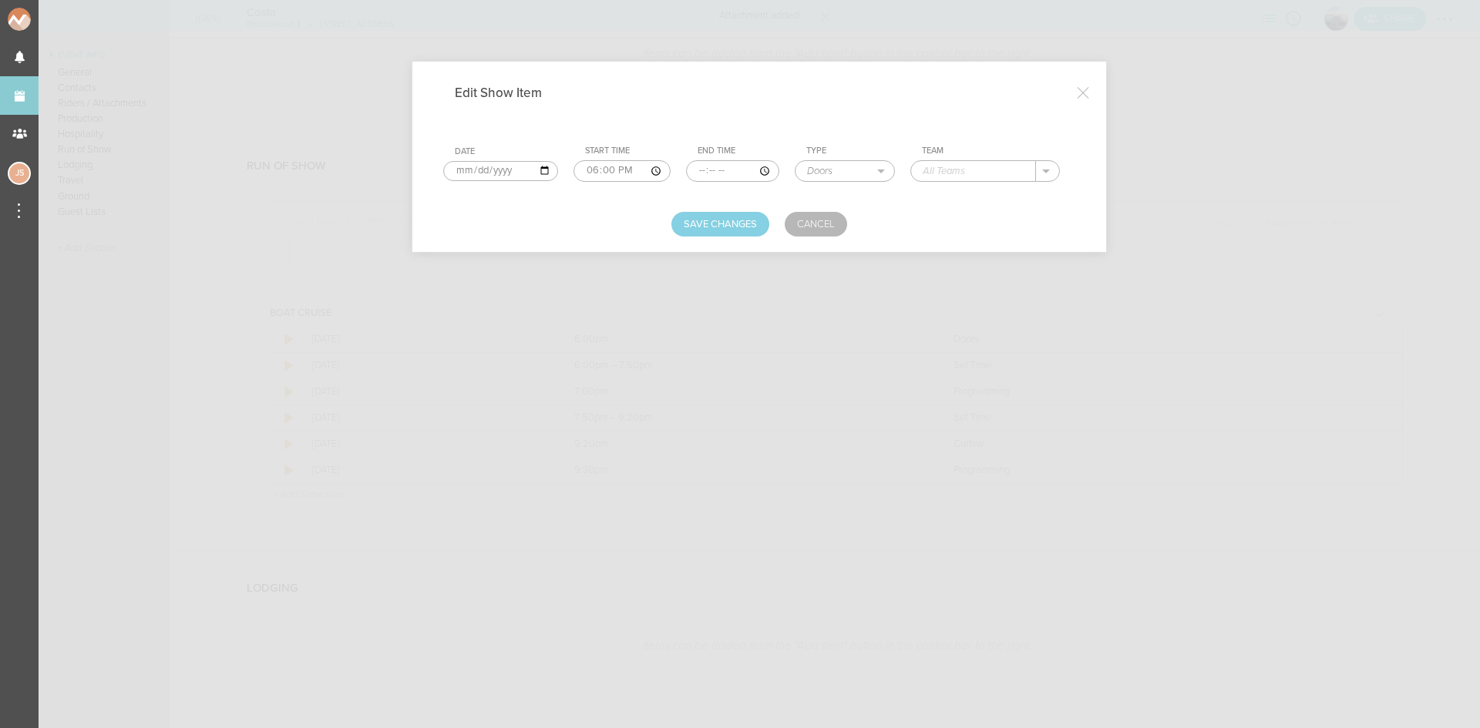
click at [971, 173] on input "text" at bounding box center [973, 171] width 125 height 20
click at [975, 187] on p "Boat Cruise Summer Series" at bounding box center [1001, 193] width 127 height 12
type input "Boat Cruise Summer Series"
click at [686, 226] on button "Save Changes" at bounding box center [720, 224] width 98 height 25
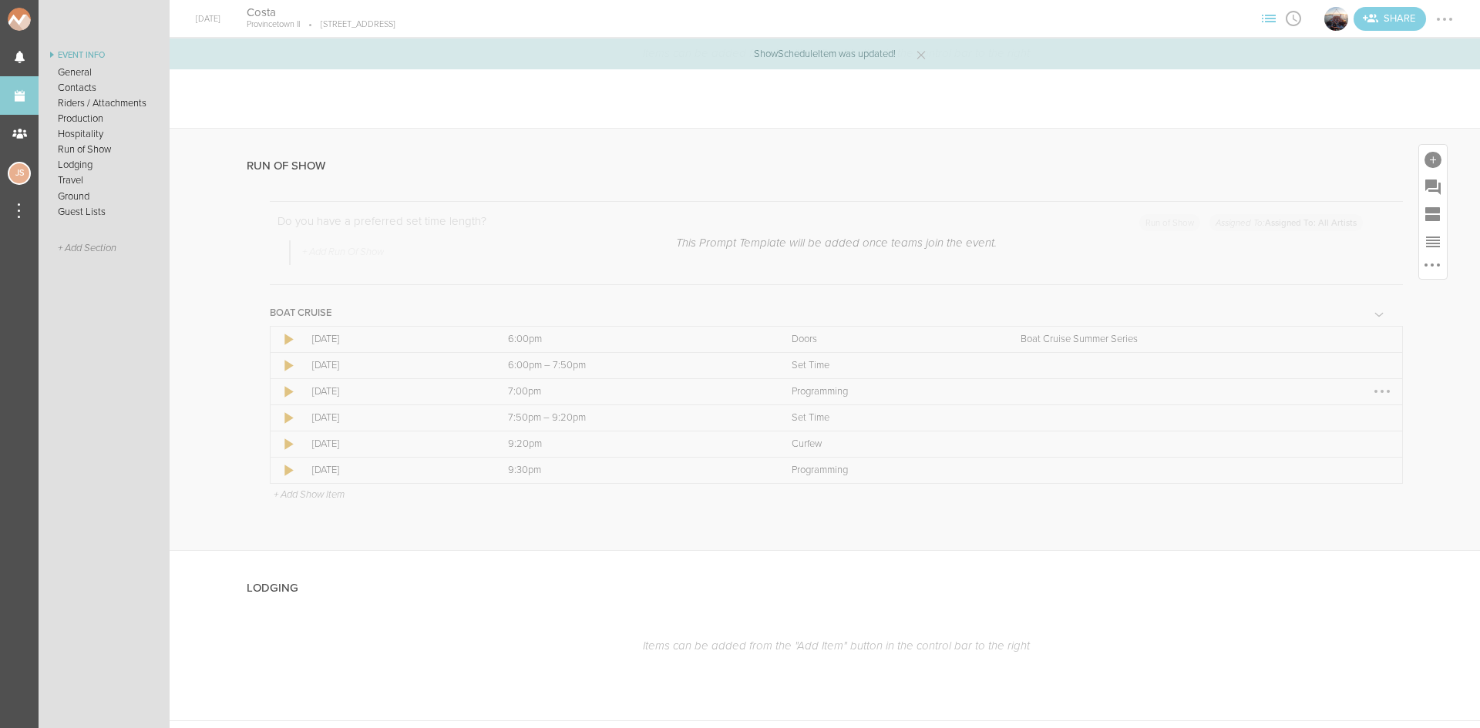
click at [1370, 389] on div at bounding box center [1382, 391] width 25 height 25
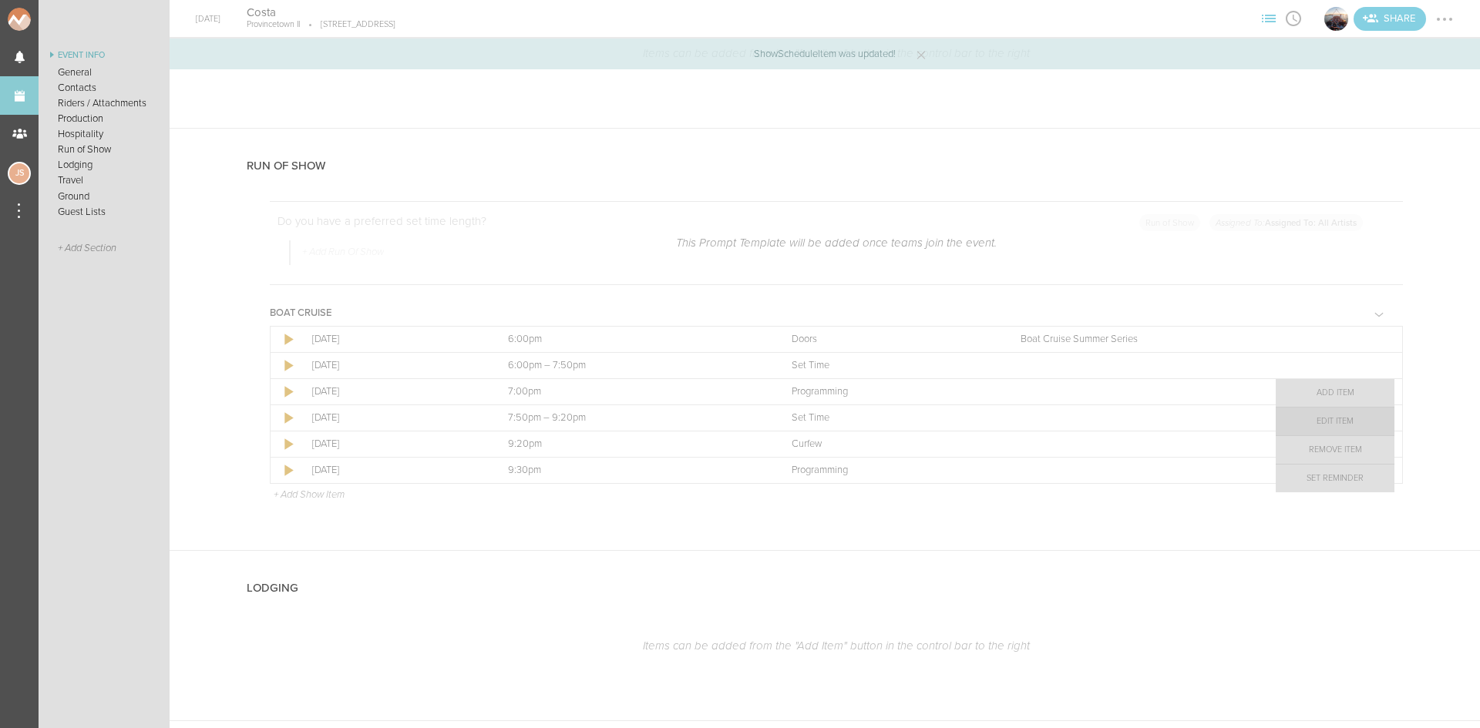
click at [1345, 420] on link "Edit Item" at bounding box center [1335, 422] width 119 height 28
select select "Programming"
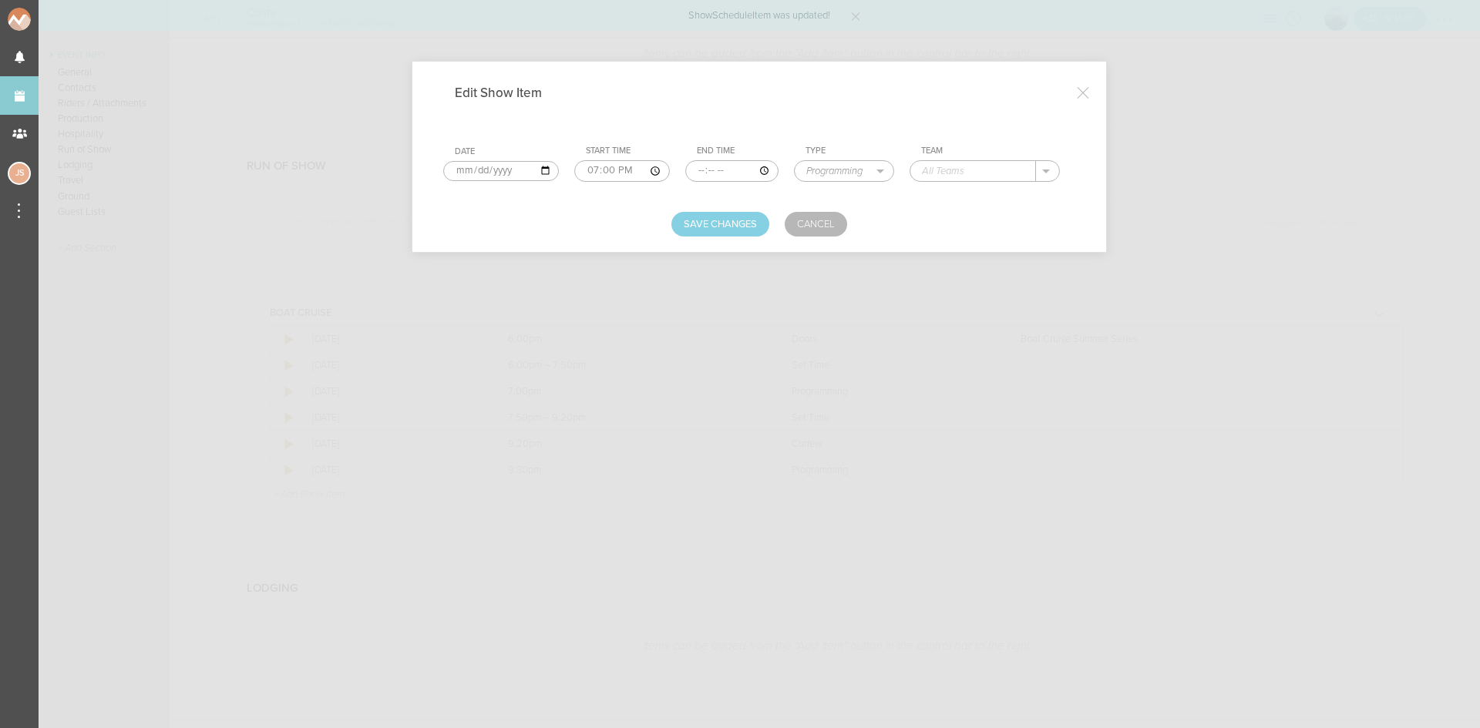
click at [981, 166] on input "text" at bounding box center [973, 171] width 126 height 20
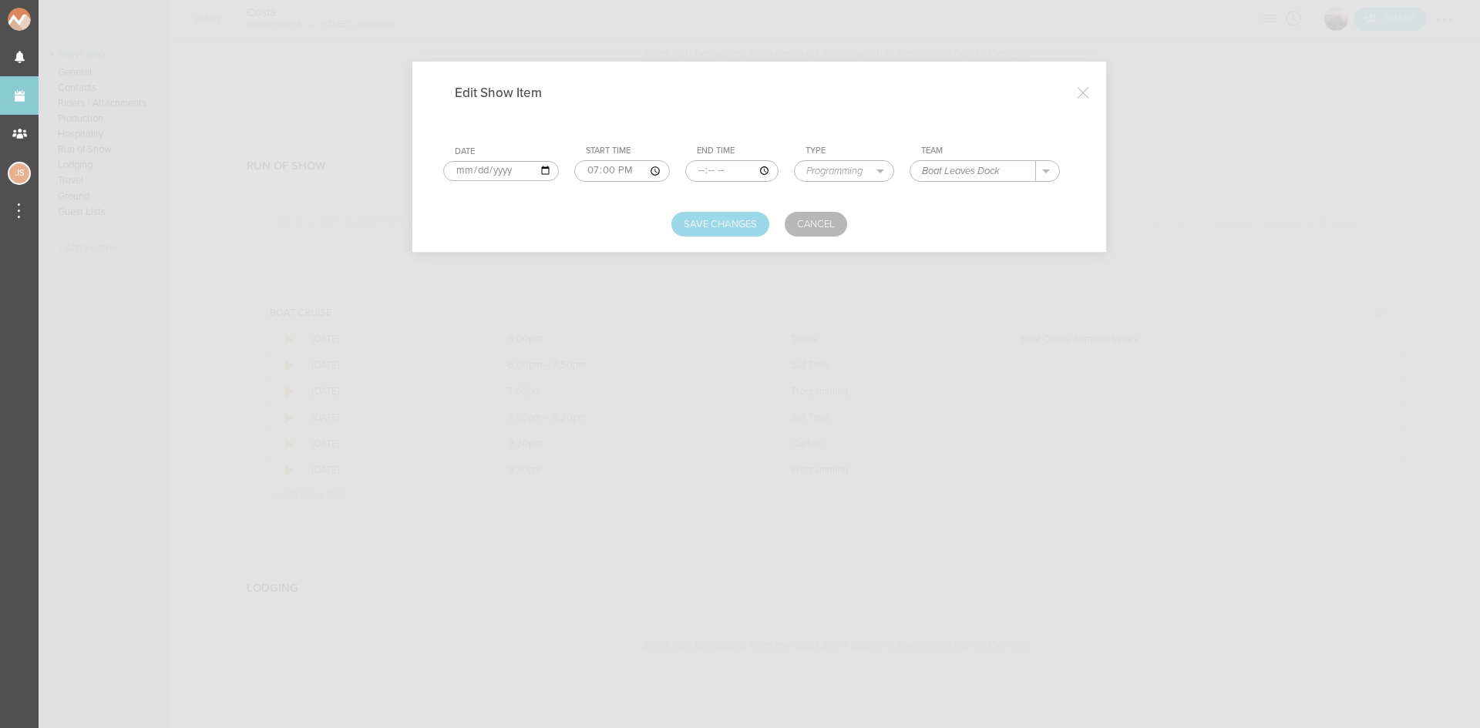
type input "Boat Leaves Dock"
click at [738, 220] on button "Save Changes" at bounding box center [720, 224] width 98 height 25
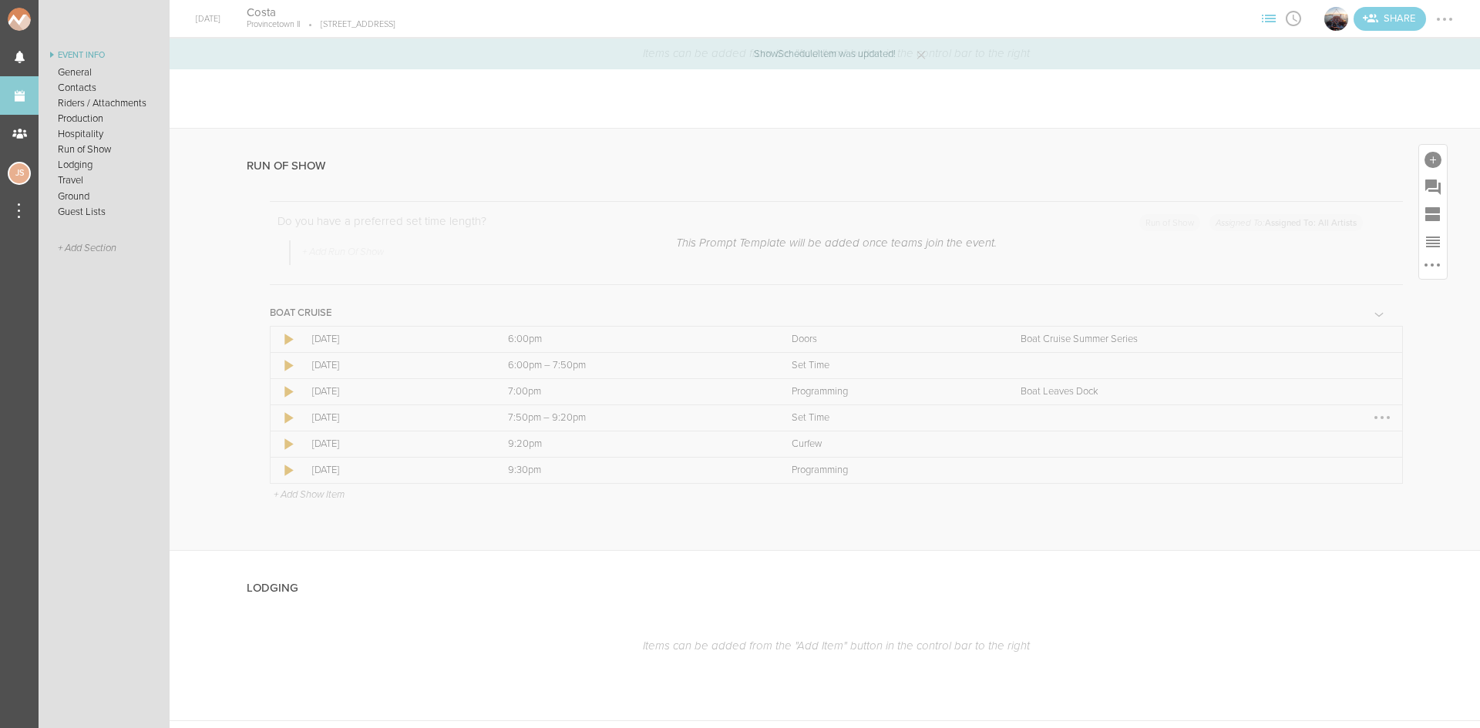
click at [1380, 417] on div at bounding box center [1381, 417] width 3 height 3
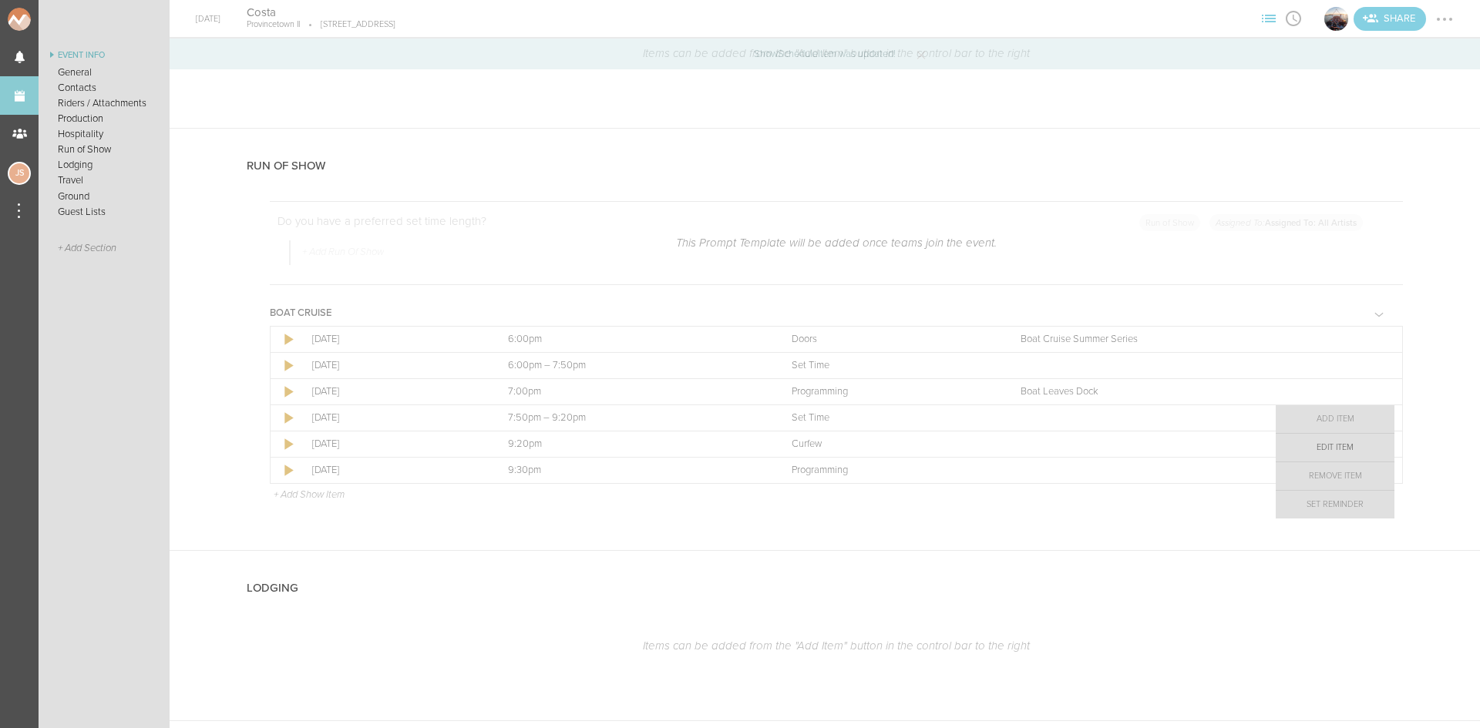
click at [1350, 447] on link "Edit Item" at bounding box center [1335, 448] width 119 height 28
select select "Set Time"
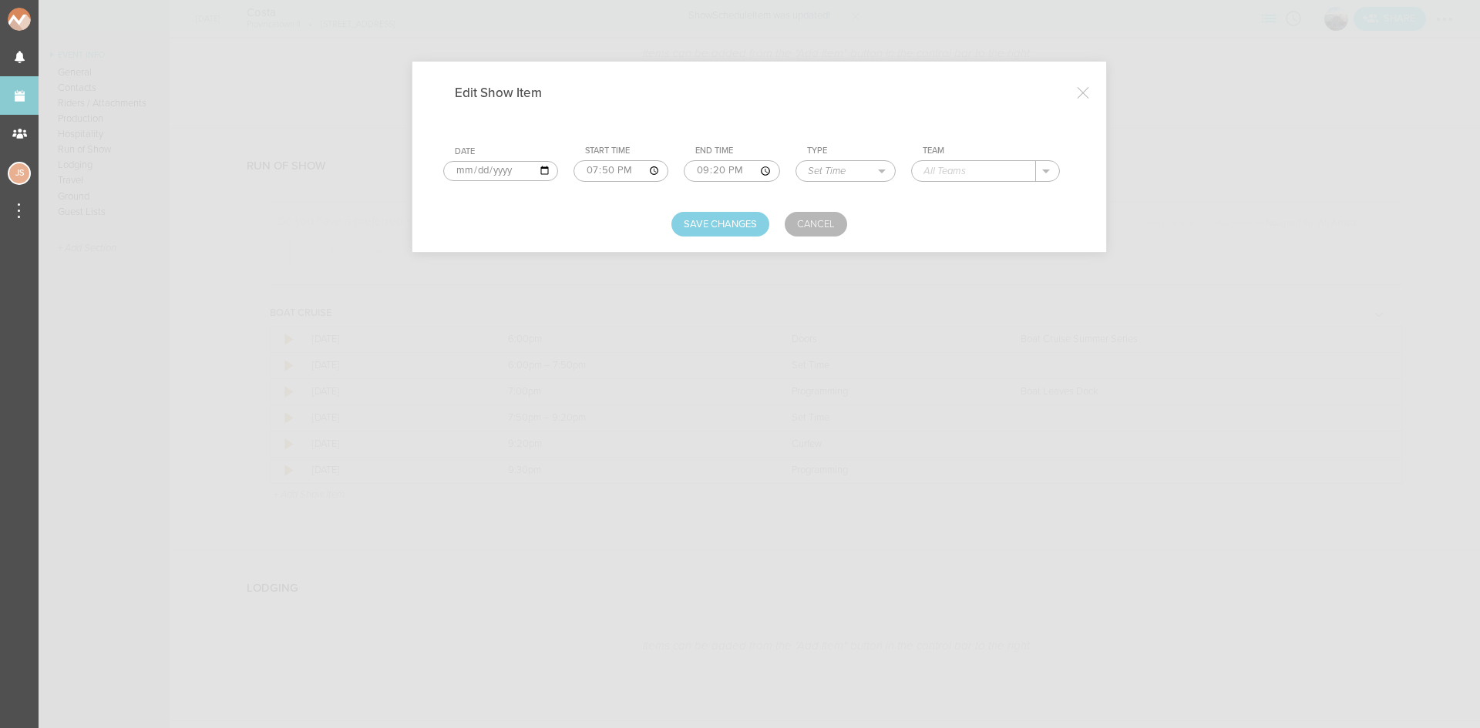
click at [993, 180] on input "text" at bounding box center [974, 171] width 124 height 20
type input "Costa"
click at [710, 236] on button "Save Changes" at bounding box center [720, 224] width 98 height 25
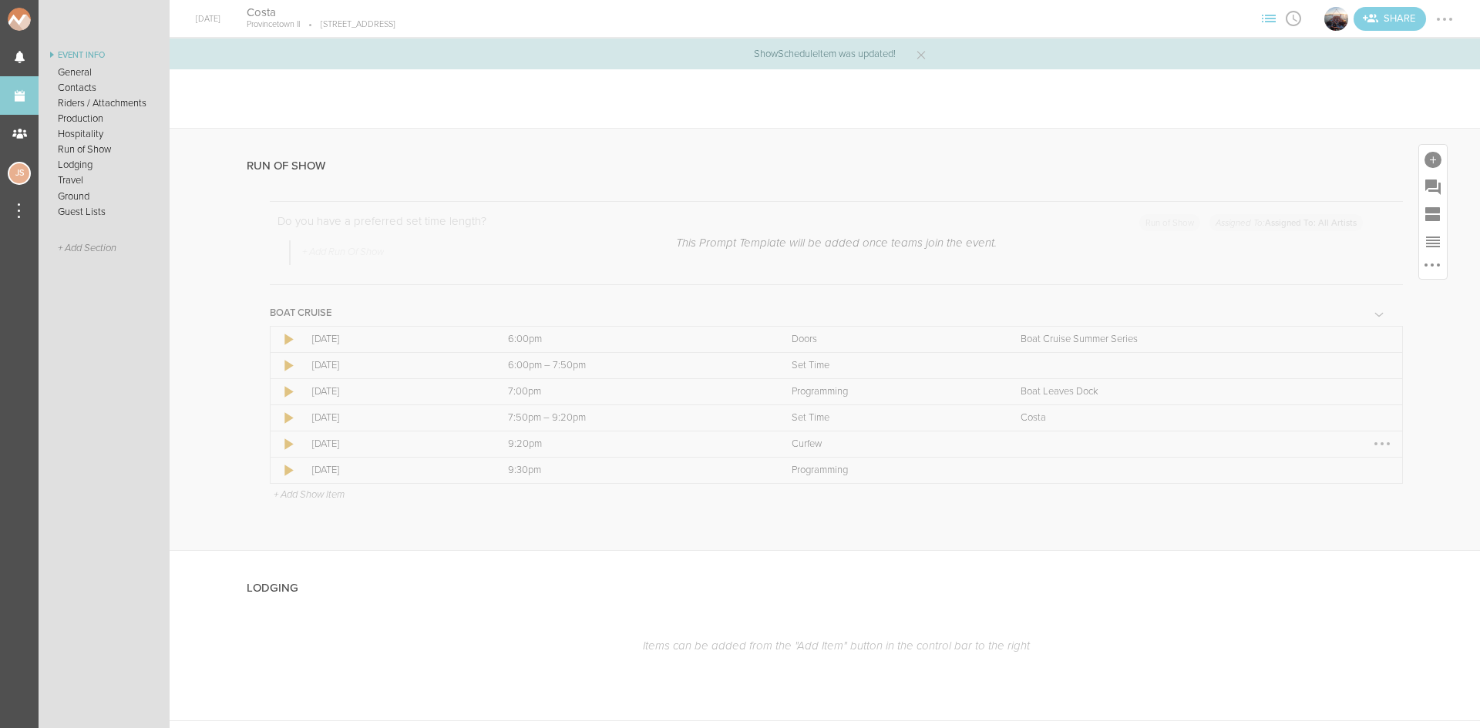
click at [1370, 448] on div at bounding box center [1382, 444] width 25 height 25
click at [1368, 475] on link "Edit Item" at bounding box center [1335, 474] width 119 height 28
select select "Curfew"
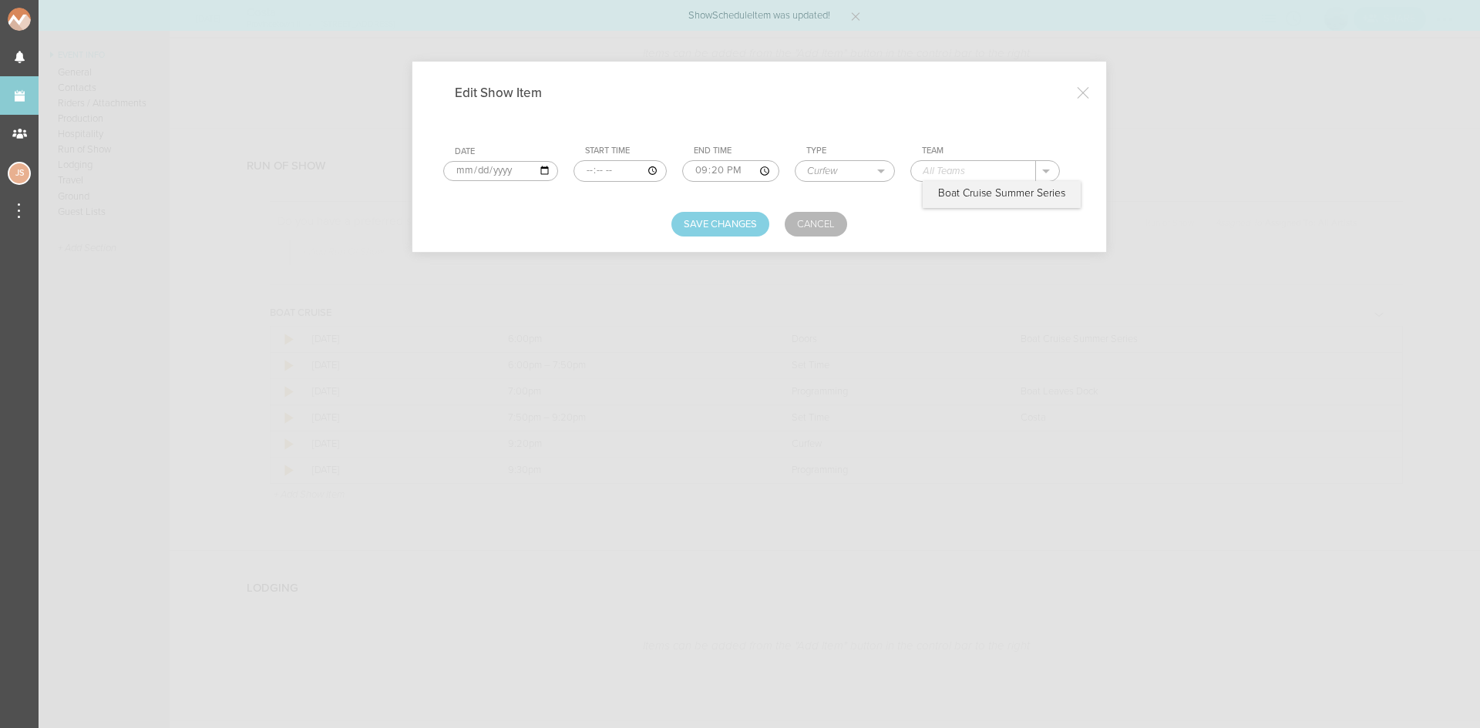
click at [977, 173] on input "text" at bounding box center [973, 171] width 125 height 20
click at [966, 190] on p "Boat Cruise Summer Series" at bounding box center [1001, 193] width 127 height 12
type input "Boat Cruise Summer Series"
click at [717, 216] on button "Save Changes" at bounding box center [720, 224] width 98 height 25
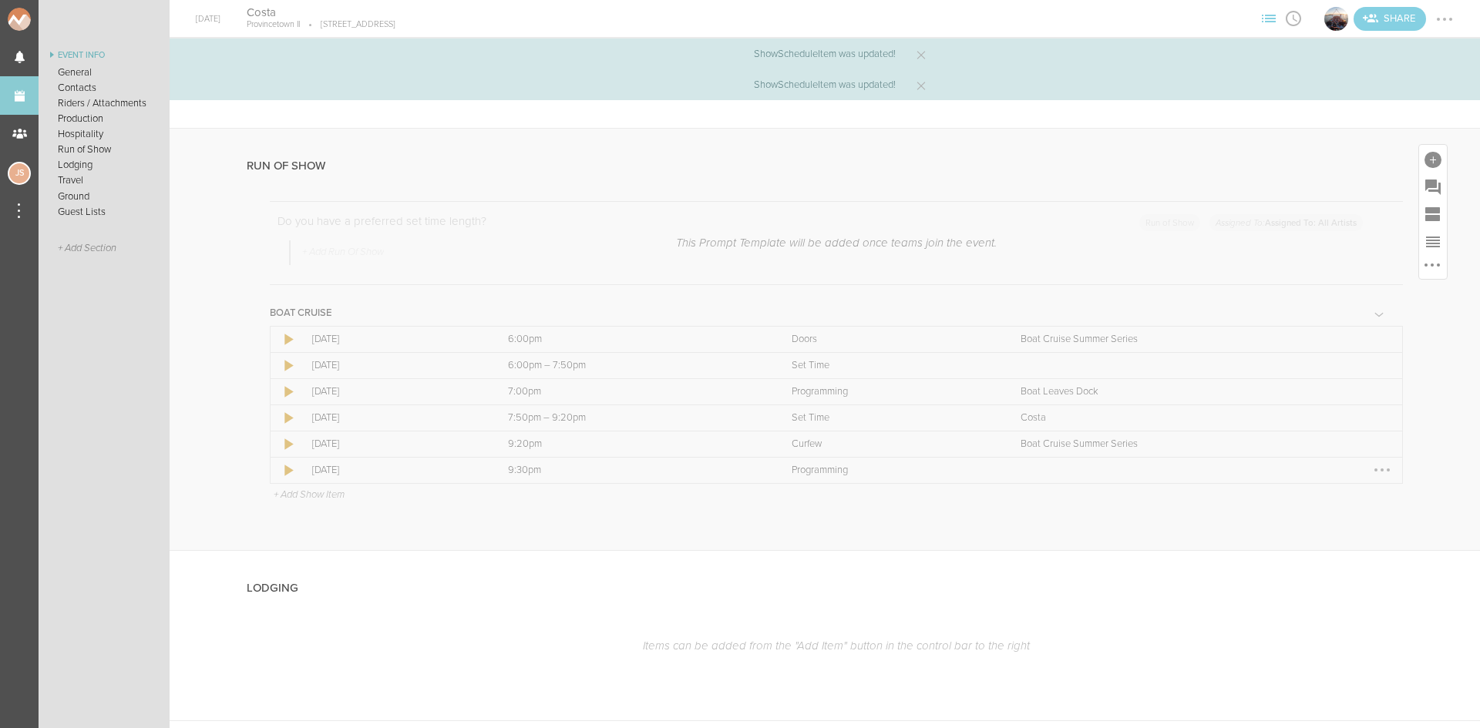
click at [1370, 476] on div at bounding box center [1382, 470] width 25 height 25
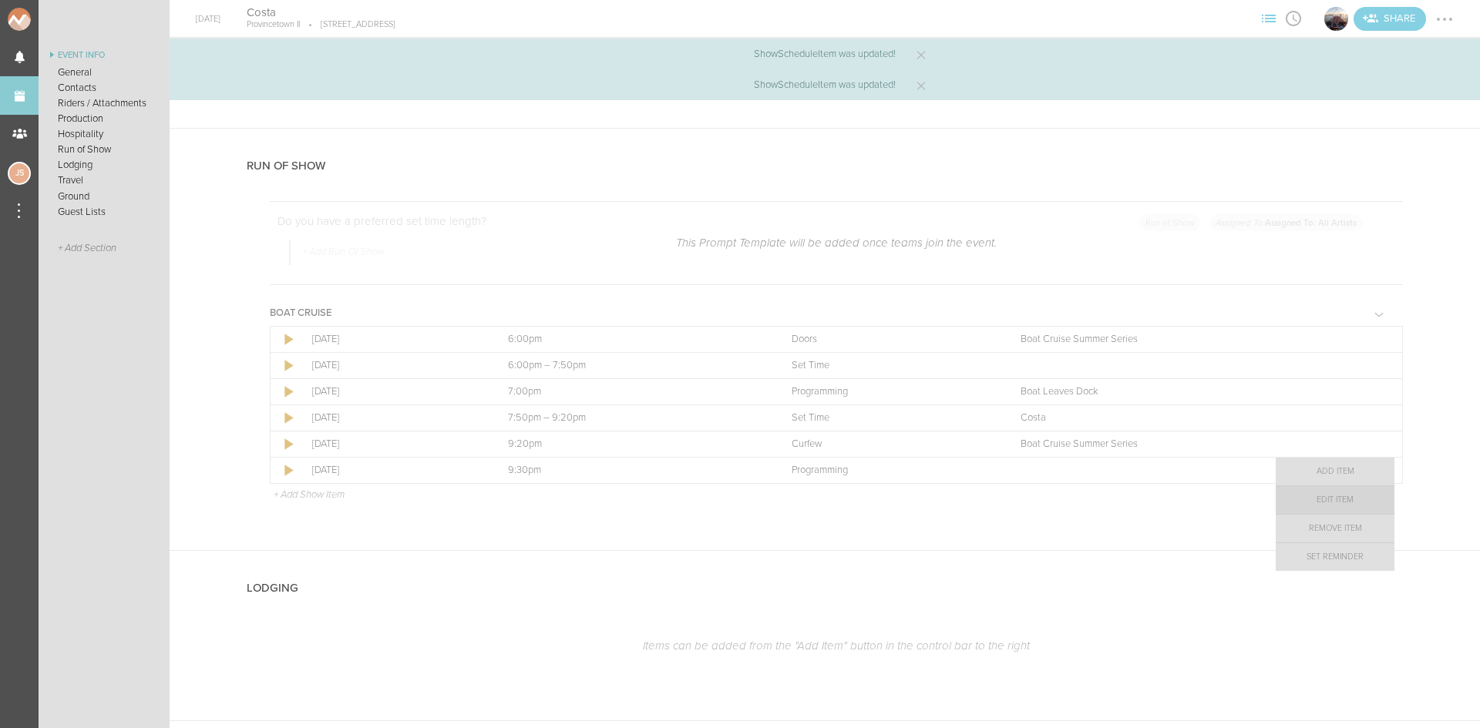
click at [1354, 499] on link "Edit Item" at bounding box center [1335, 500] width 119 height 28
select select "Programming"
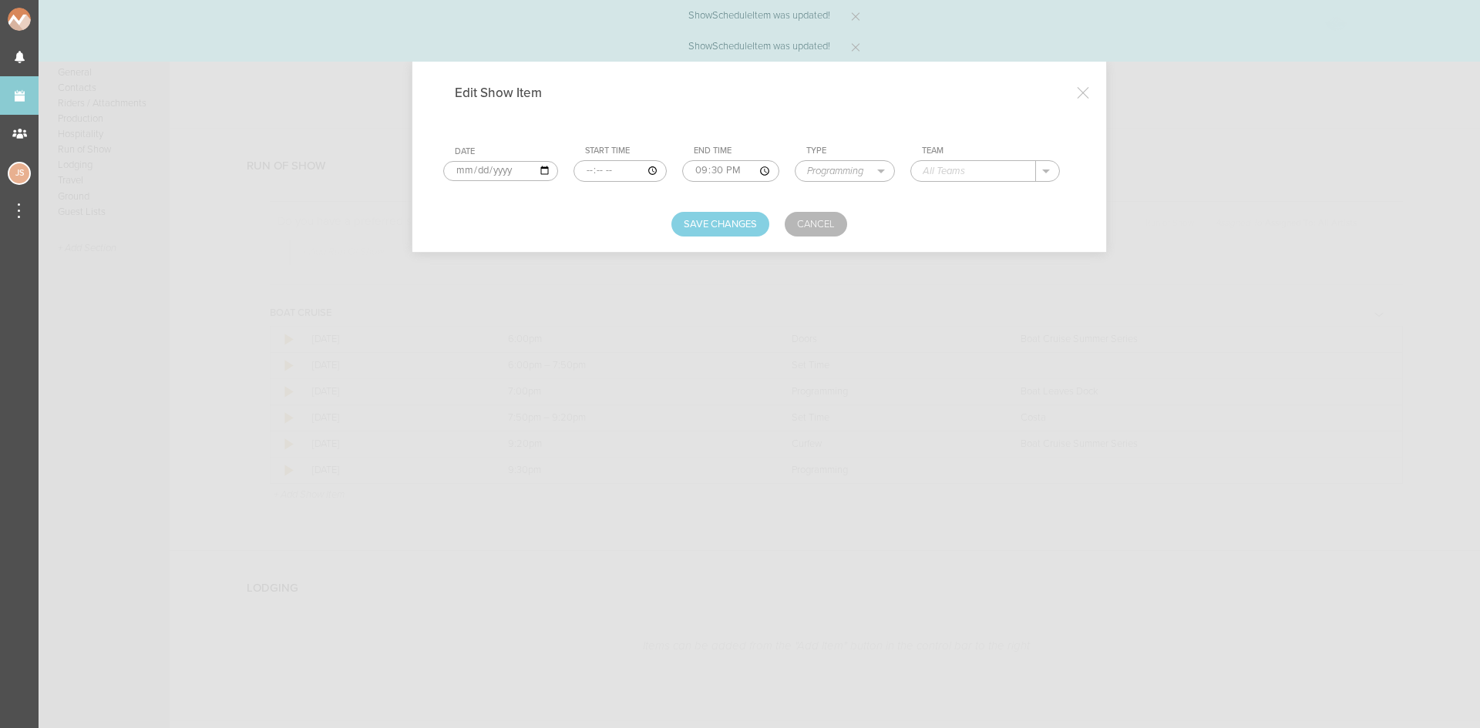
click at [981, 171] on input "text" at bounding box center [973, 171] width 125 height 20
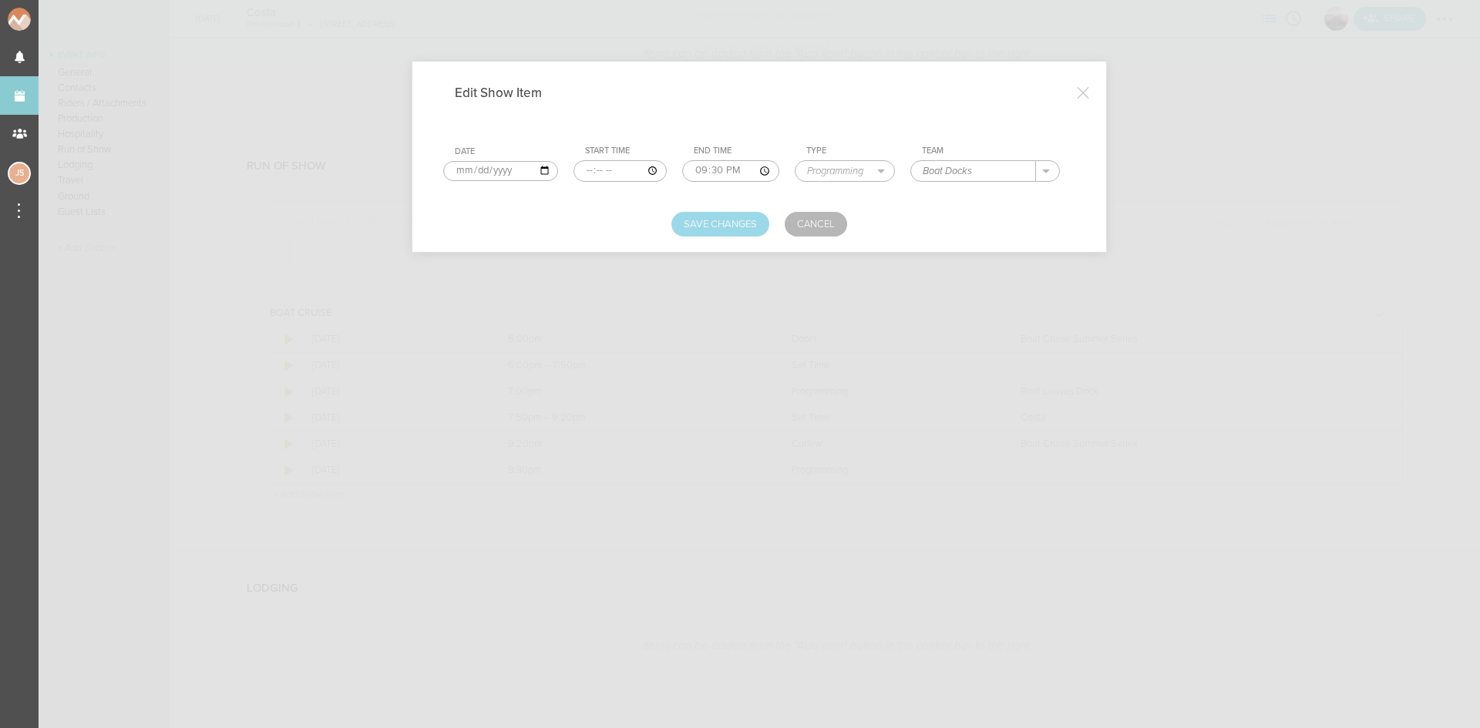
type input "Boat Docks"
click at [711, 225] on button "Save Changes" at bounding box center [720, 224] width 98 height 25
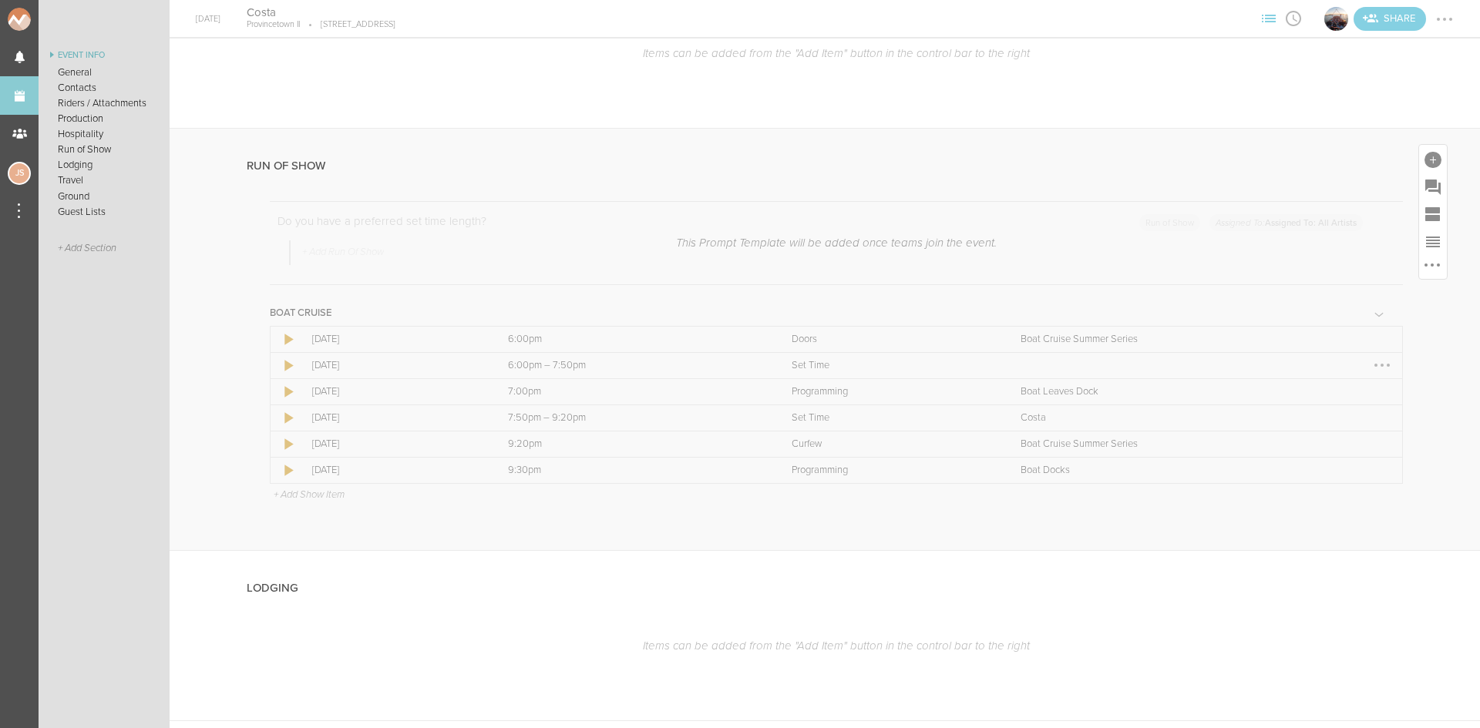
click at [1370, 369] on div at bounding box center [1382, 365] width 25 height 25
click at [1356, 389] on link "Edit Item" at bounding box center [1335, 396] width 119 height 28
select select "Set Time"
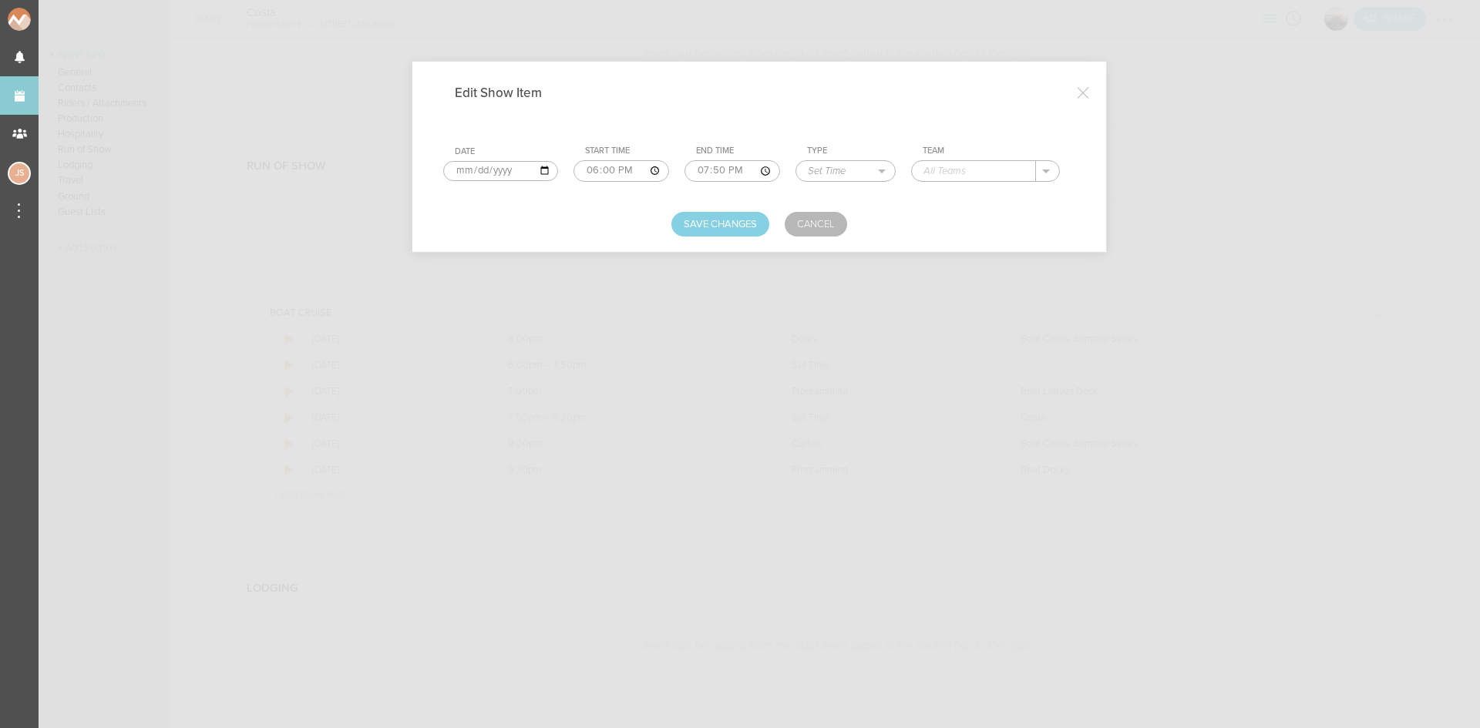
click at [979, 156] on div "Team" at bounding box center [991, 151] width 137 height 11
click at [980, 164] on input "text" at bounding box center [974, 171] width 124 height 20
type input "Don Daft"
click at [751, 228] on button "Save Changes" at bounding box center [720, 224] width 98 height 25
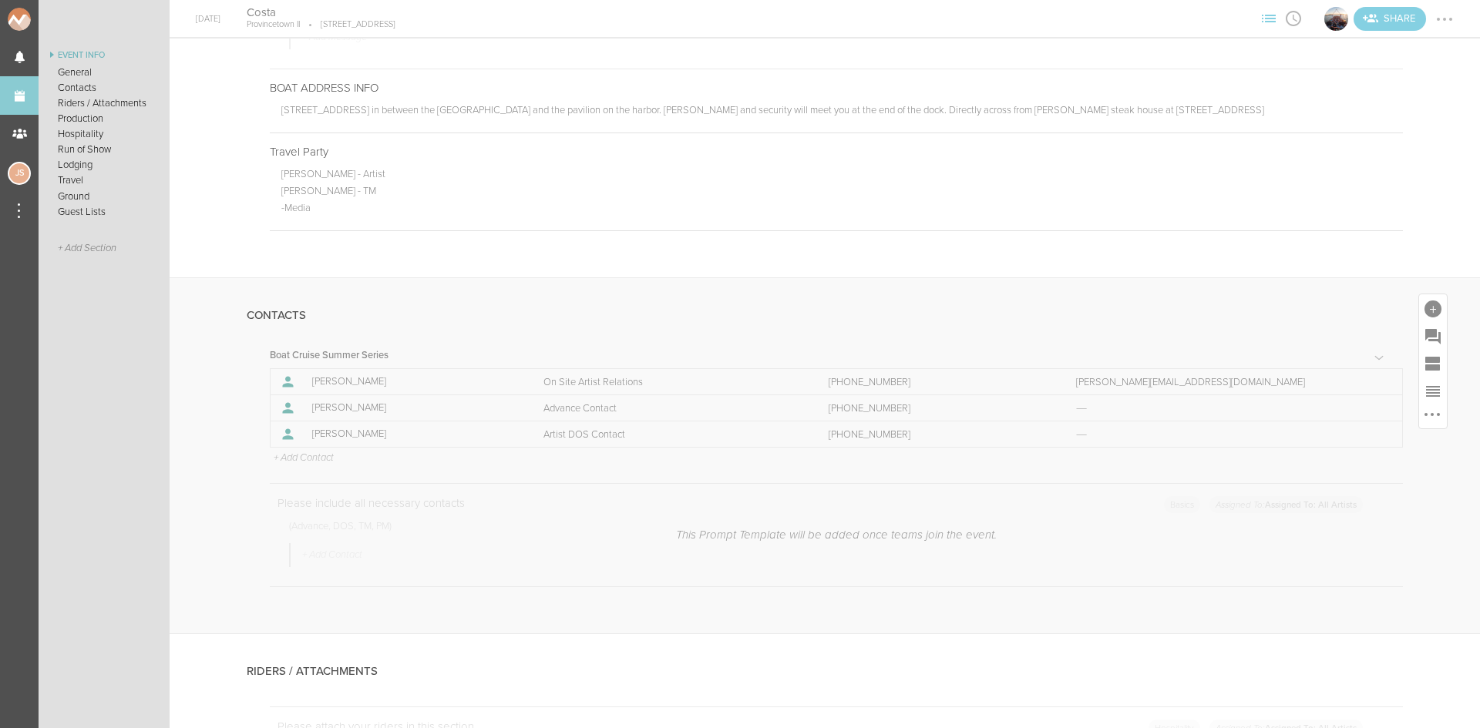
scroll to position [664, 0]
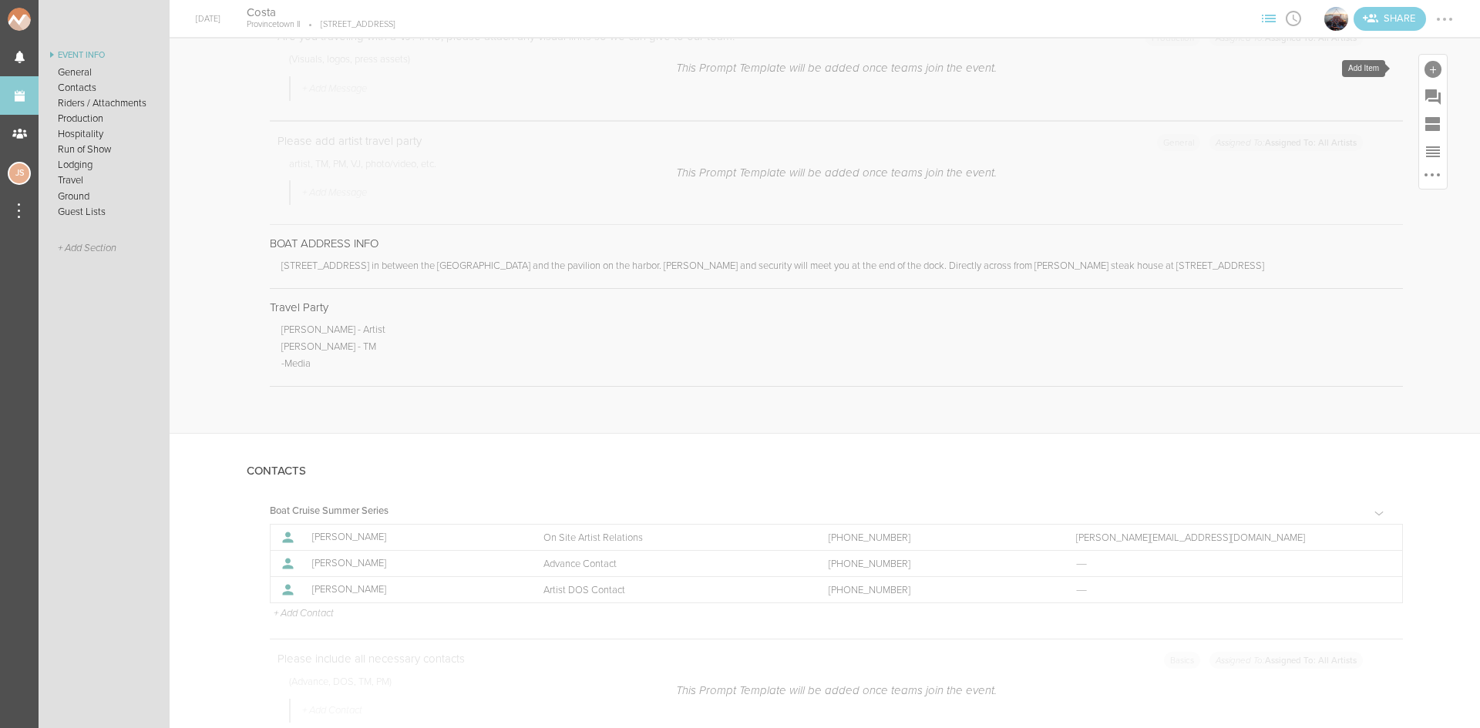
click at [1424, 66] on div at bounding box center [1432, 69] width 17 height 17
drag, startPoint x: 1209, startPoint y: 305, endPoint x: 1201, endPoint y: 299, distance: 9.9
click at [1209, 306] on icon at bounding box center [1217, 305] width 31 height 31
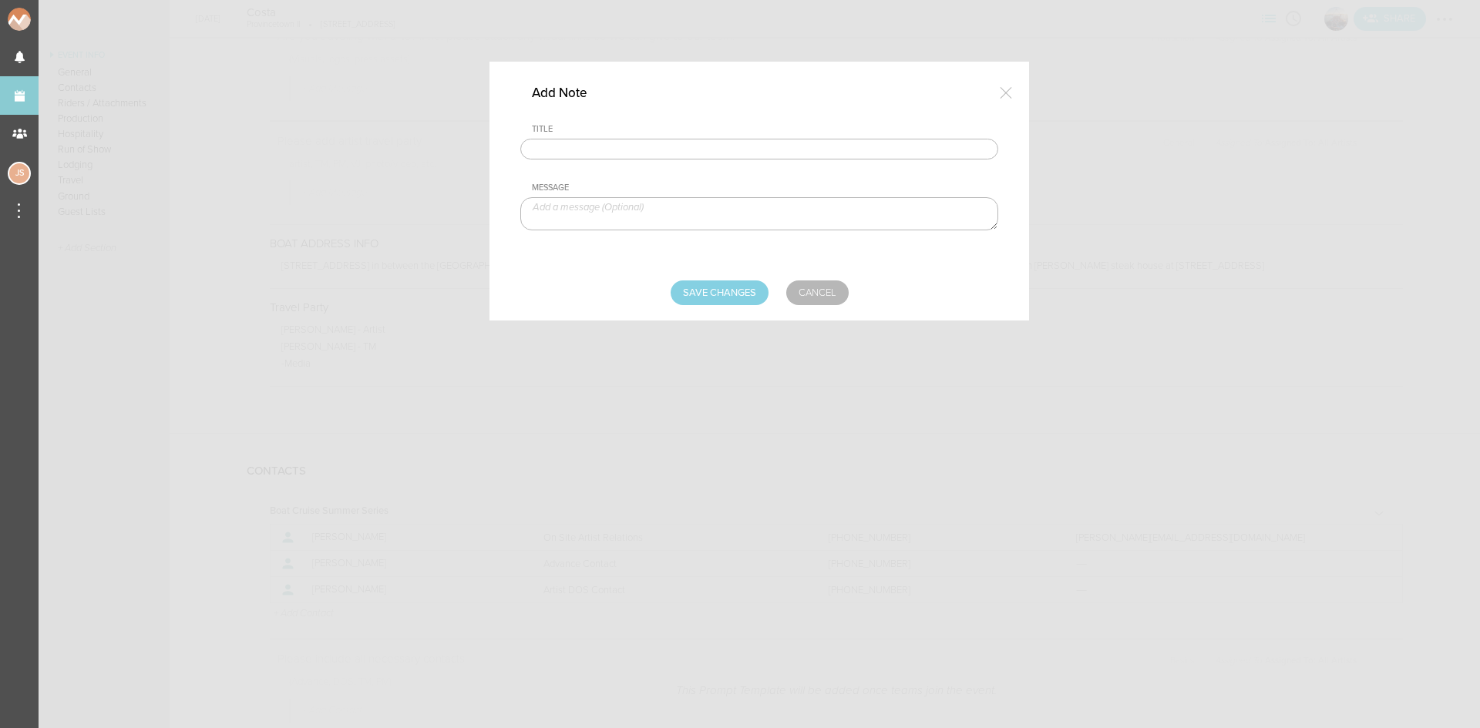
click at [693, 136] on div "Title" at bounding box center [759, 141] width 478 height 35
drag, startPoint x: 688, startPoint y: 153, endPoint x: 675, endPoint y: 160, distance: 14.5
click at [688, 153] on input "text" at bounding box center [759, 150] width 478 height 22
type input "Visuals"
click at [639, 210] on textarea at bounding box center [759, 213] width 478 height 33
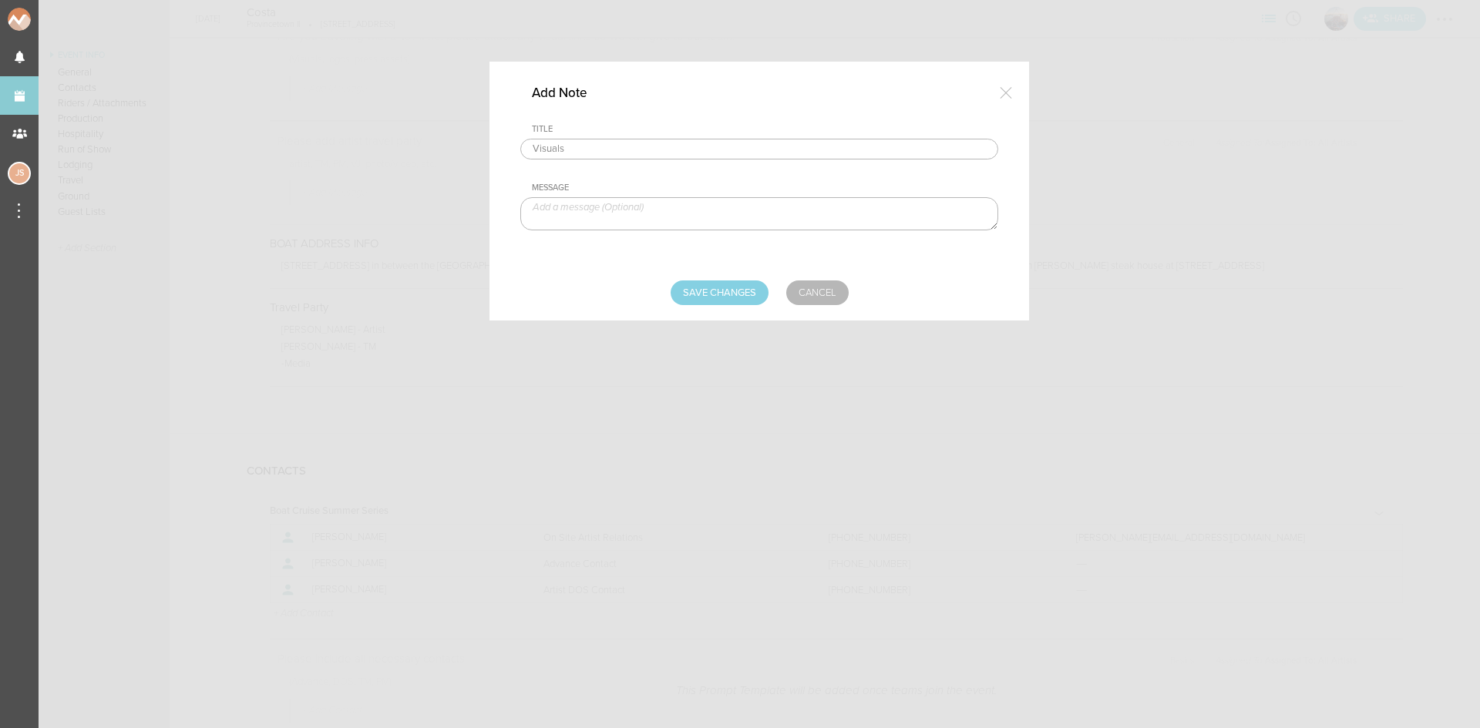
type textarea "v"
paste textarea "https://www.dropbox.com/scl/fo/wmp65nxvjvmwm5rgpp5pp/h?rlkey=4hsnipun9c42vrhdcx…"
type textarea "https://www.dropbox.com/scl/fo/wmp65nxvjvmwm5rgpp5pp/h?rlkey=4hsnipun9c42vrhdcx…"
click at [719, 298] on input "Save Changes" at bounding box center [720, 293] width 98 height 25
type input "Saving..."
